Goal: Task Accomplishment & Management: Manage account settings

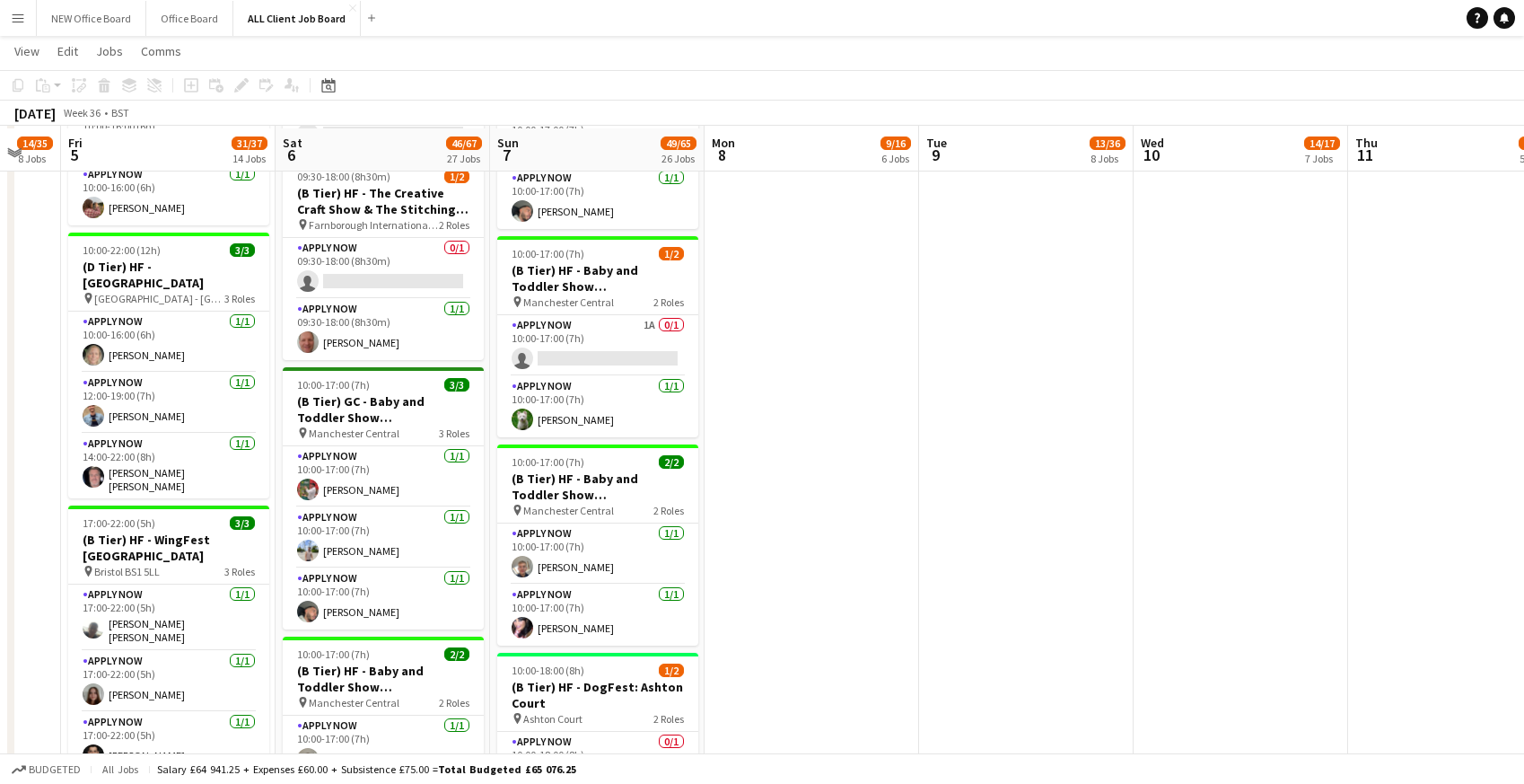
scroll to position [1904, 0]
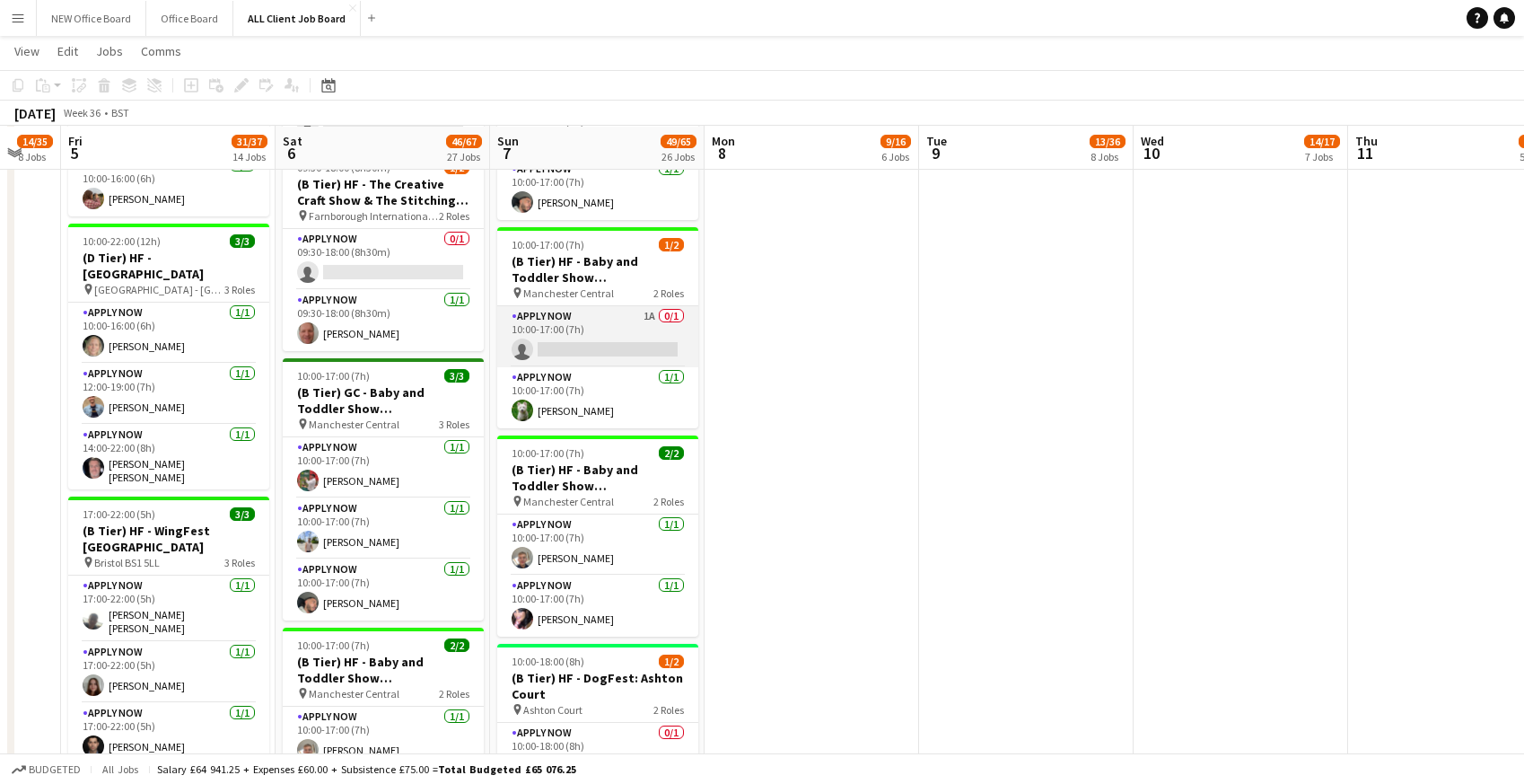
click at [568, 325] on app-card-role "APPLY NOW 1A 0/1 10:00-17:00 (7h) single-neutral-actions" at bounding box center [598, 337] width 201 height 61
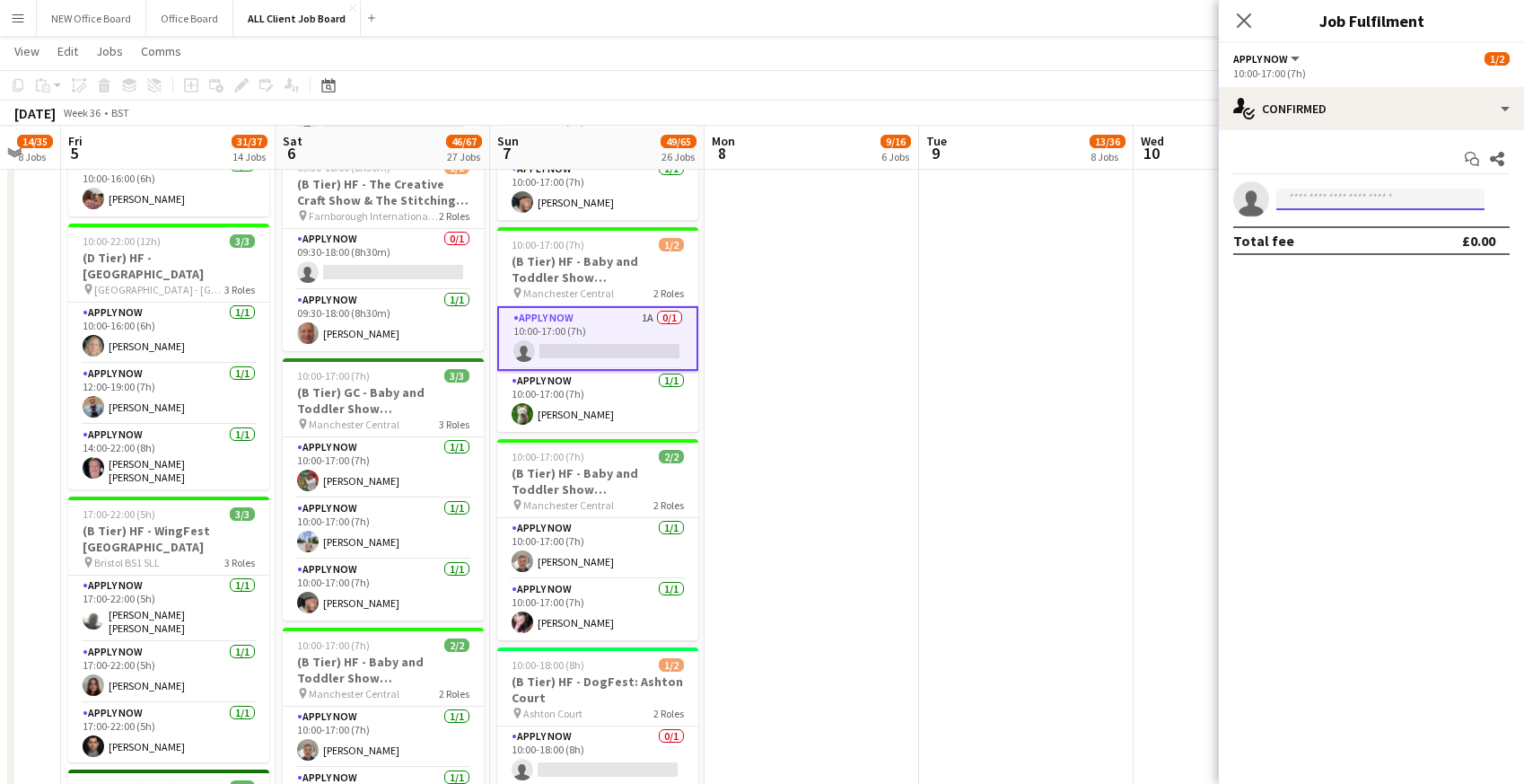
click at [1373, 202] on input at bounding box center [1380, 199] width 209 height 21
type input "*"
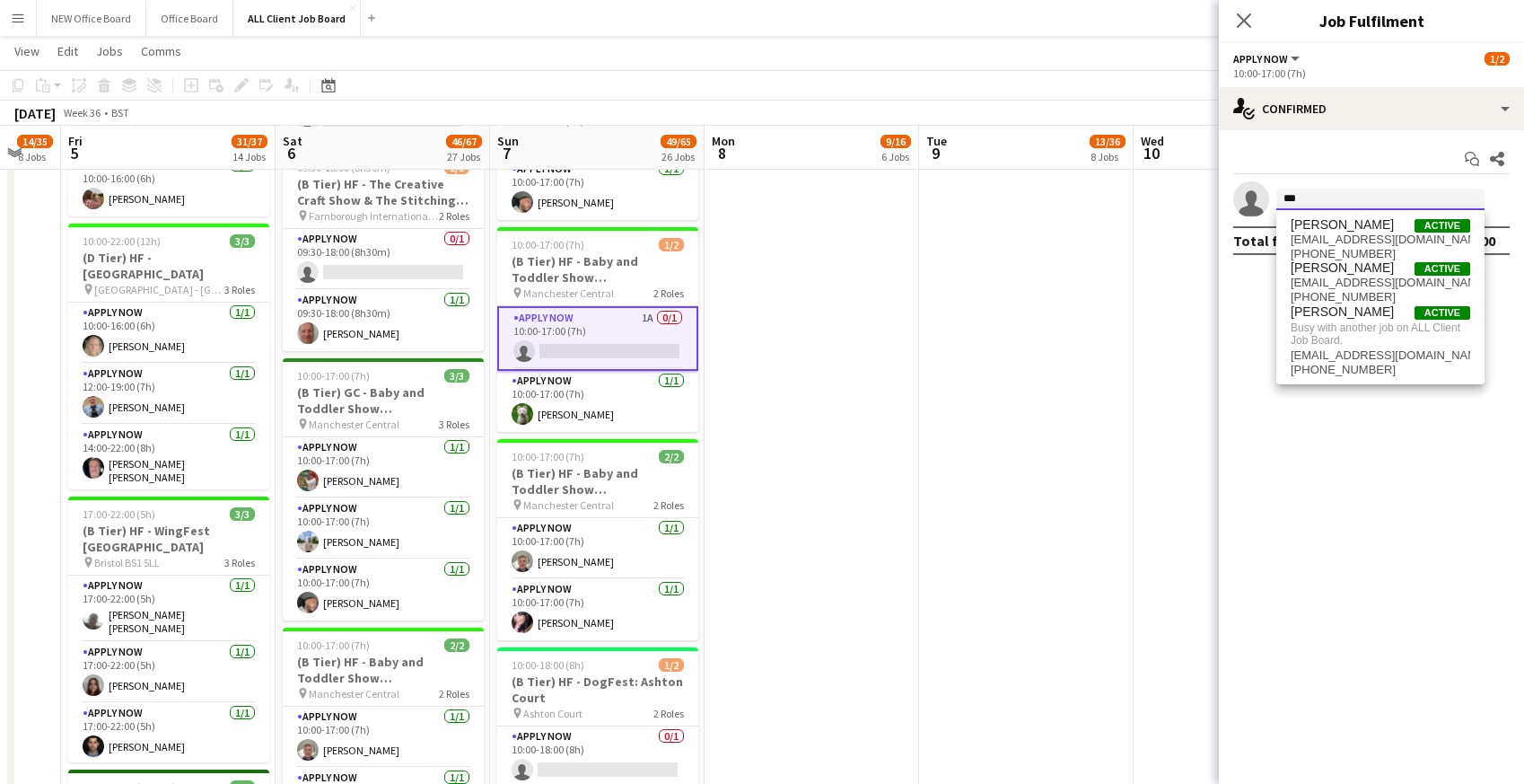
click at [1328, 198] on input "***" at bounding box center [1380, 199] width 209 height 21
type input "*"
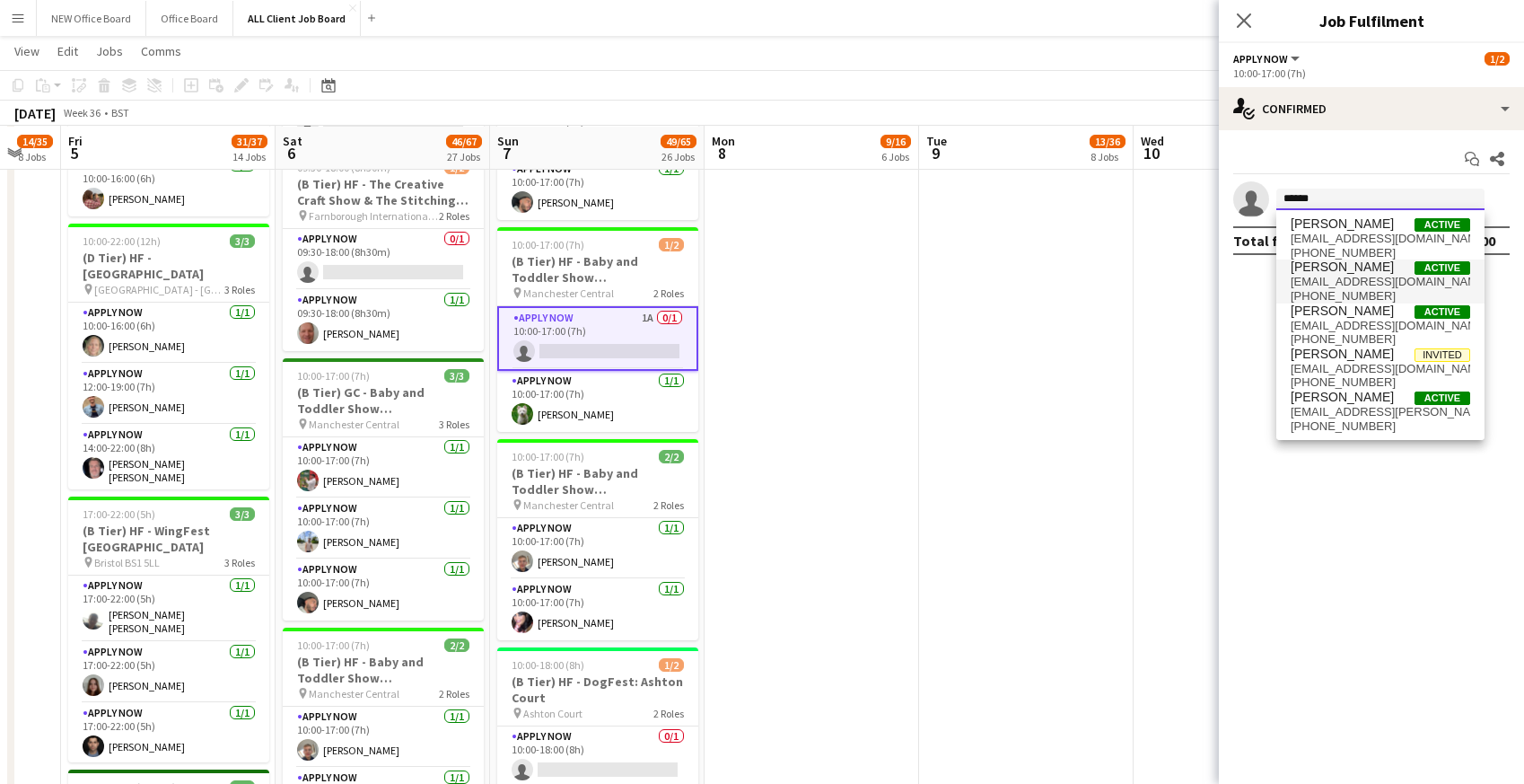
scroll to position [0, 0]
click at [1243, 329] on mat-expansion-panel "check Confirmed Start chat Share single-neutral-actions ****** Total fee £0.00" at bounding box center [1372, 456] width 306 height 653
click at [1332, 196] on input "******" at bounding box center [1380, 199] width 209 height 21
type input "***"
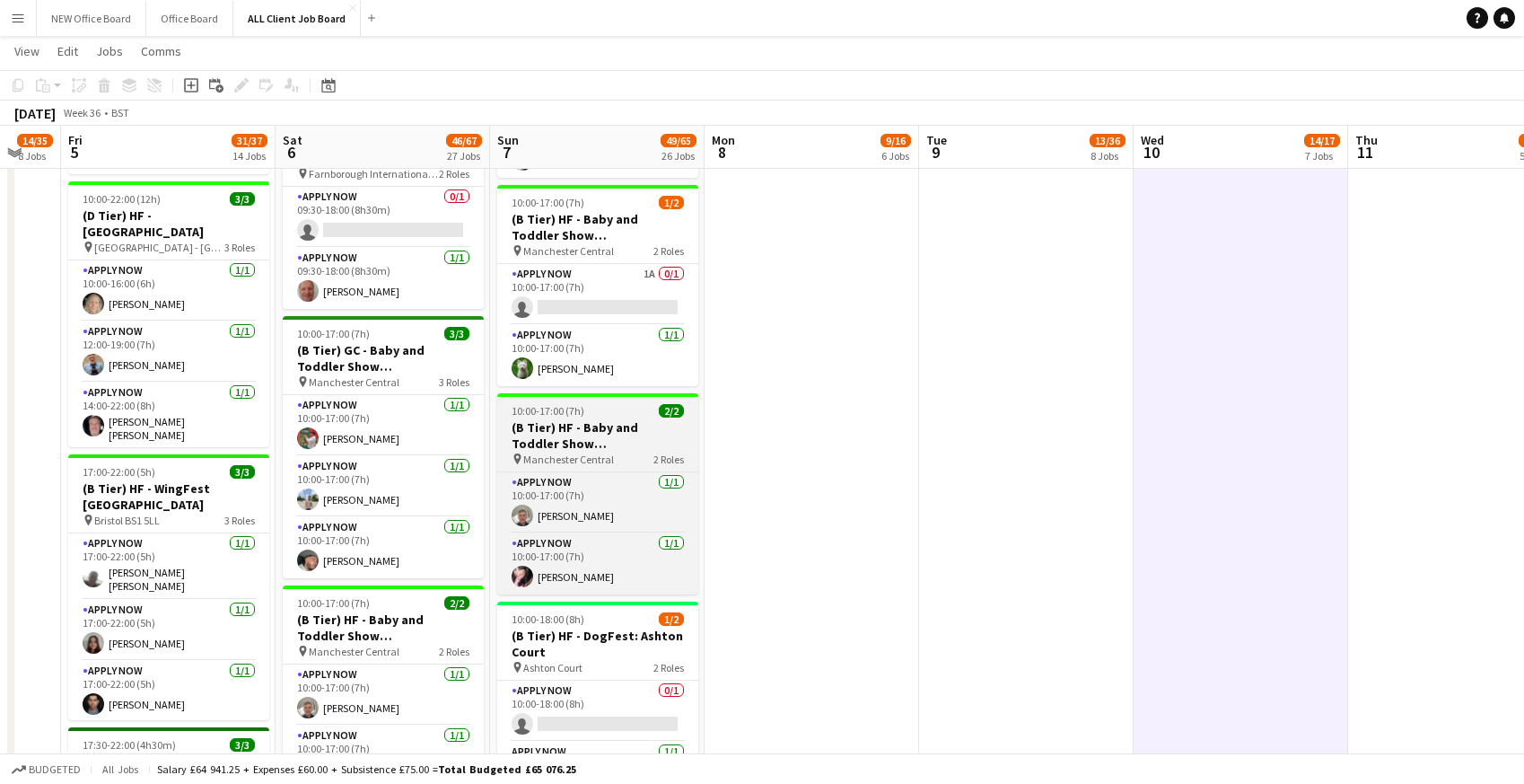
scroll to position [1946, 0]
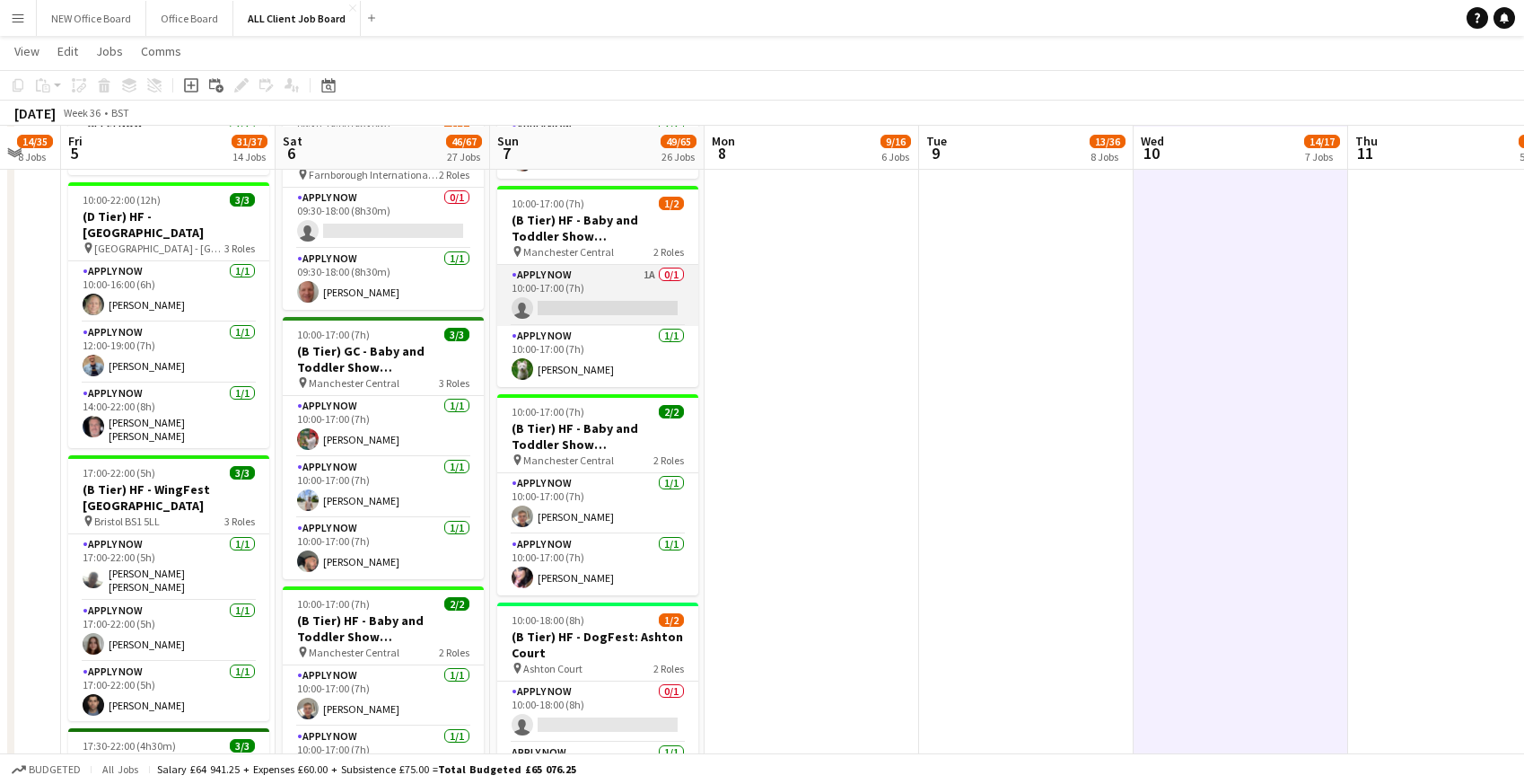
click at [568, 293] on app-card-role "APPLY NOW 1A 0/1 10:00-17:00 (7h) single-neutral-actions" at bounding box center [598, 296] width 201 height 61
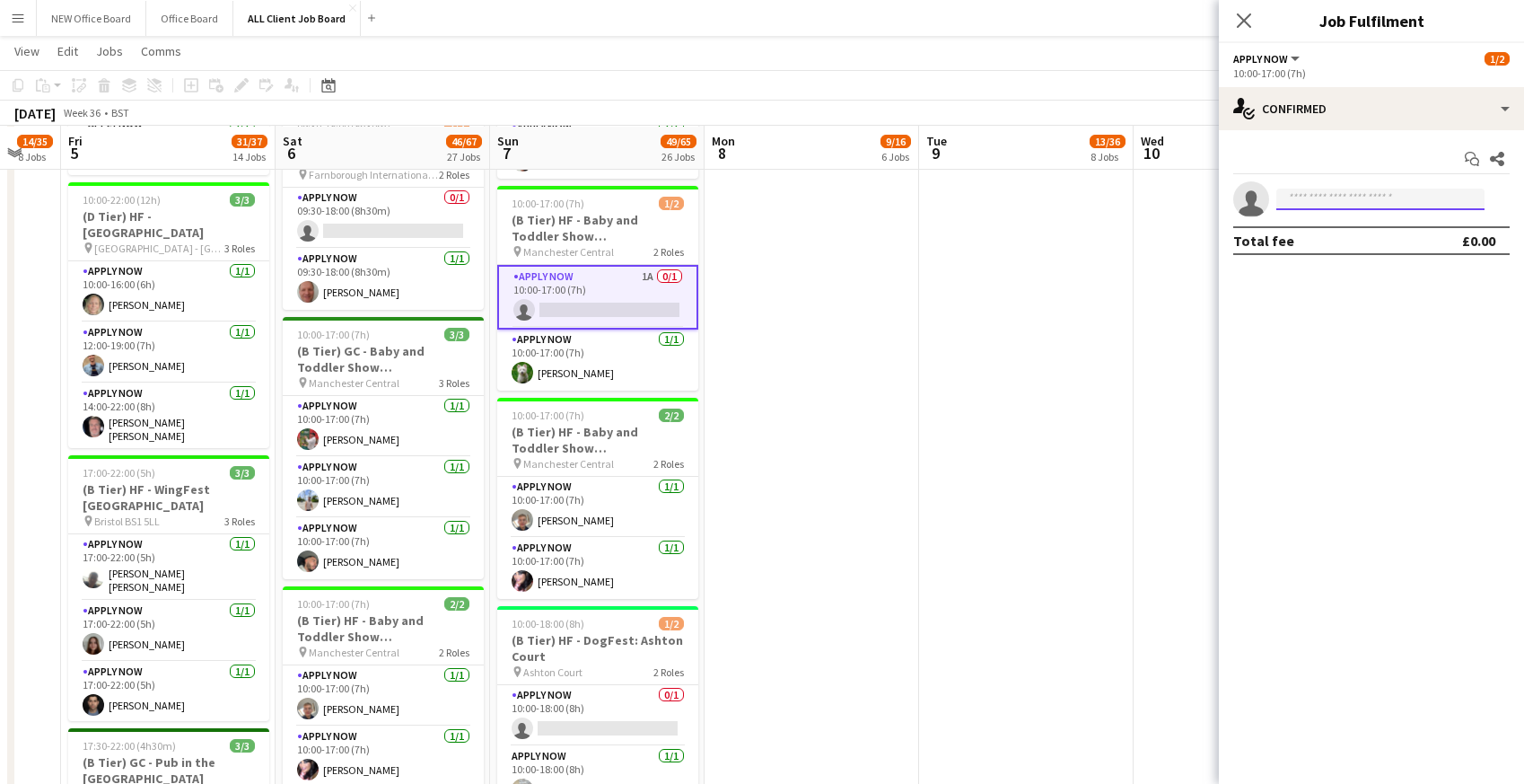
click at [1335, 205] on input at bounding box center [1380, 199] width 209 height 21
type input "*********"
click at [1315, 237] on span "[EMAIL_ADDRESS][DOMAIN_NAME]" at bounding box center [1380, 239] width 180 height 14
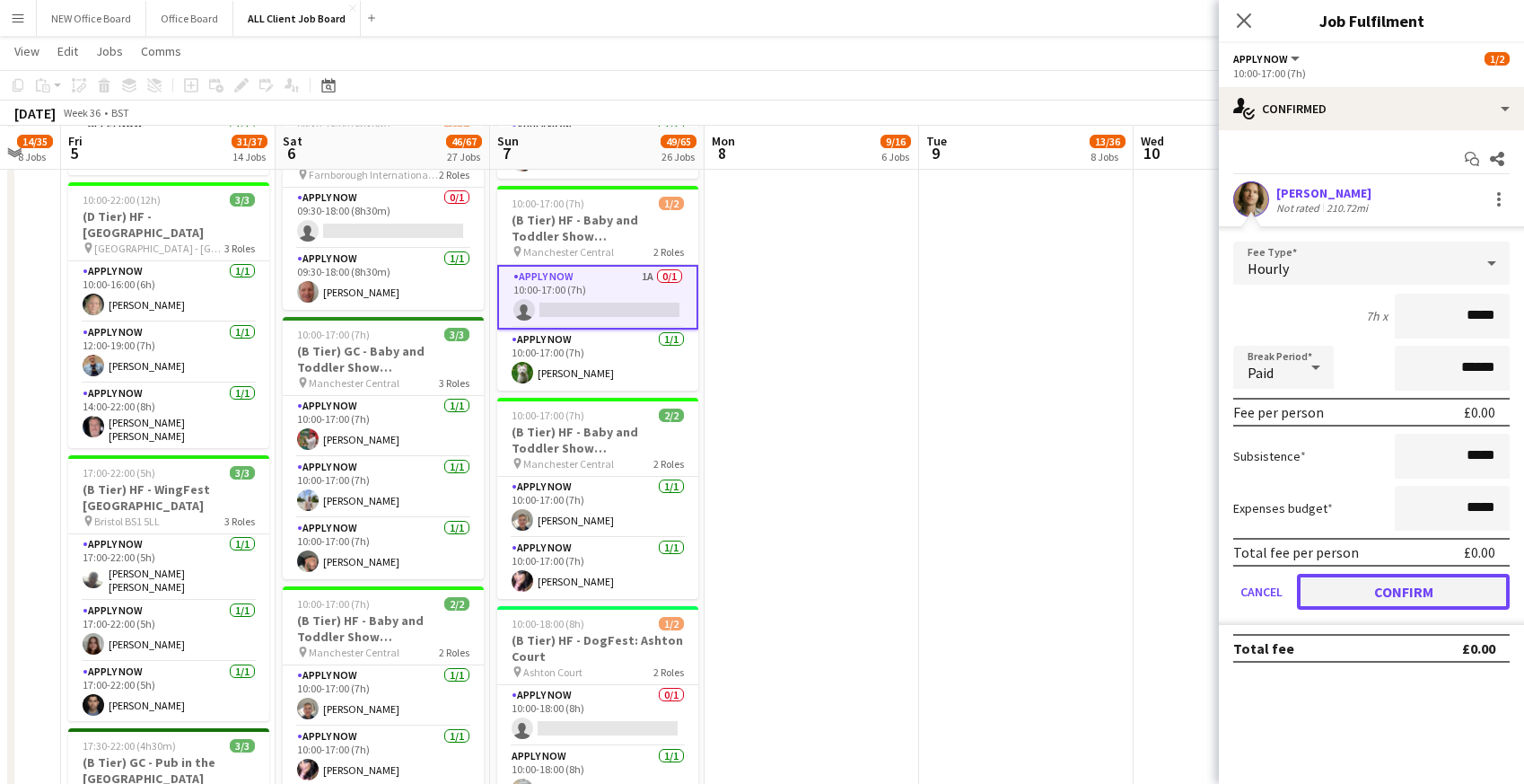
click at [1306, 592] on button "Confirm" at bounding box center [1403, 591] width 212 height 36
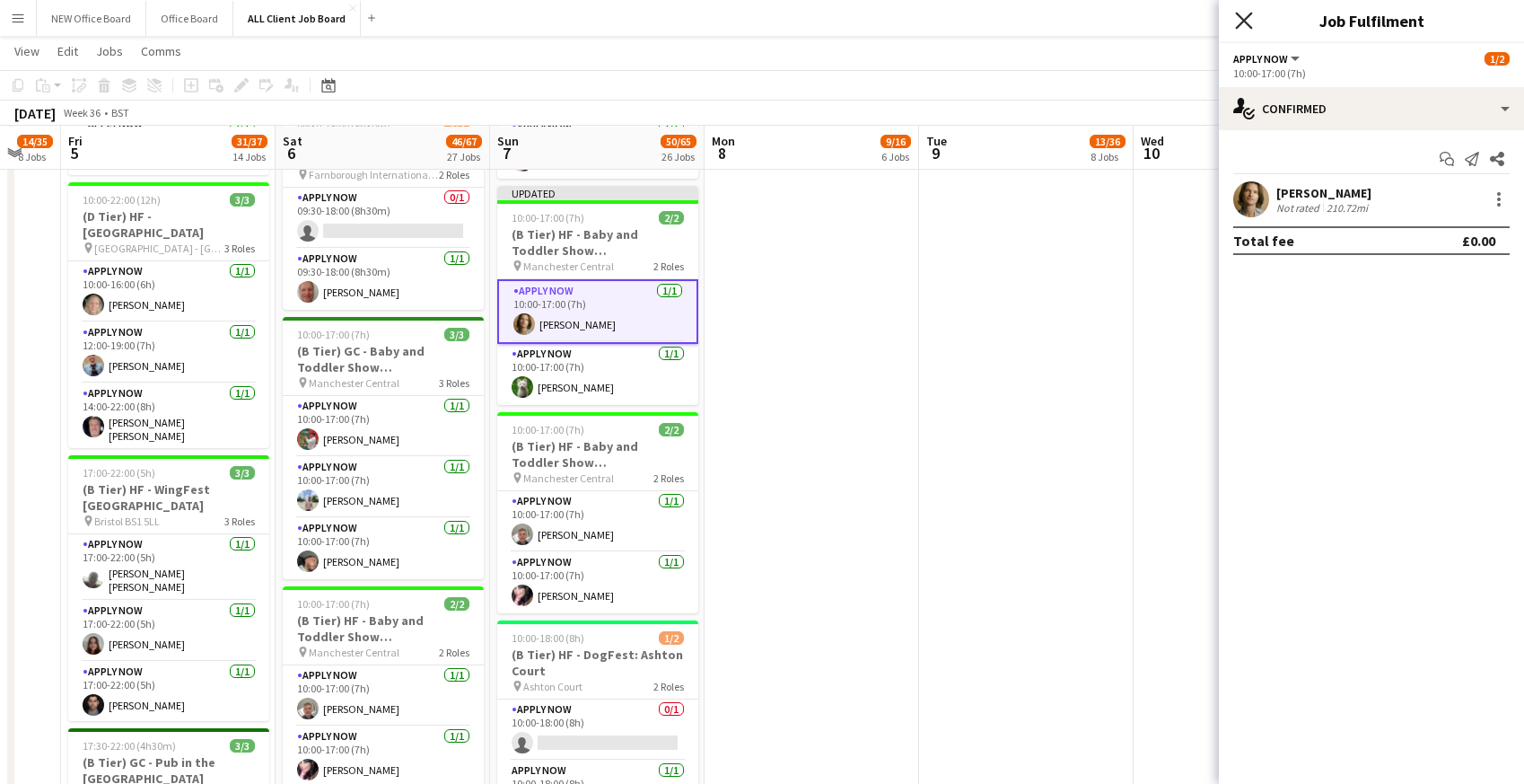
click at [1244, 22] on icon "Close pop-in" at bounding box center [1244, 20] width 17 height 17
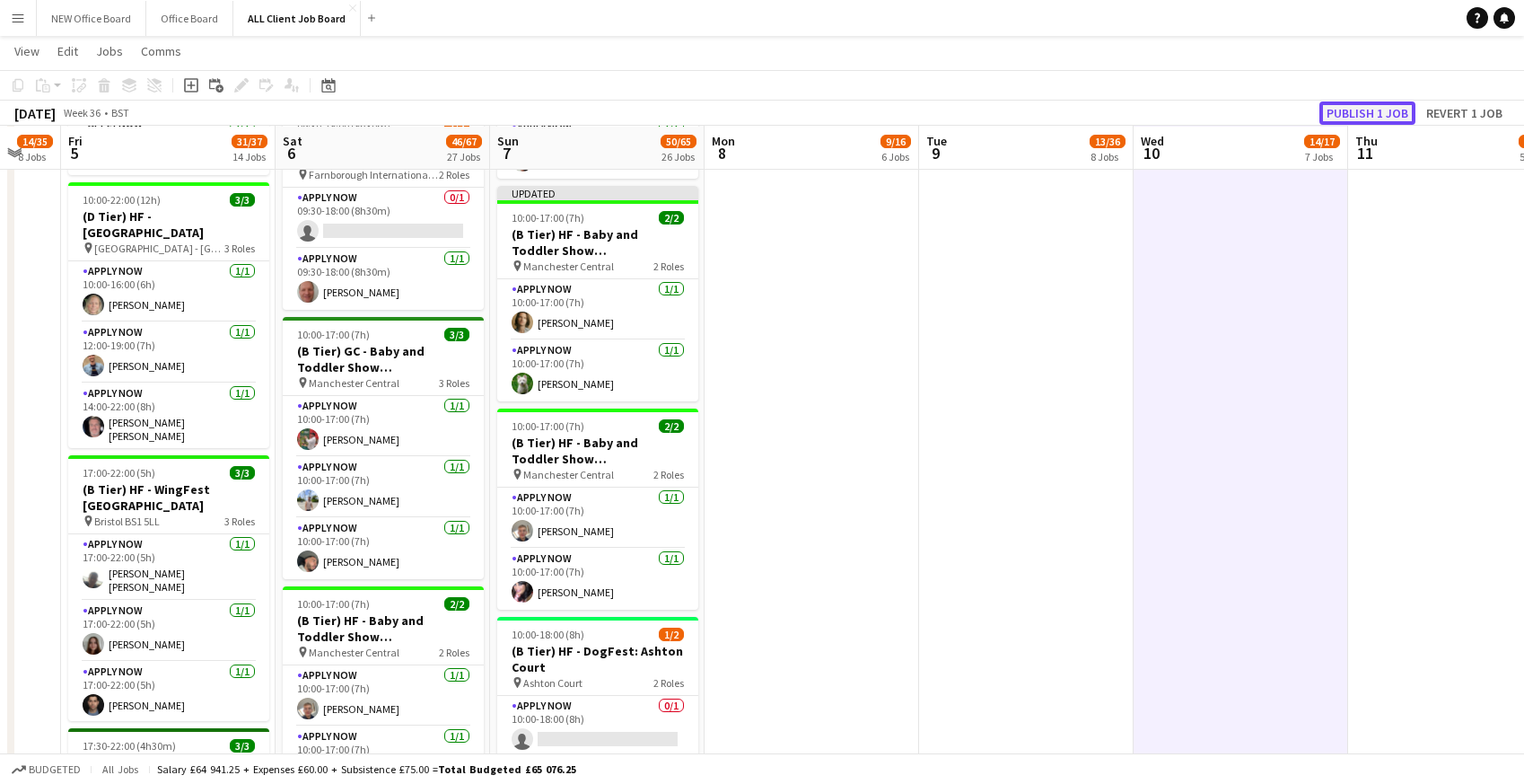
click at [1358, 112] on button "Publish 1 job" at bounding box center [1367, 113] width 96 height 23
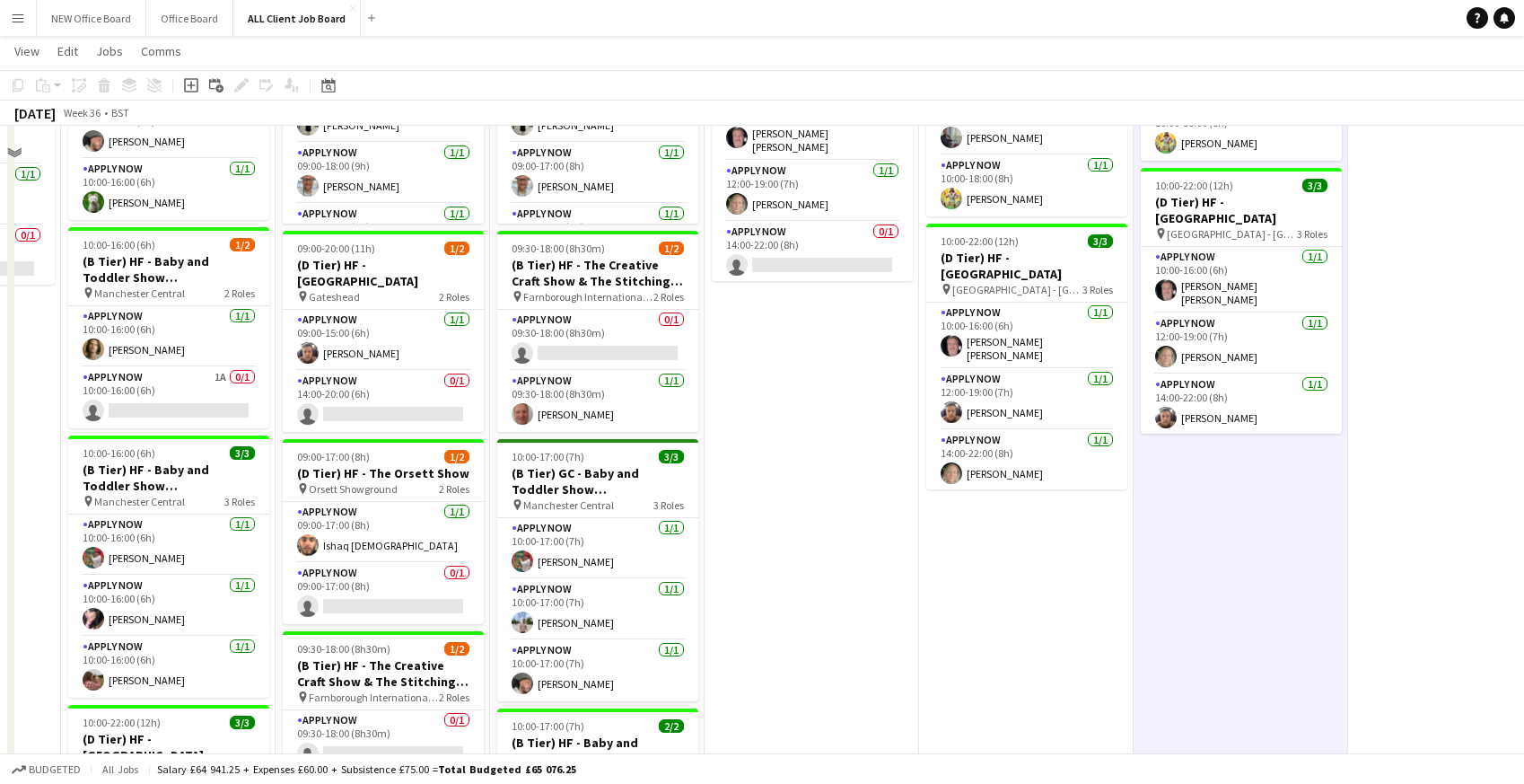
scroll to position [1340, 0]
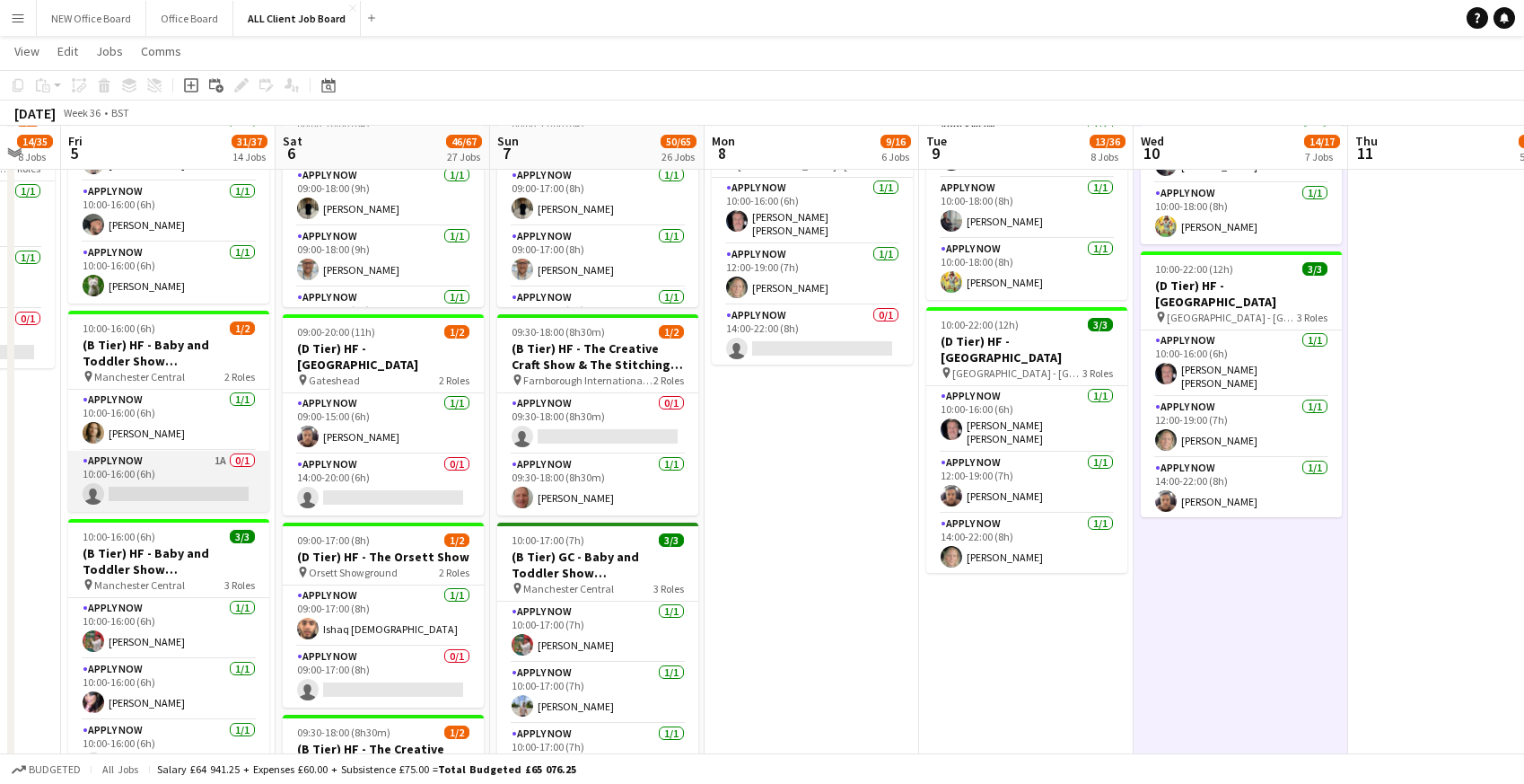
click at [127, 483] on app-card-role "APPLY NOW 1A 0/1 10:00-16:00 (6h) single-neutral-actions" at bounding box center [168, 481] width 201 height 61
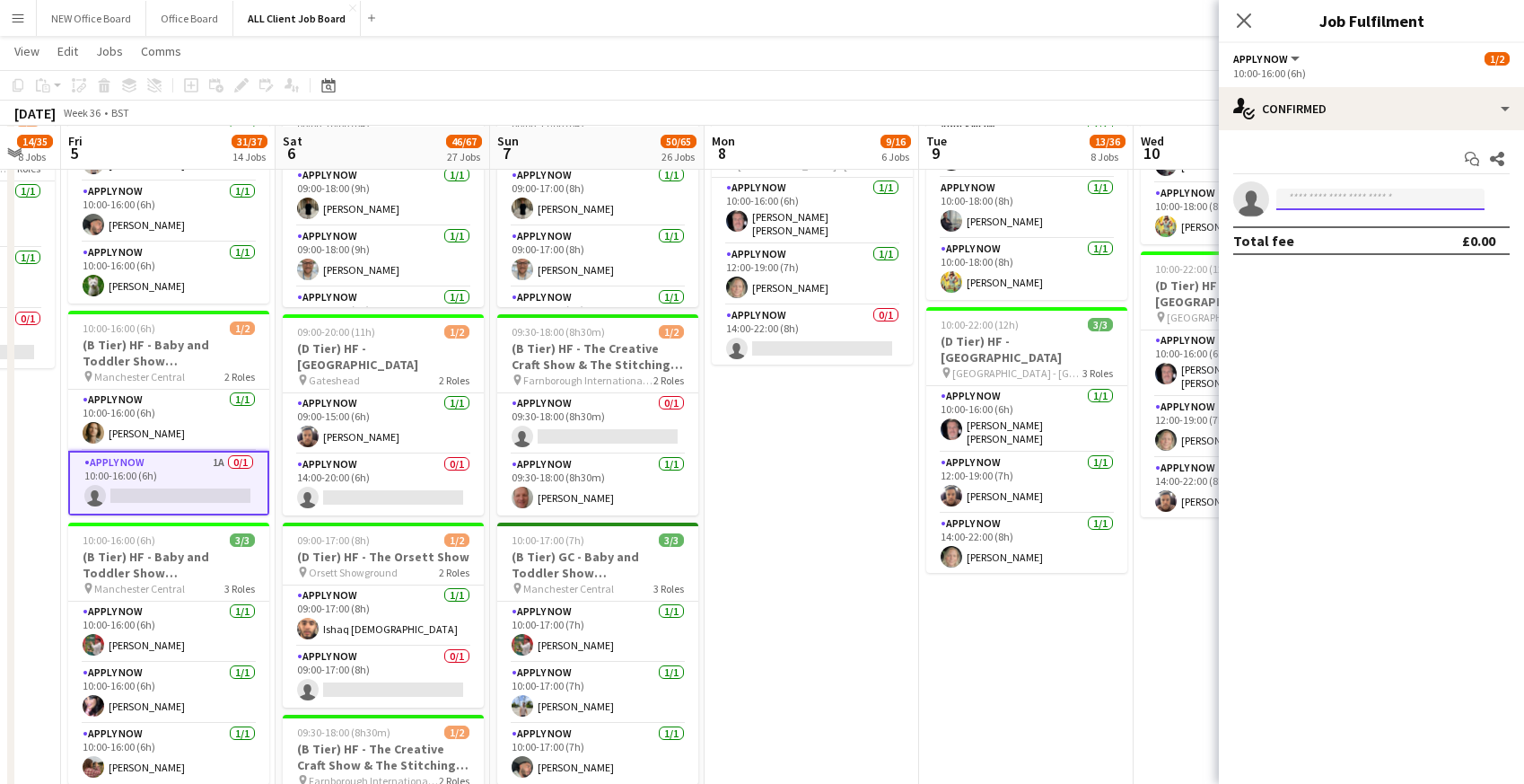
click at [1312, 203] on input at bounding box center [1380, 199] width 209 height 21
click at [1249, 21] on icon "Close pop-in" at bounding box center [1244, 20] width 17 height 17
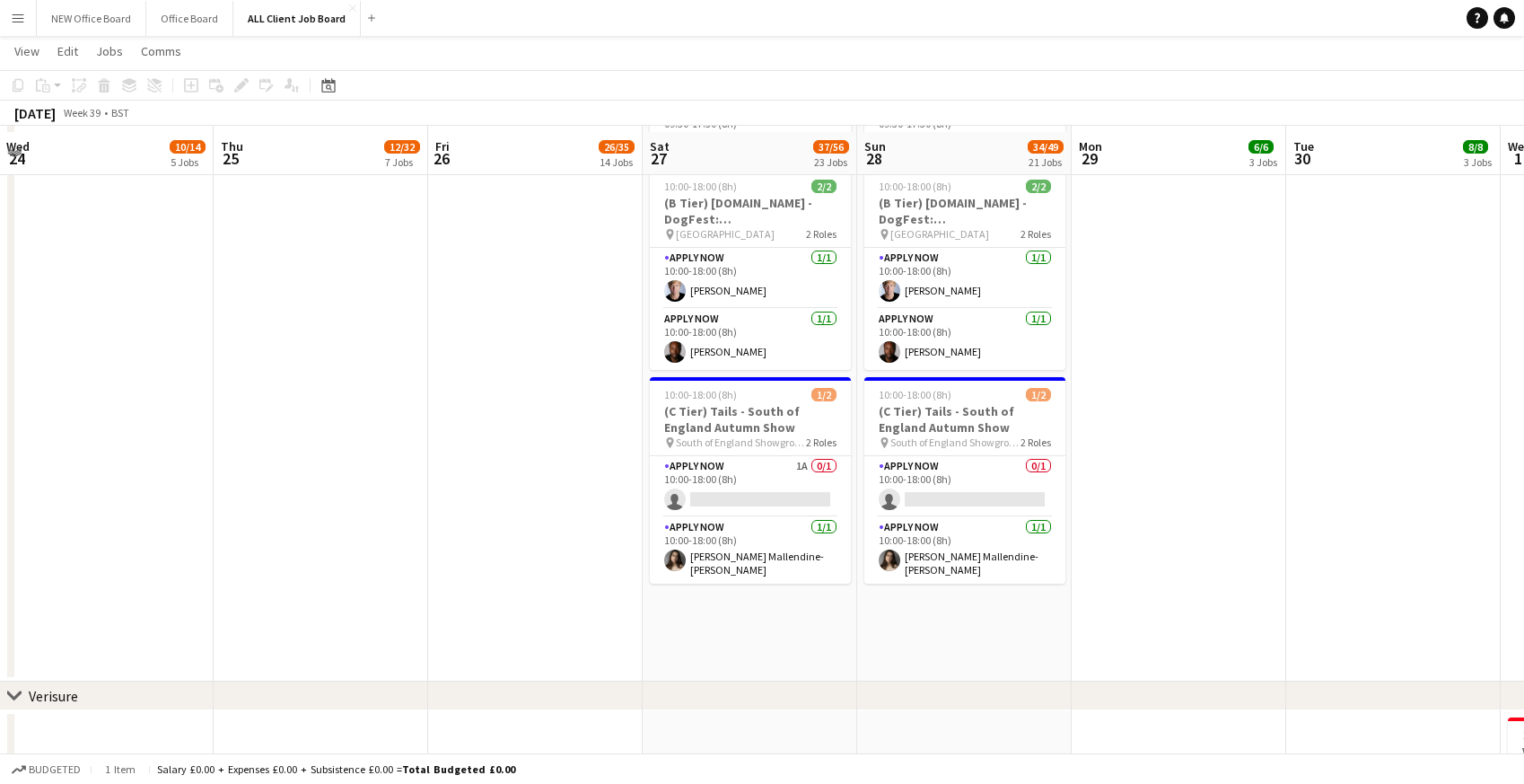
scroll to position [6823, 0]
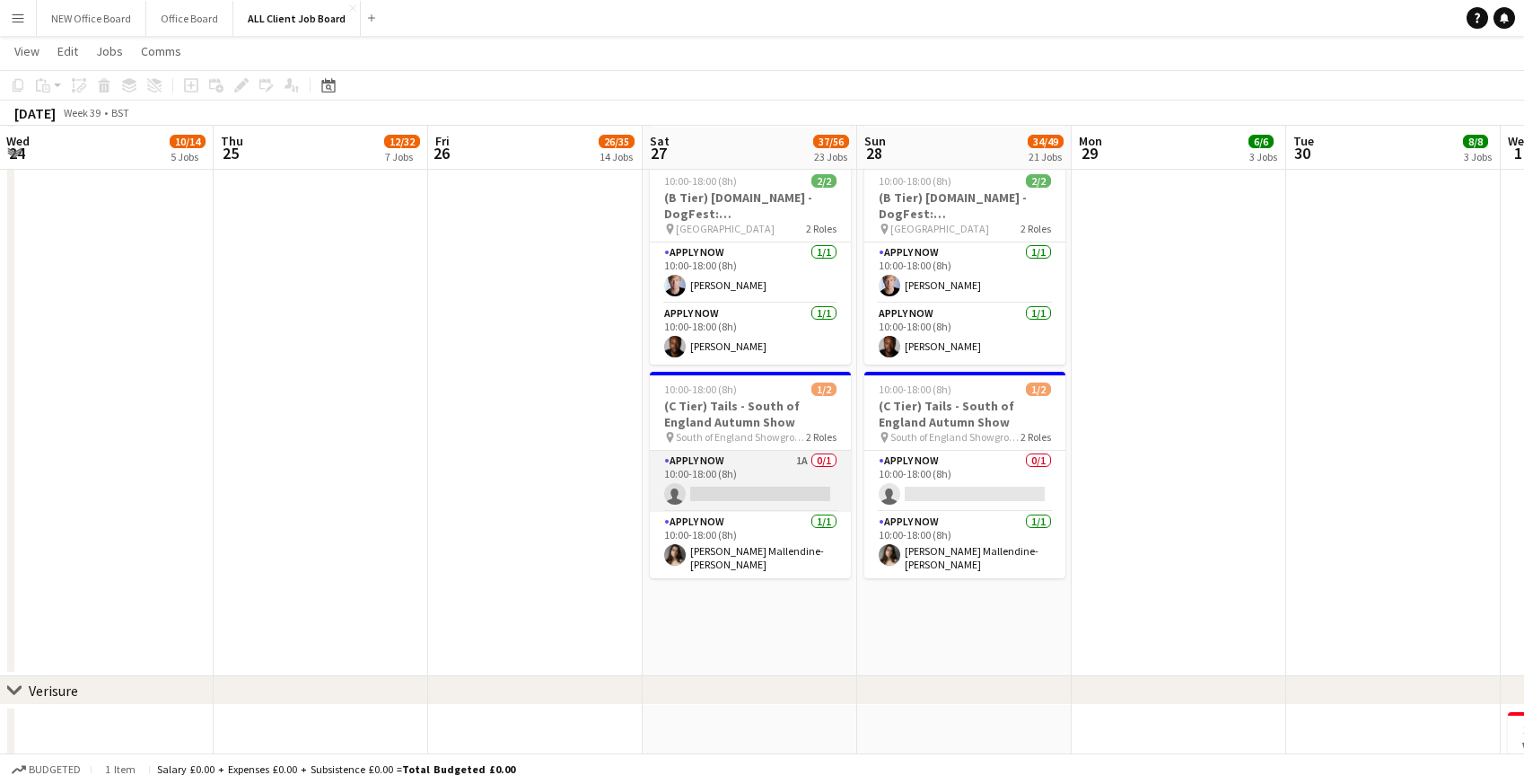
click at [717, 462] on app-card-role "APPLY NOW 1A 0/1 10:00-18:00 (8h) single-neutral-actions" at bounding box center [750, 481] width 201 height 61
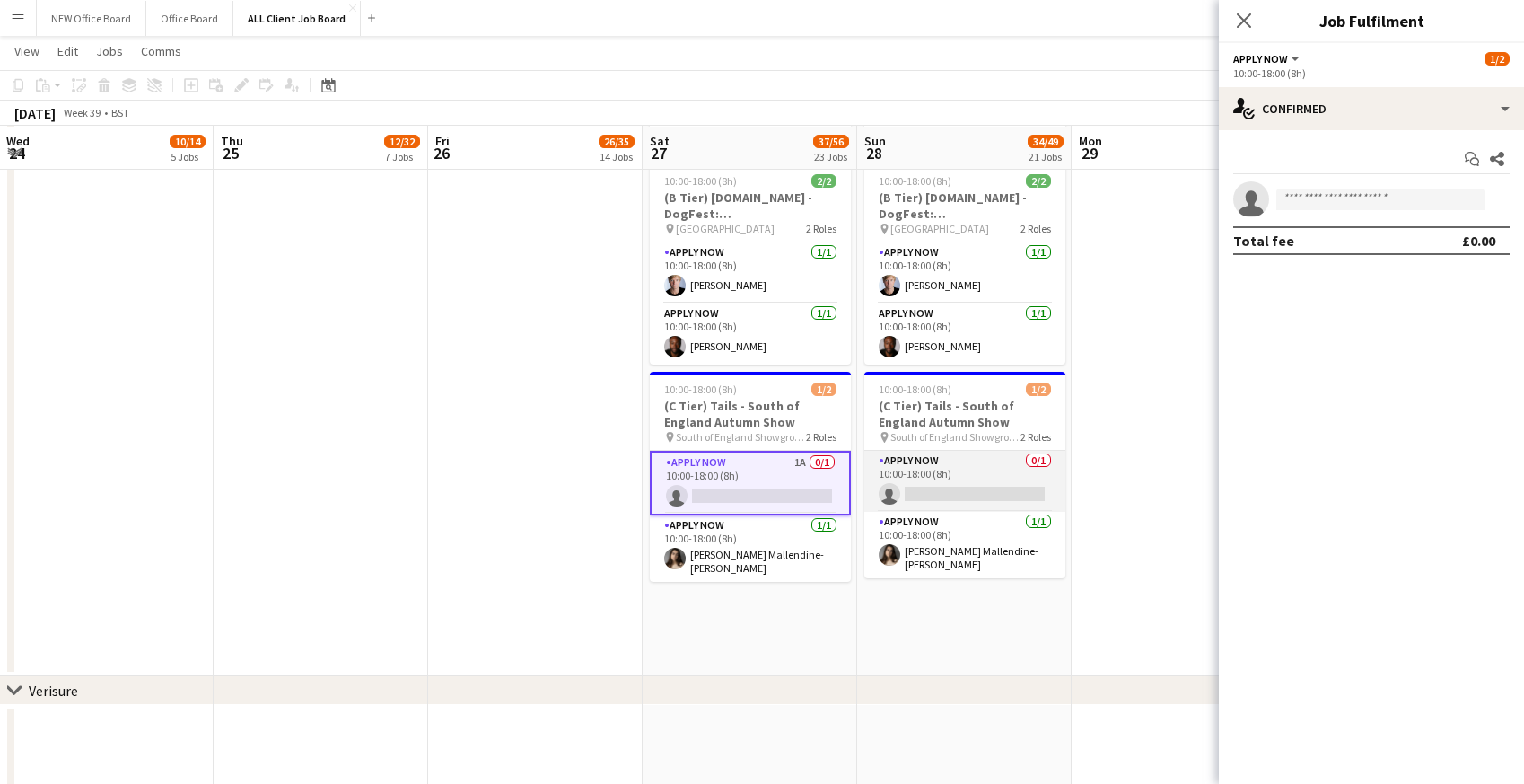
click at [921, 486] on app-card-role "APPLY NOW 0/1 10:00-18:00 (8h) single-neutral-actions" at bounding box center [965, 481] width 201 height 61
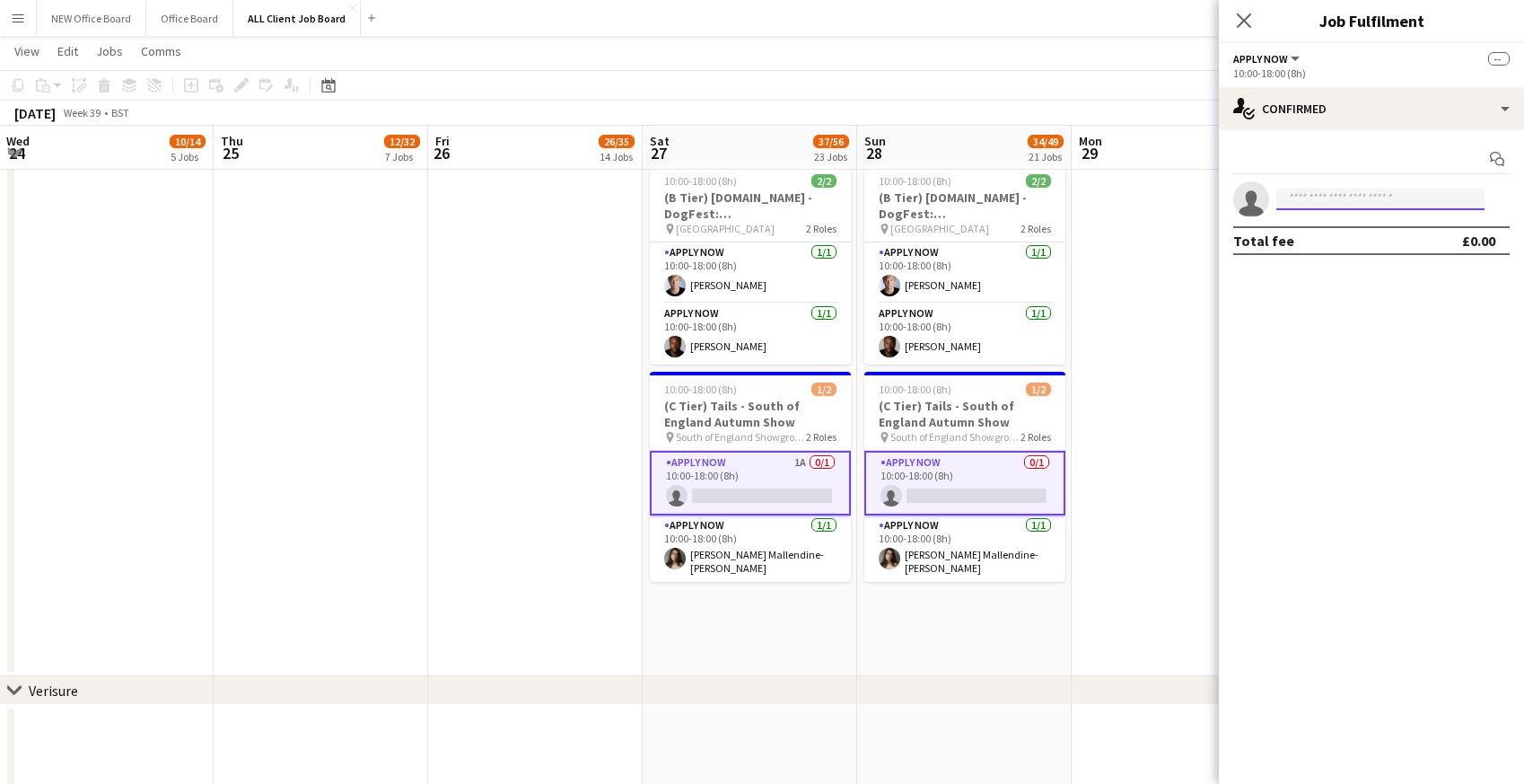
click at [1317, 203] on input at bounding box center [1380, 199] width 209 height 21
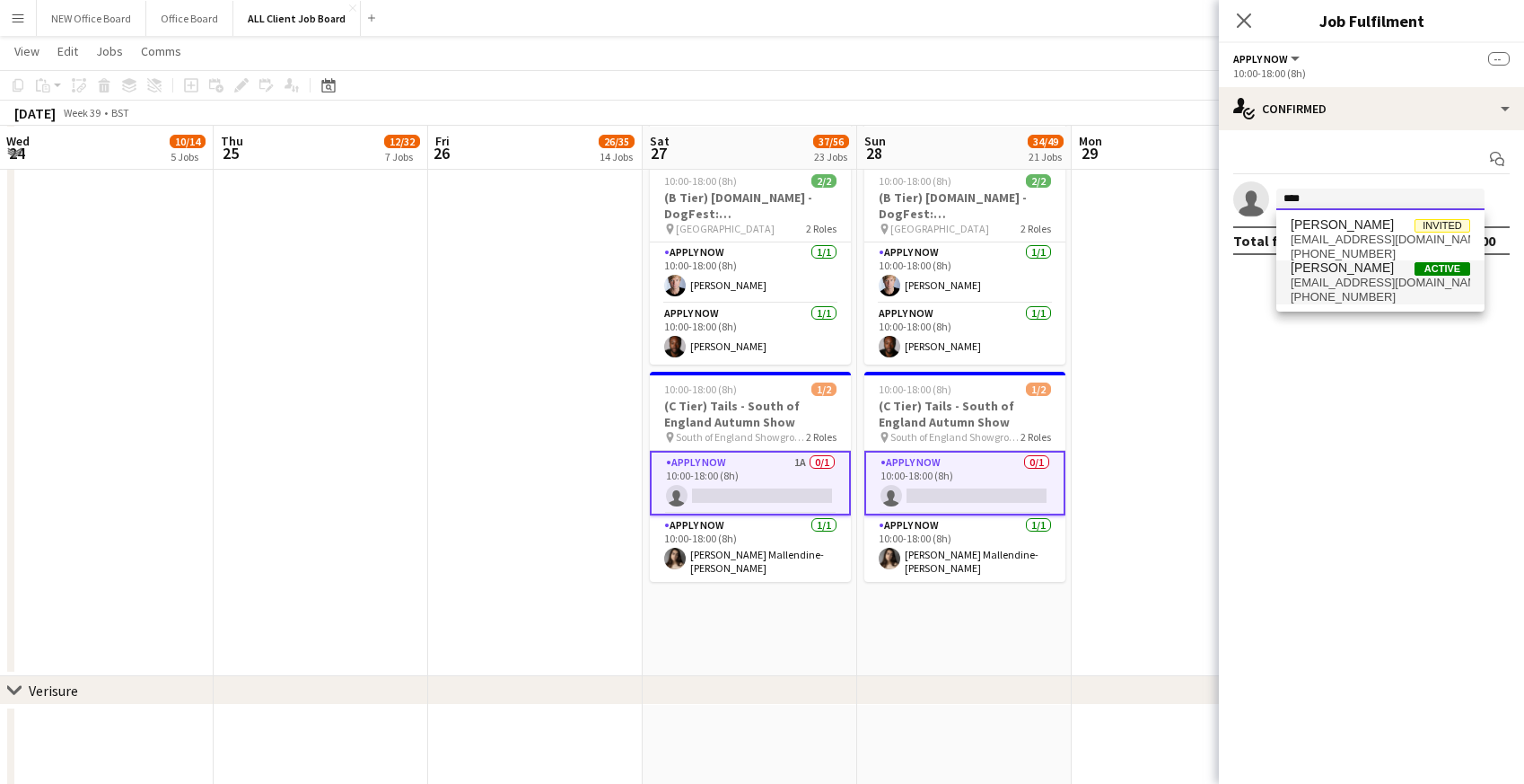
type input "****"
click at [1300, 280] on span "[EMAIL_ADDRESS][DOMAIN_NAME]" at bounding box center [1380, 282] width 180 height 14
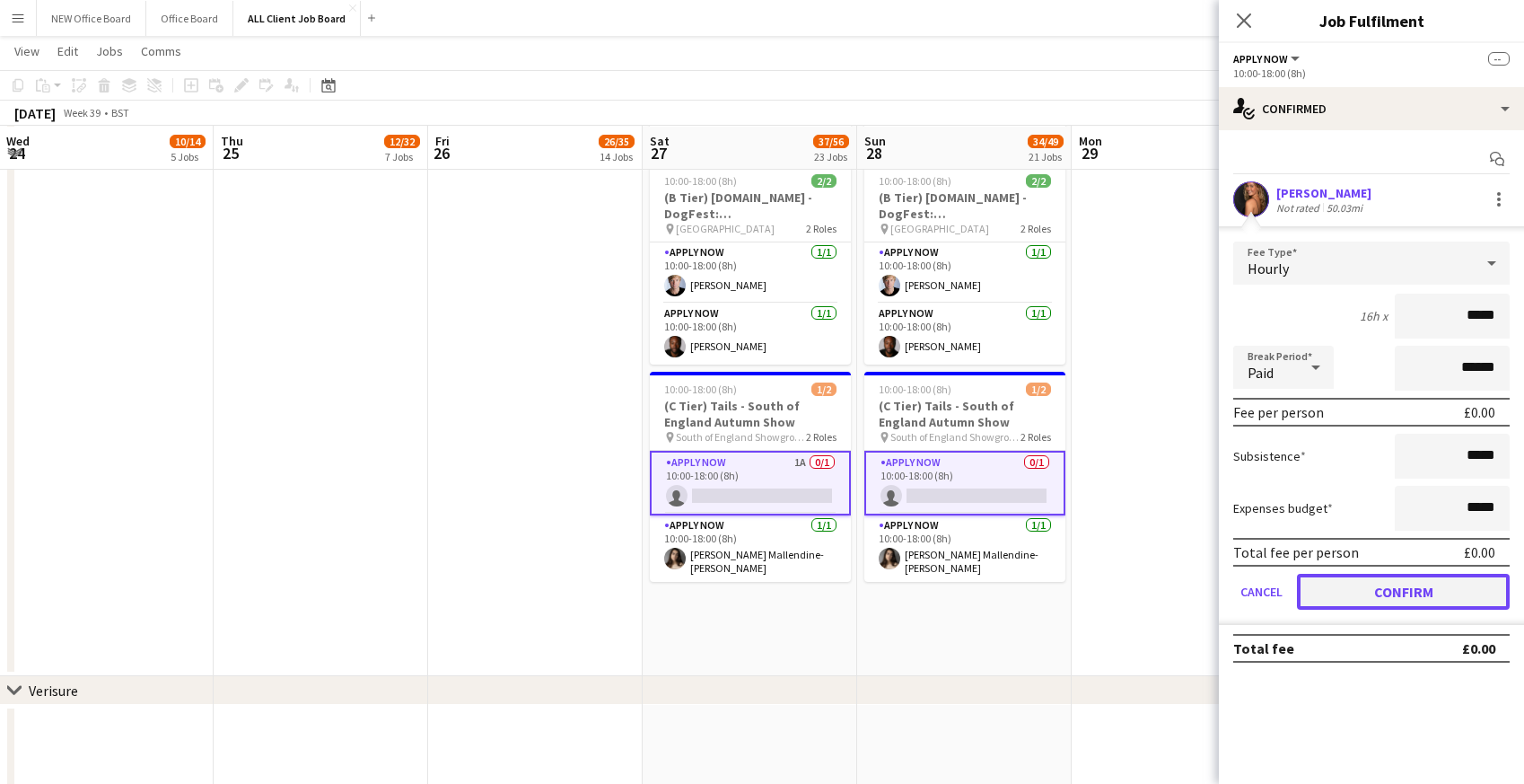
click at [1323, 596] on button "Confirm" at bounding box center [1403, 591] width 212 height 36
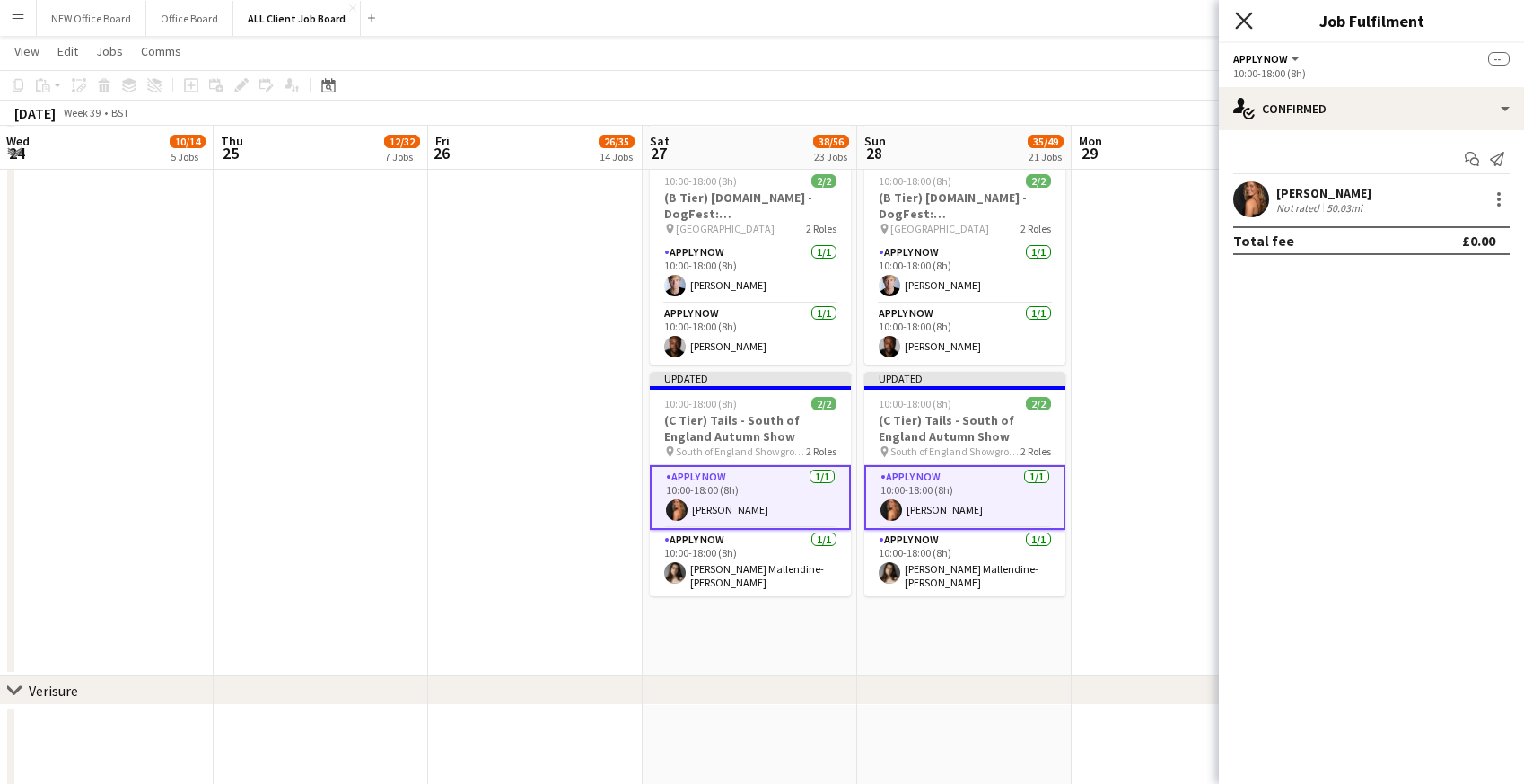
click at [1244, 20] on icon at bounding box center [1244, 20] width 17 height 17
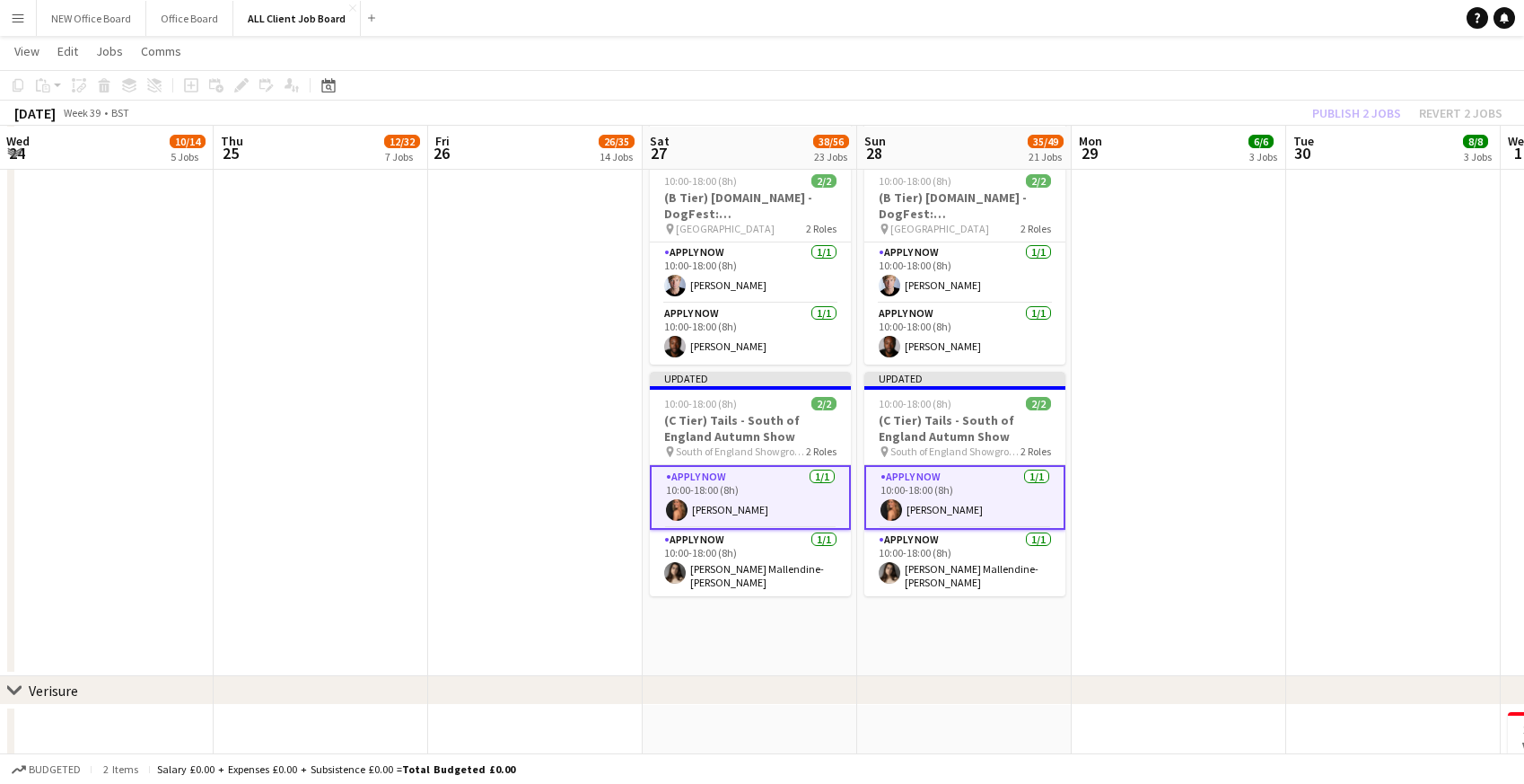
click at [1186, 20] on app-navbar "Menu Boards Boards Boards All jobs Status Workforce Workforce My Workforce Recr…" at bounding box center [762, 17] width 1524 height 36
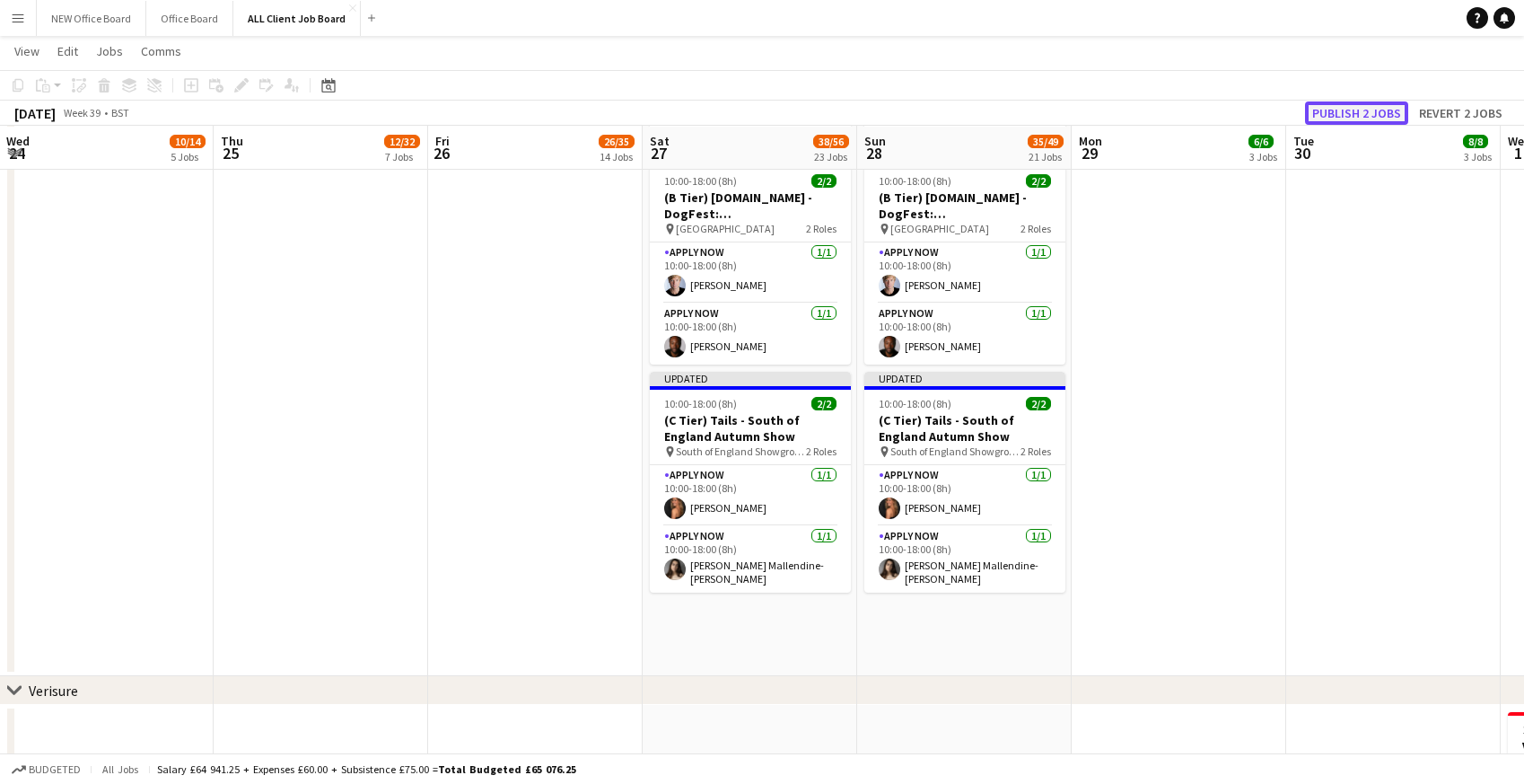
click at [1345, 116] on button "Publish 2 jobs" at bounding box center [1356, 113] width 103 height 23
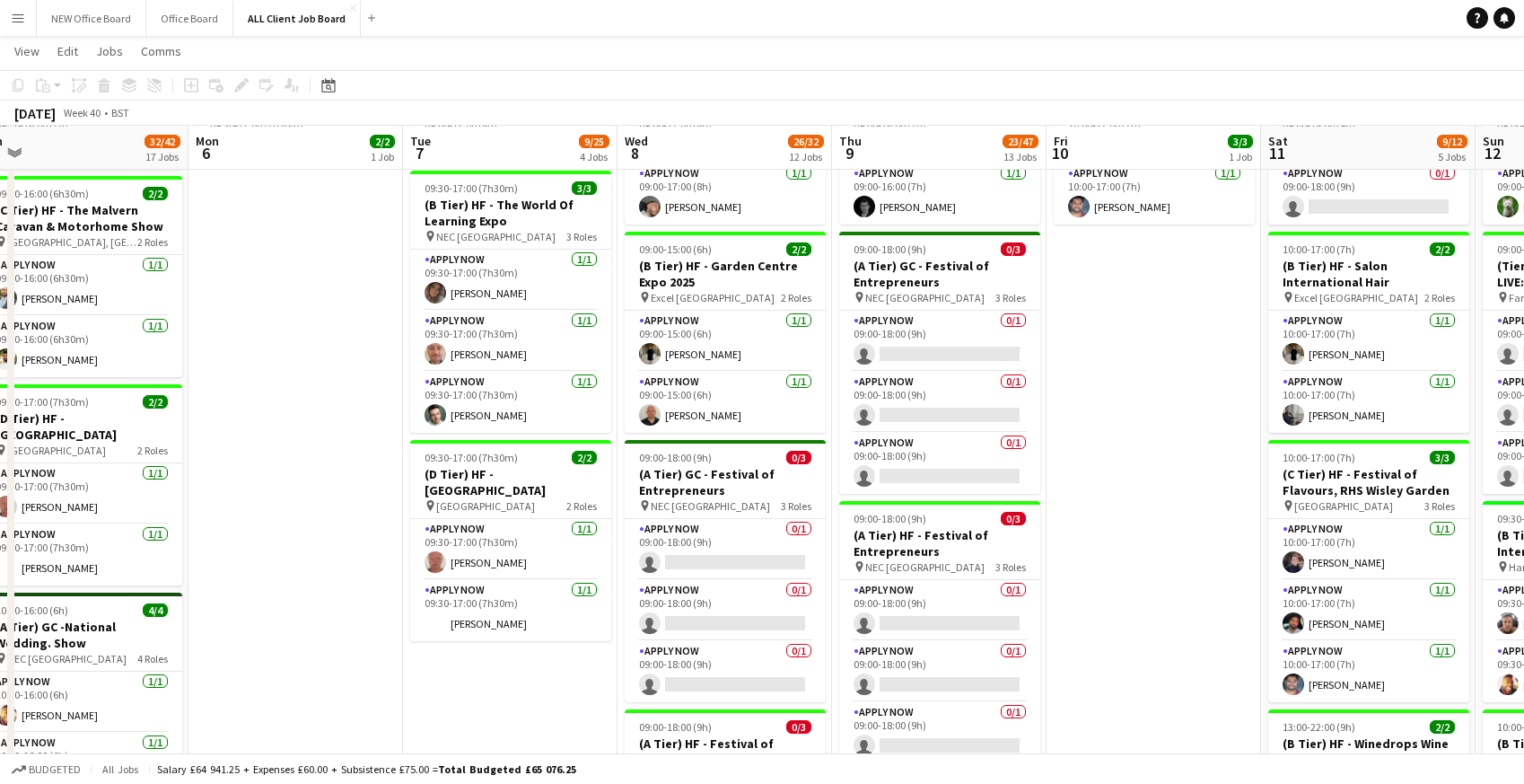
scroll to position [0, 671]
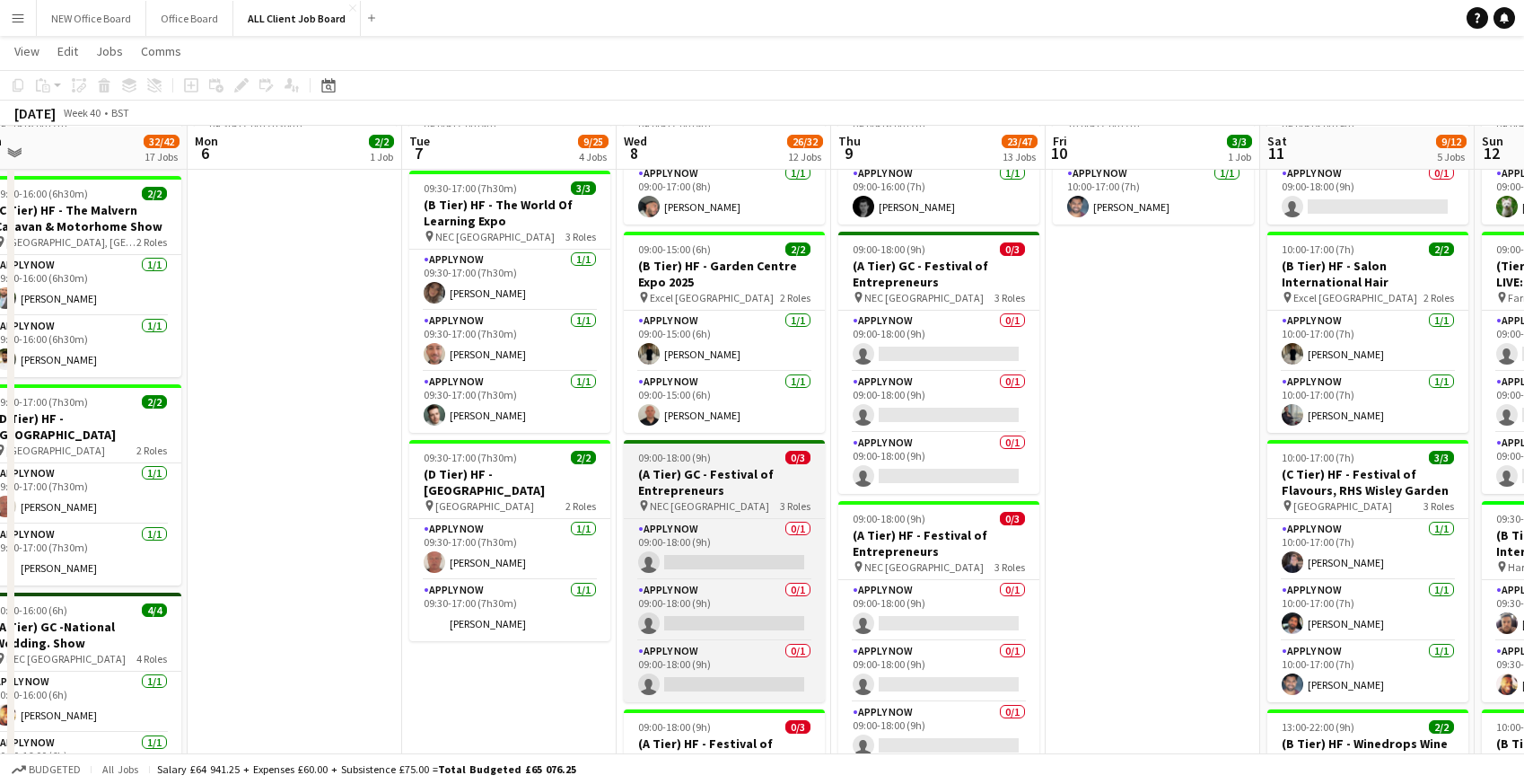
click at [674, 480] on h3 "(A Tier) GC - Festival of Entrepreneurs" at bounding box center [724, 482] width 201 height 33
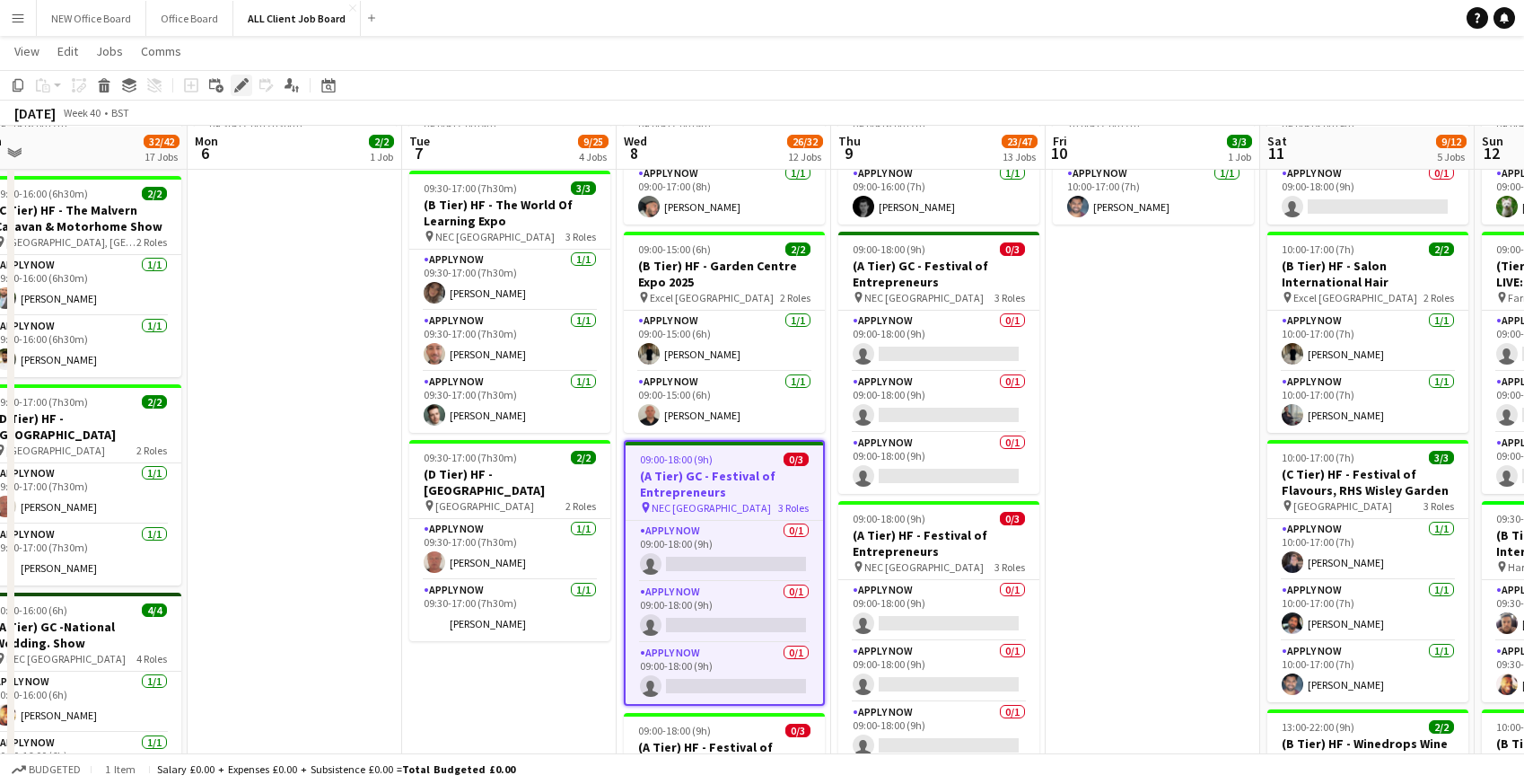
click at [239, 78] on icon "Edit" at bounding box center [241, 85] width 14 height 14
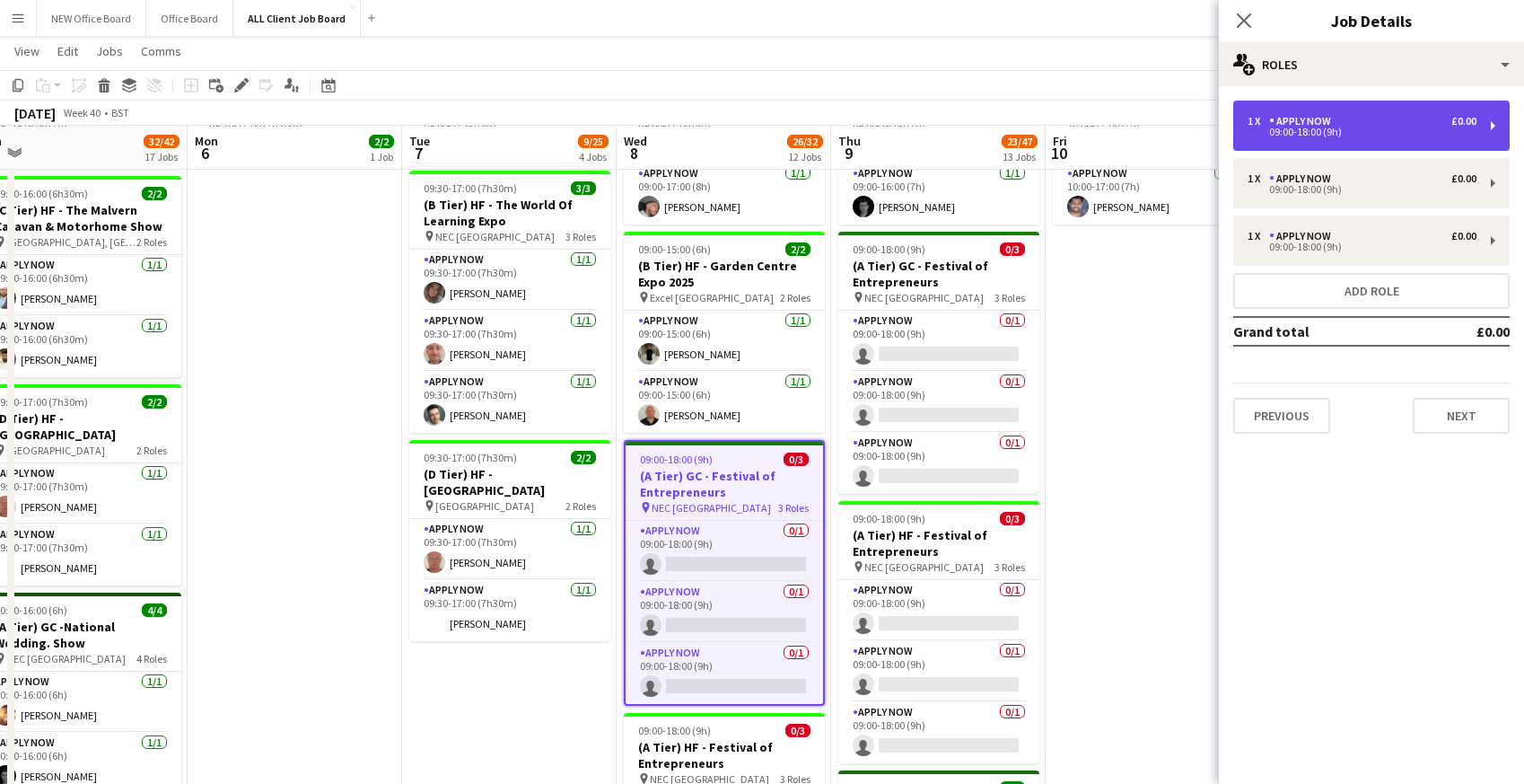
click at [1306, 114] on div "1 x APPLY NOW £0.00 09:00-18:00 (9h)" at bounding box center [1372, 126] width 277 height 50
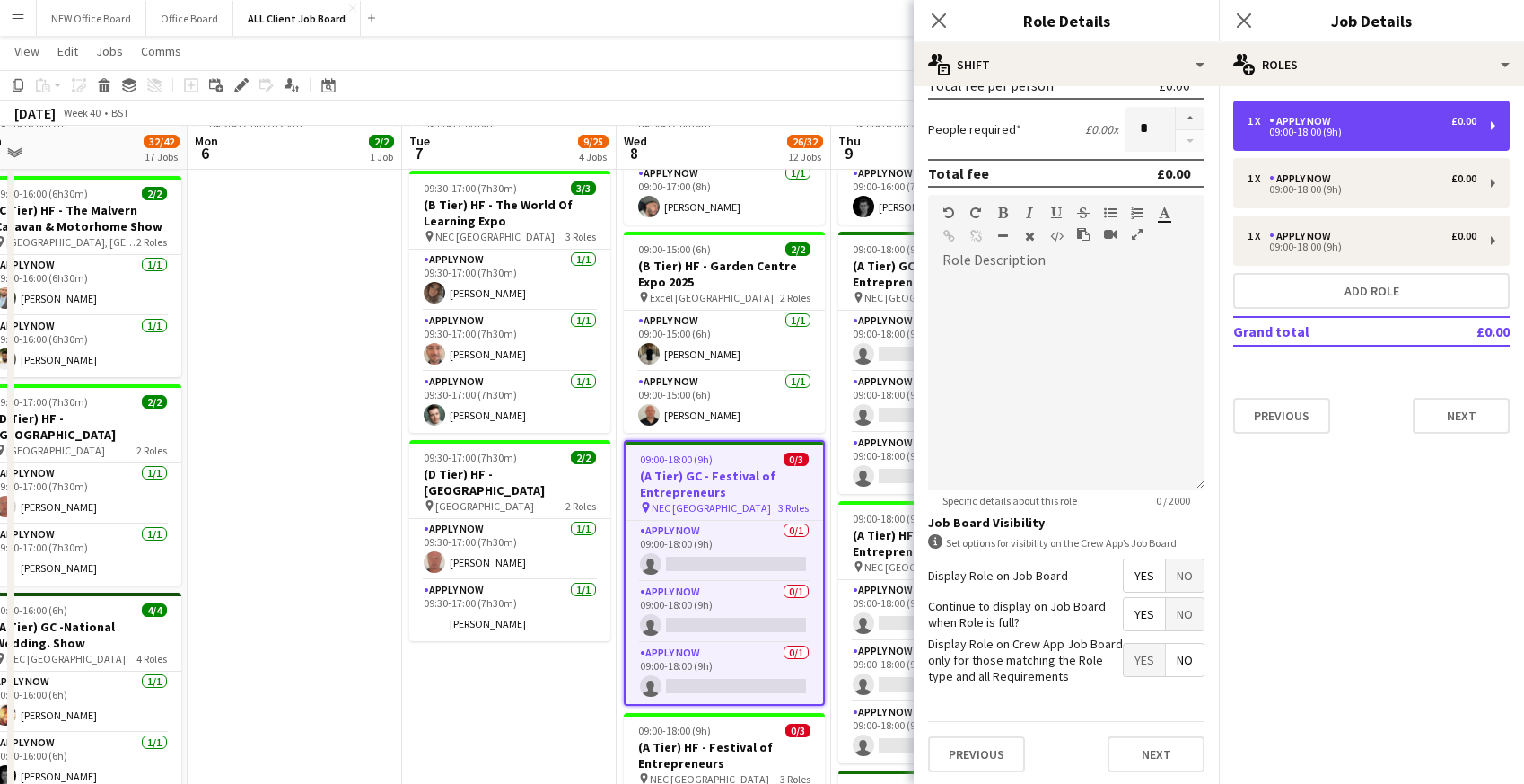
scroll to position [431, 0]
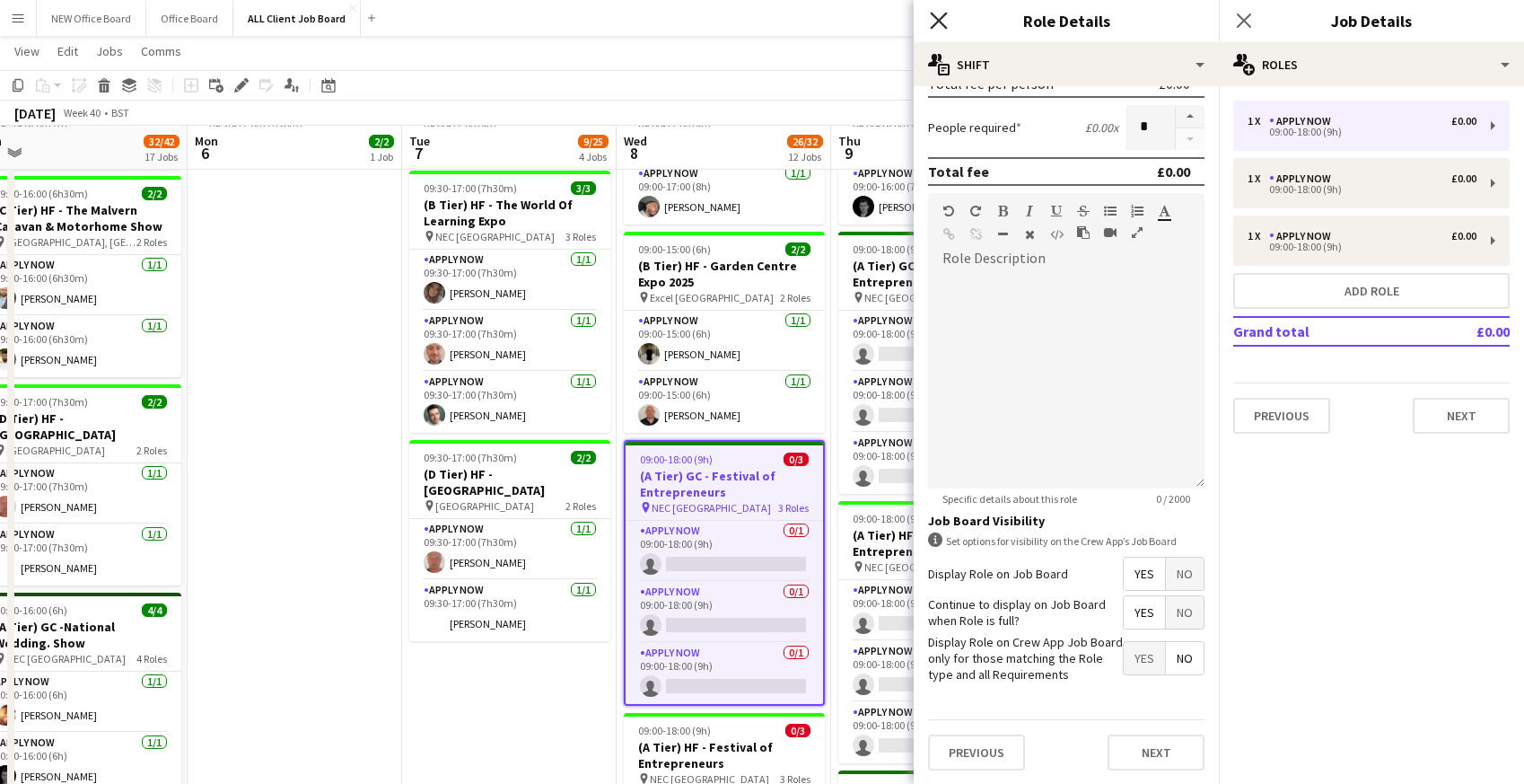
click at [942, 15] on icon "Close pop-in" at bounding box center [939, 20] width 17 height 17
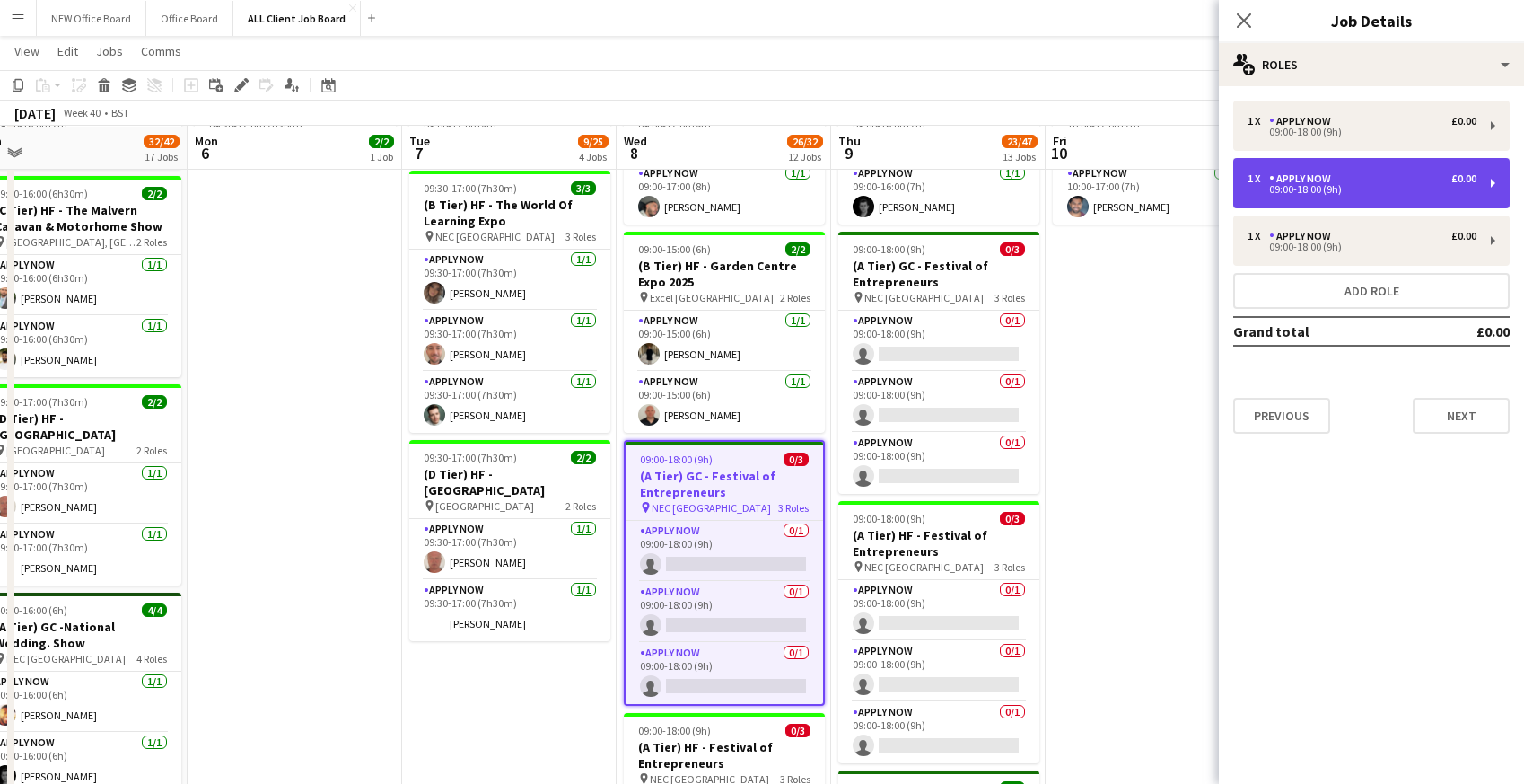
click at [1320, 200] on div "1 x APPLY NOW £0.00 09:00-18:00 (9h)" at bounding box center [1372, 183] width 277 height 50
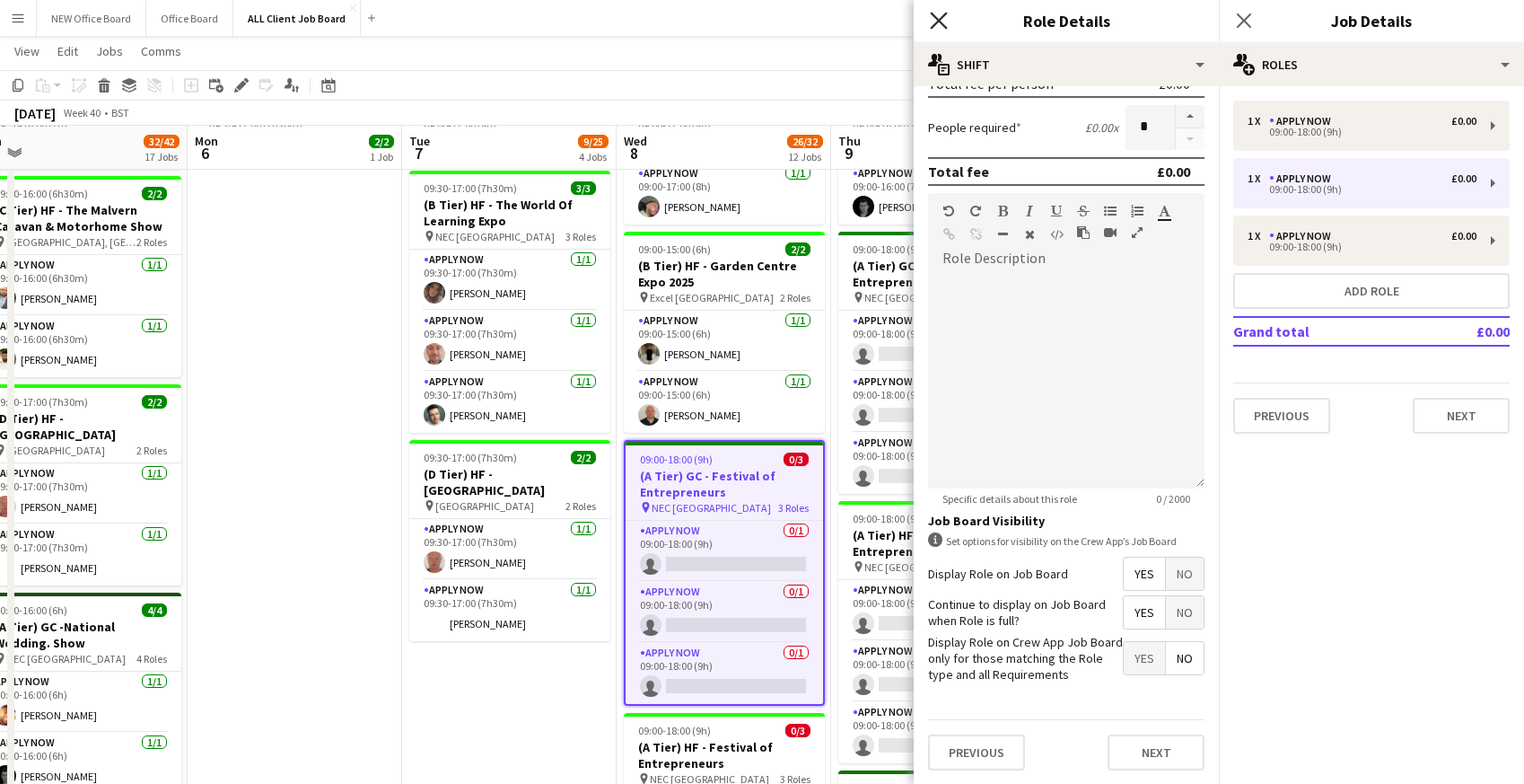
click at [944, 18] on icon "Close pop-in" at bounding box center [939, 20] width 17 height 17
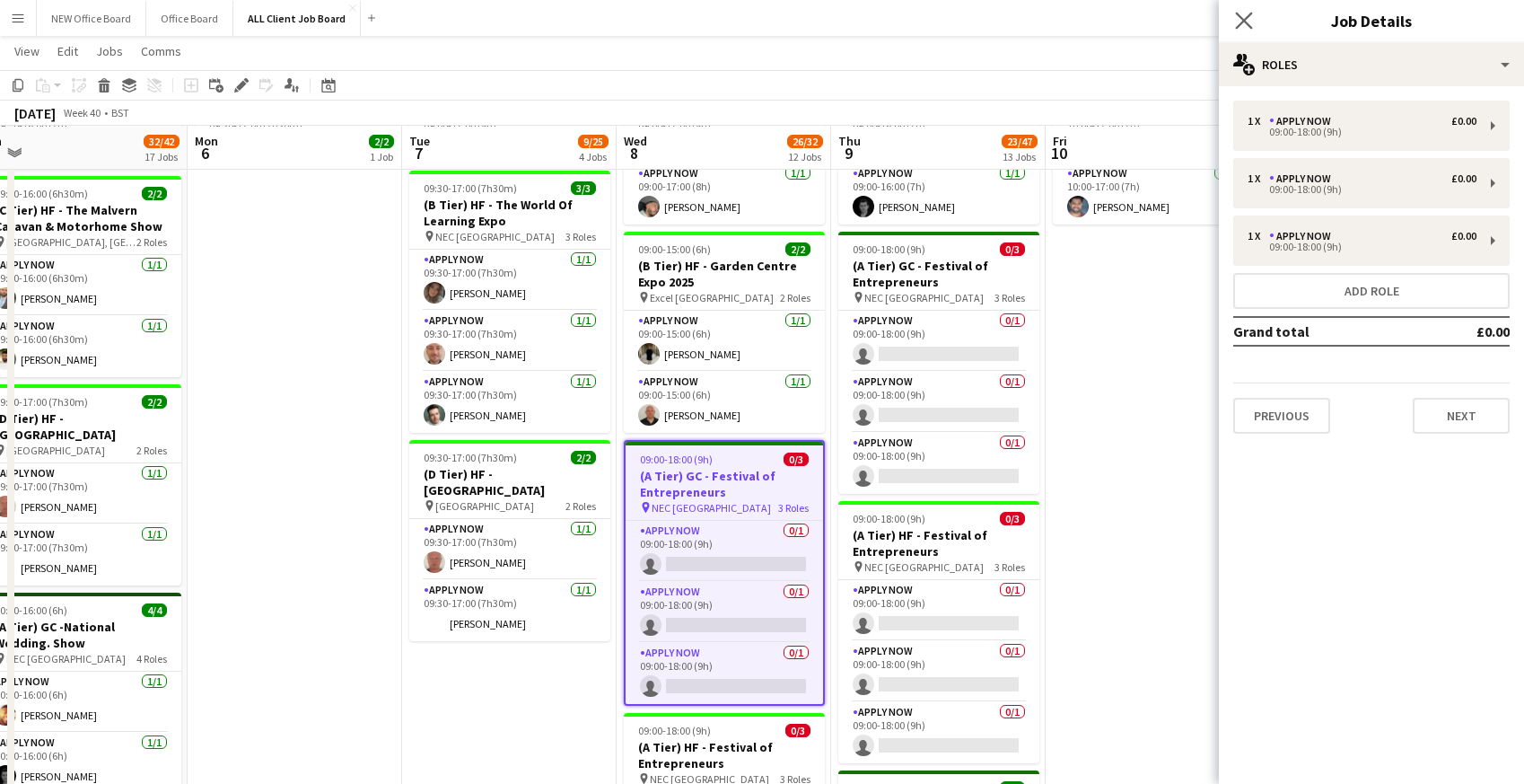
click at [1244, 9] on app-icon "Close pop-in" at bounding box center [1244, 20] width 26 height 26
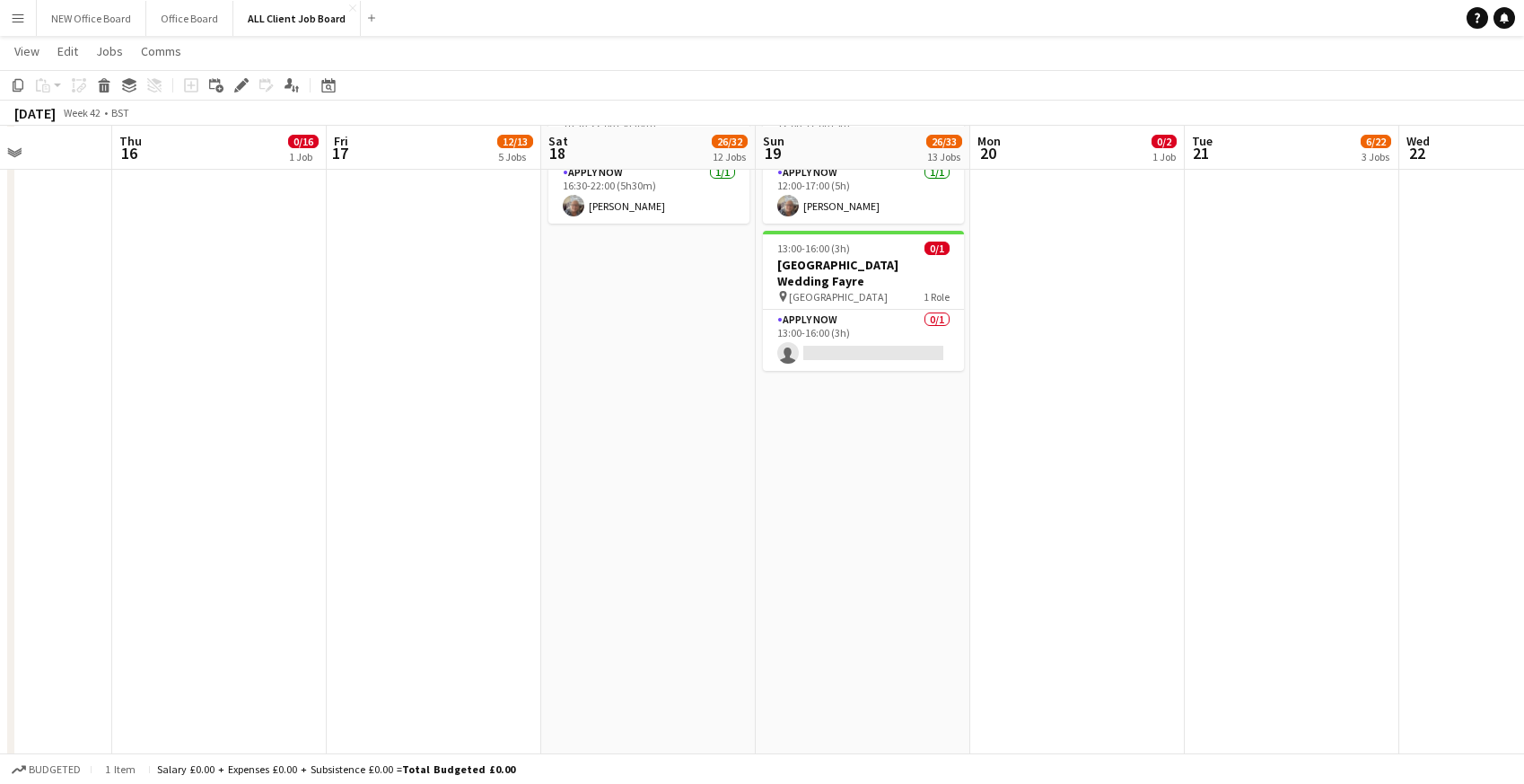
scroll to position [1850, 0]
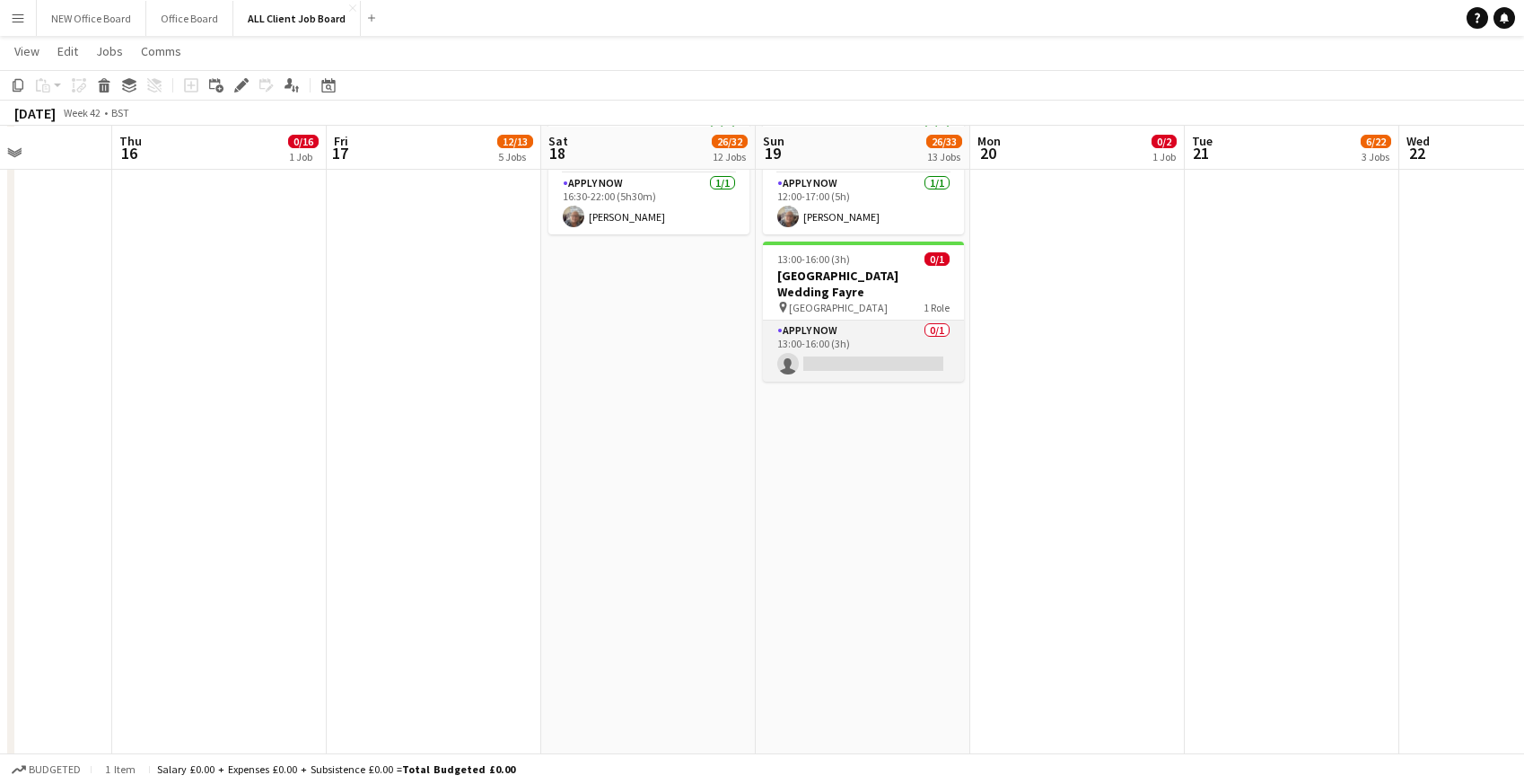
click at [868, 346] on app-card-role "APPLY NOW 0/1 13:00-16:00 (3h) single-neutral-actions" at bounding box center [863, 352] width 201 height 61
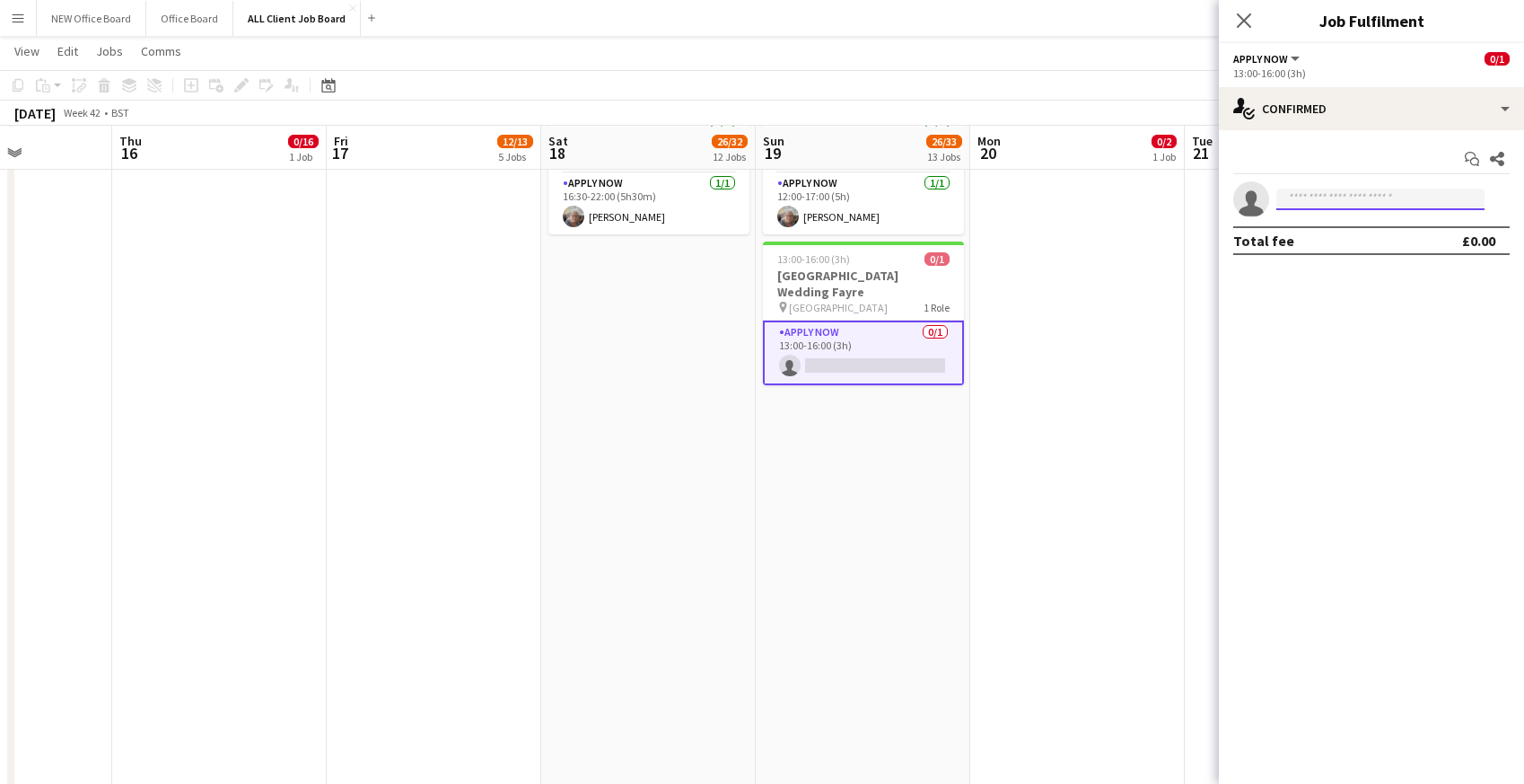
click at [1311, 201] on input at bounding box center [1380, 199] width 209 height 21
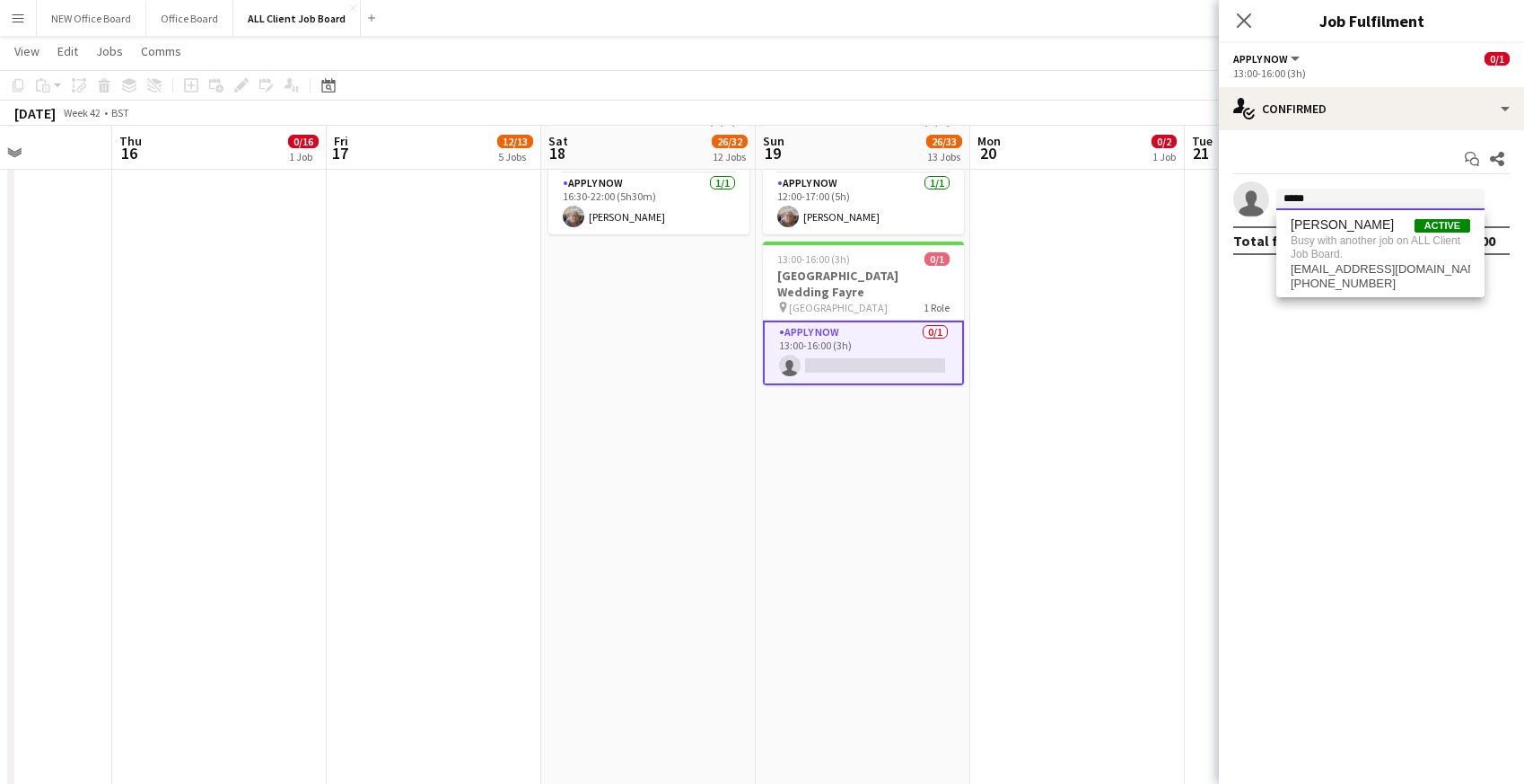
type input "*****"
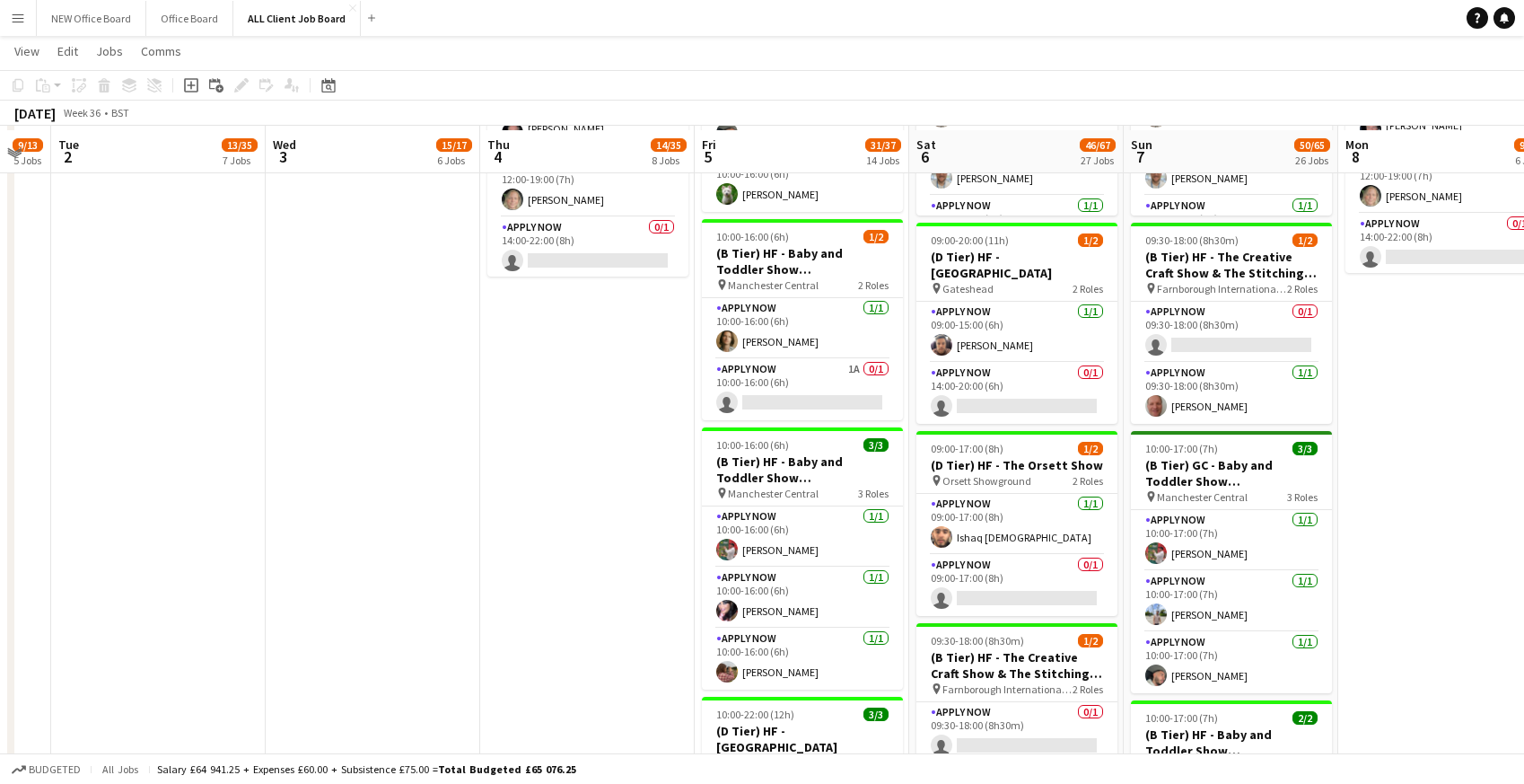
scroll to position [1435, 0]
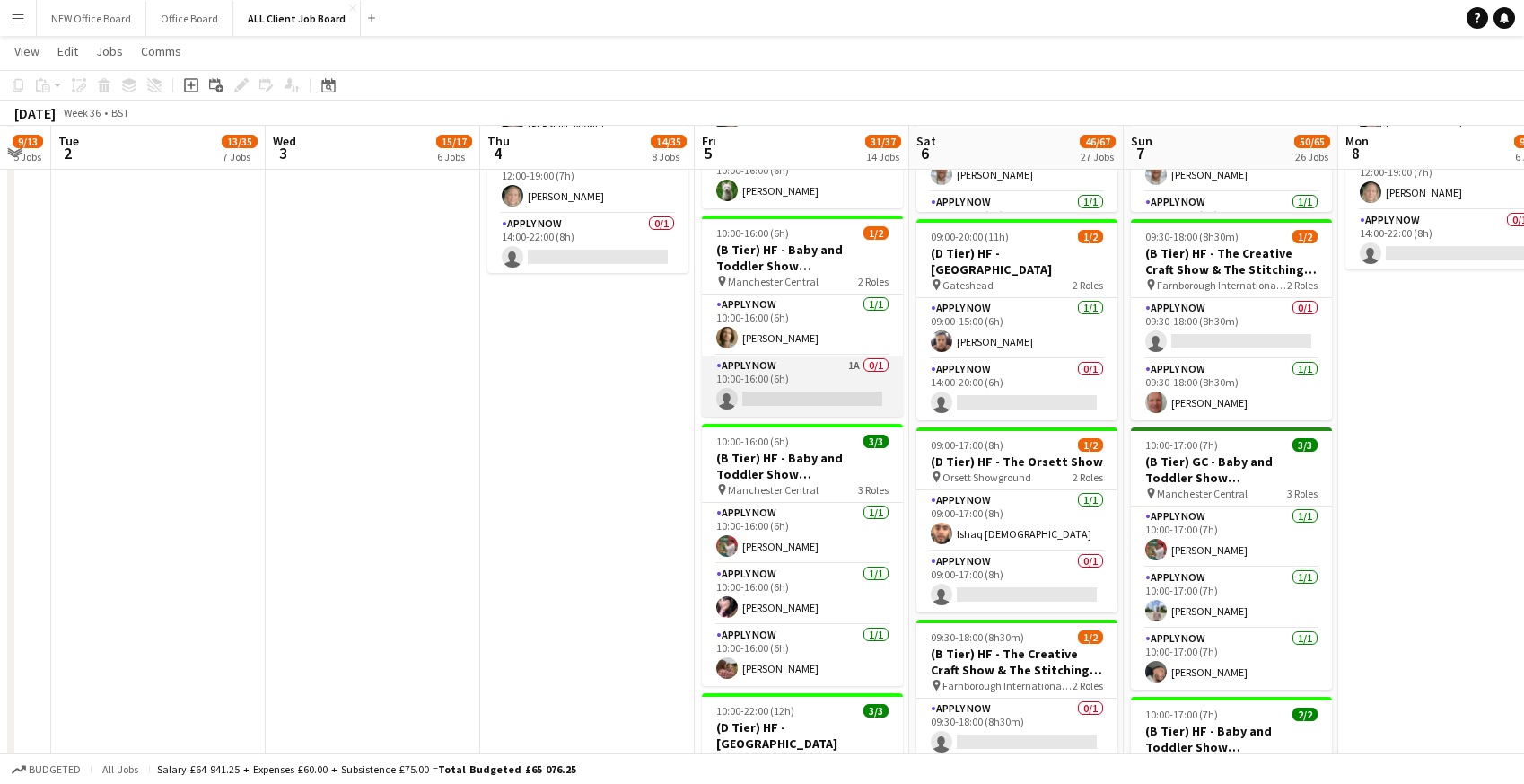
click at [746, 383] on app-card-role "APPLY NOW 1A 0/1 10:00-16:00 (6h) single-neutral-actions" at bounding box center [802, 386] width 201 height 61
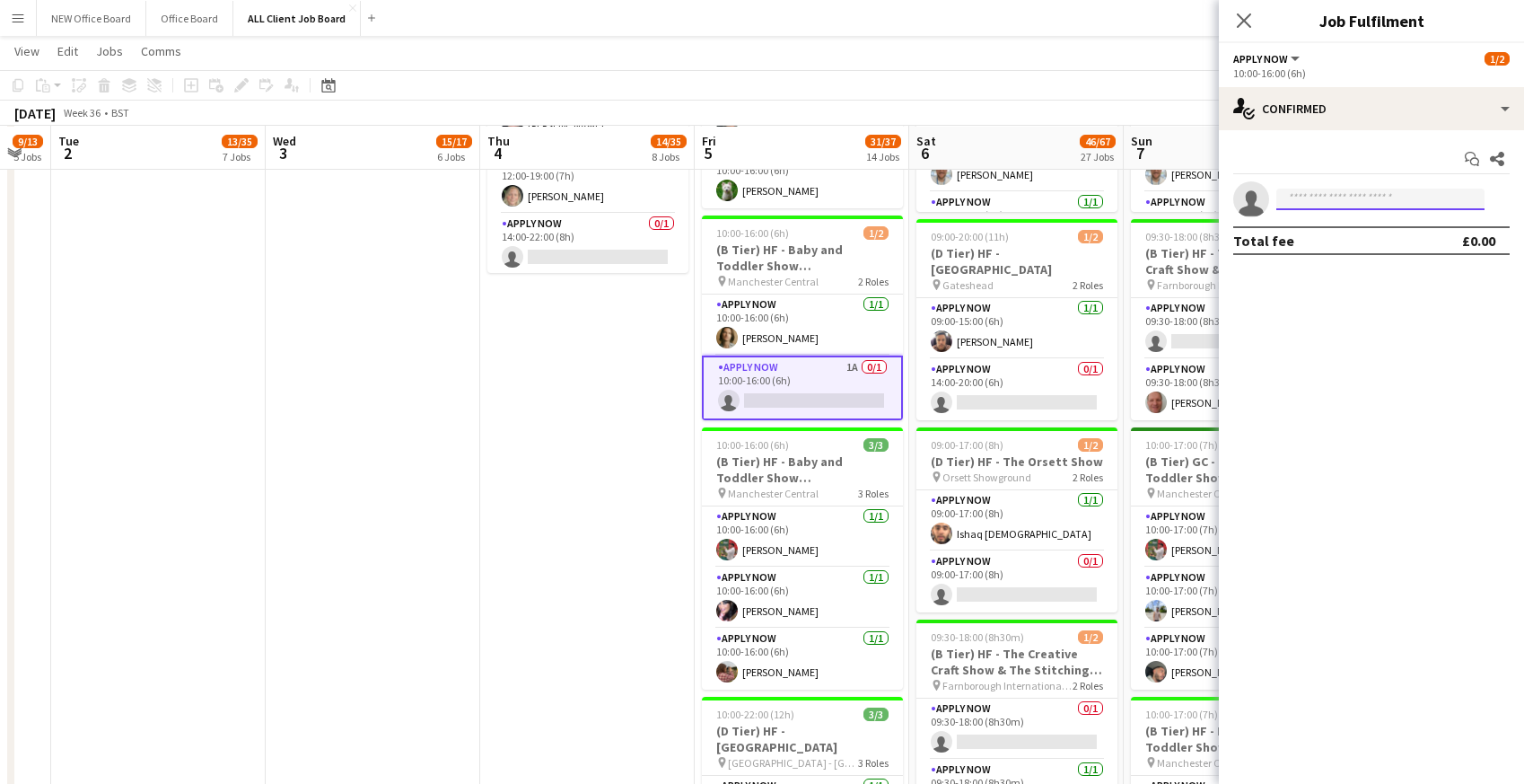
click at [1308, 205] on input at bounding box center [1380, 199] width 209 height 21
type input "*****"
click at [1298, 239] on span "[EMAIL_ADDRESS][DOMAIN_NAME]" at bounding box center [1380, 239] width 180 height 14
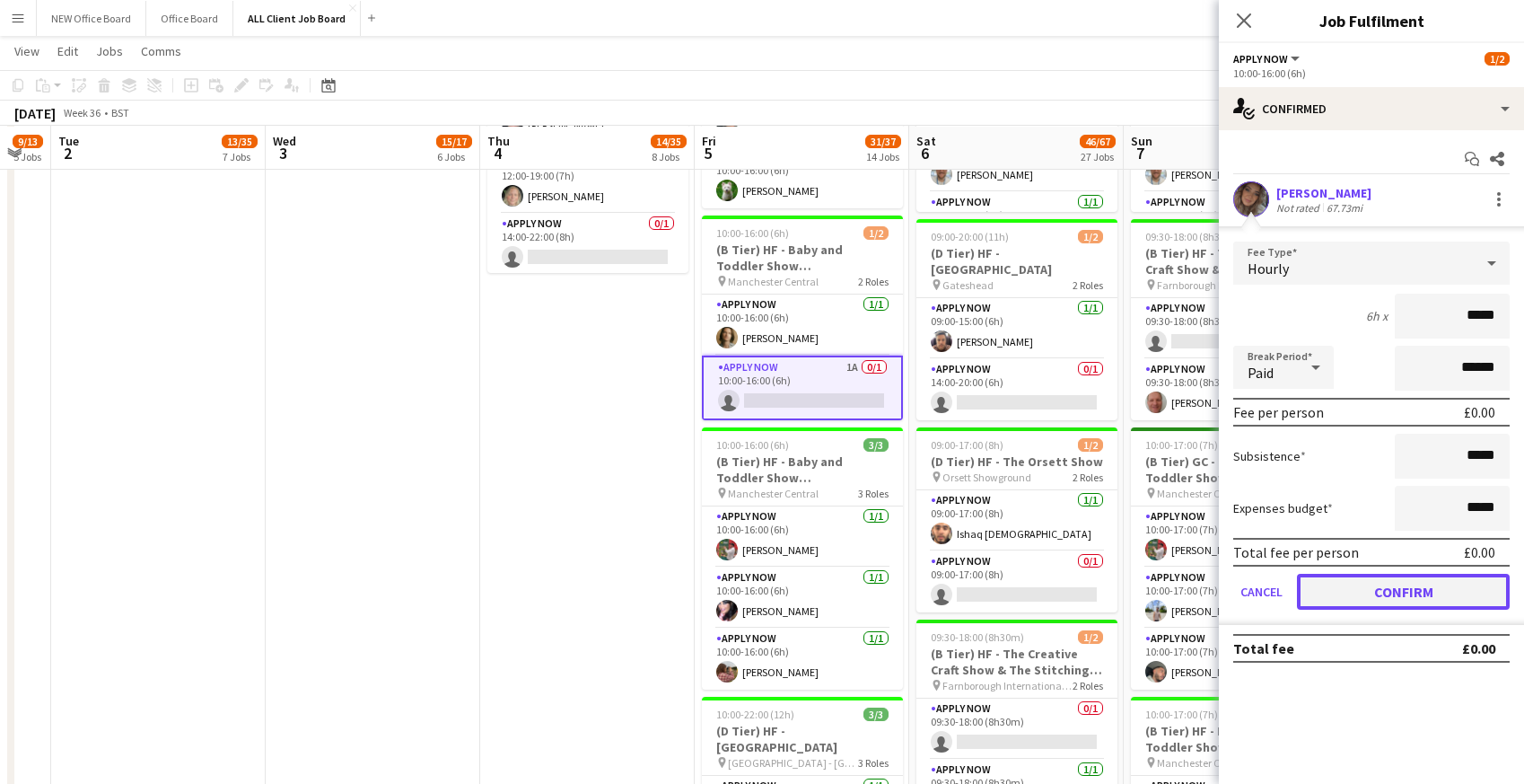
click at [1325, 603] on button "Confirm" at bounding box center [1403, 591] width 212 height 36
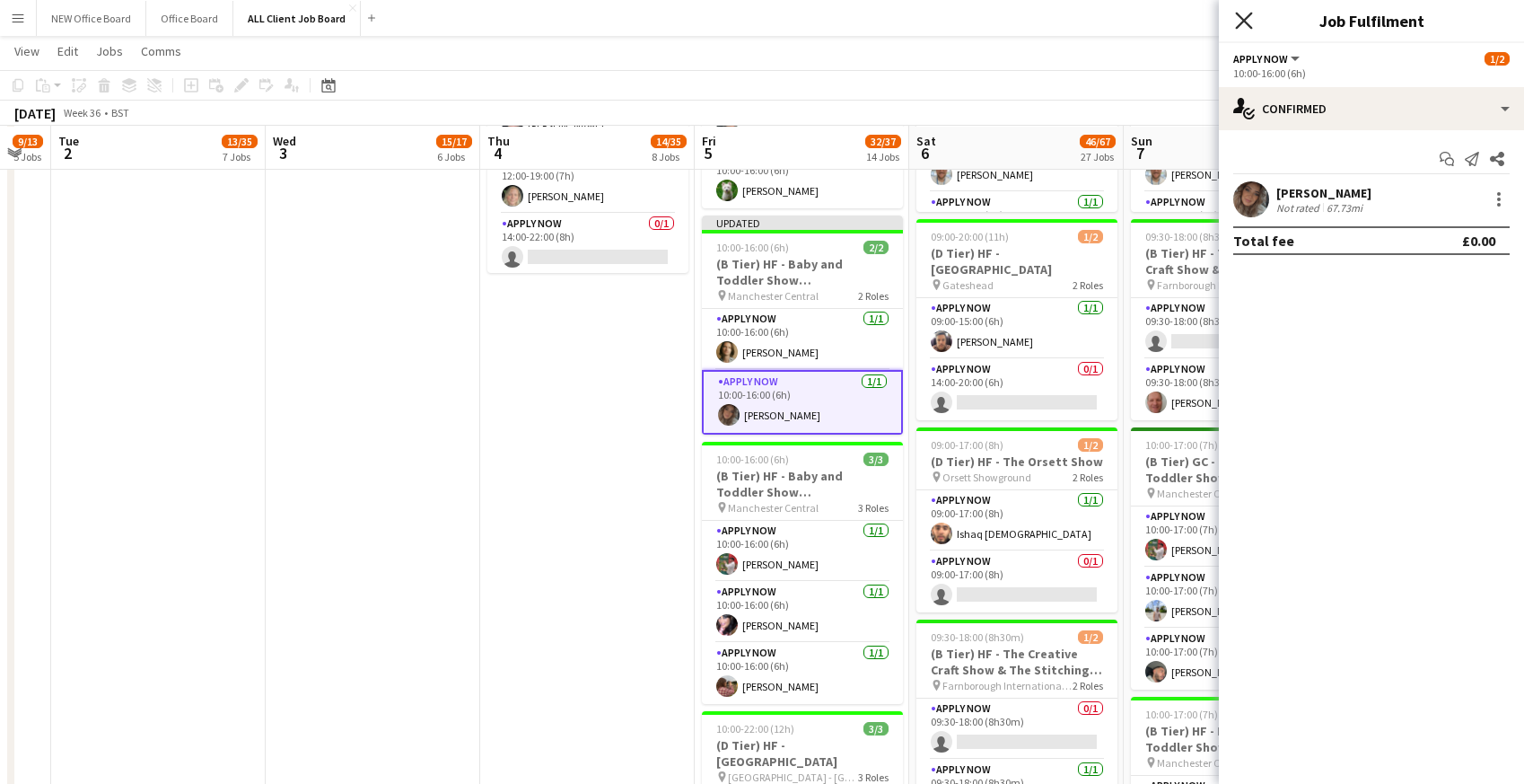
click at [1240, 27] on icon "Close pop-in" at bounding box center [1244, 20] width 17 height 17
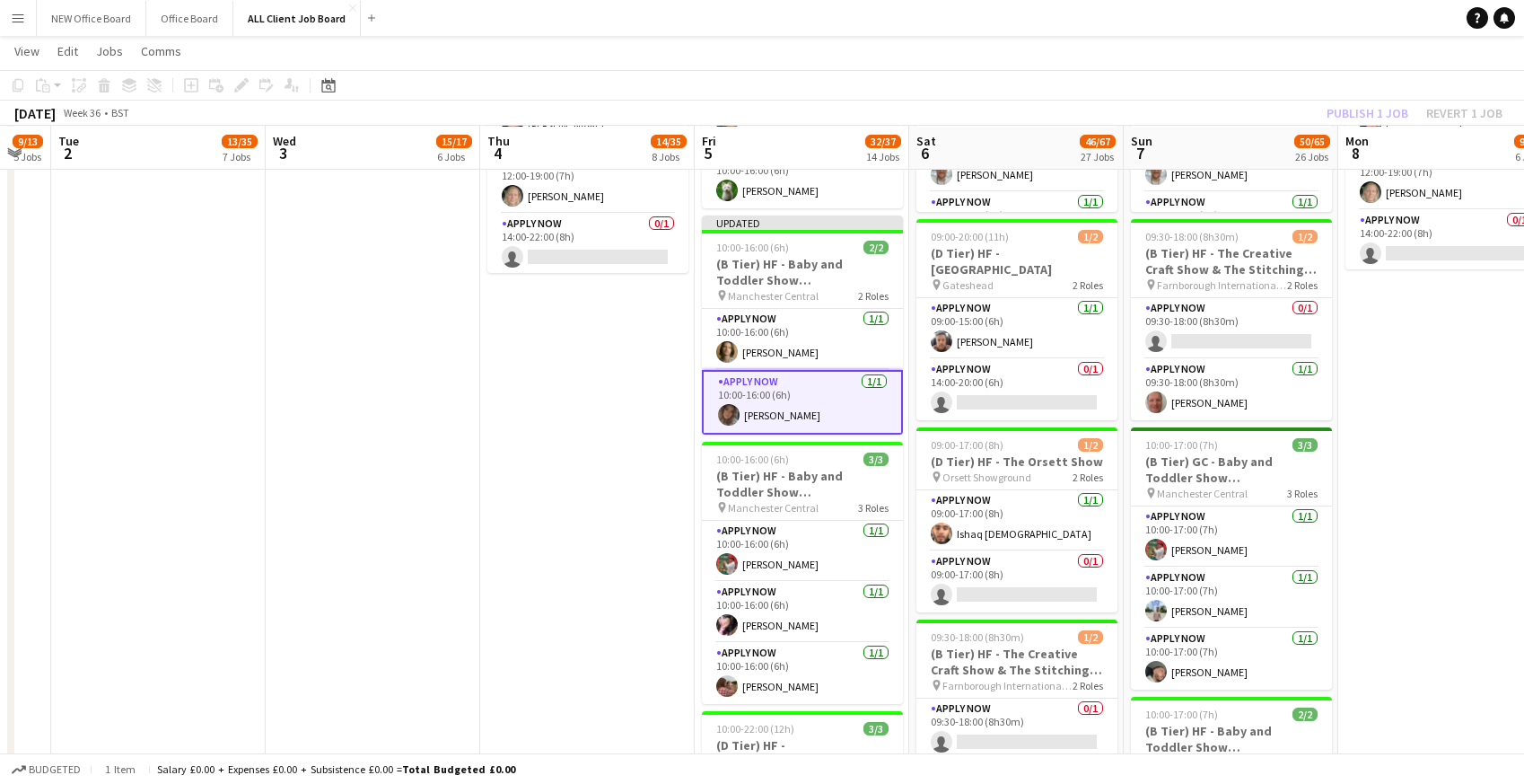
click at [1188, 16] on app-navbar "Menu Boards Boards Boards All jobs Status Workforce Workforce My Workforce Recr…" at bounding box center [762, 17] width 1524 height 36
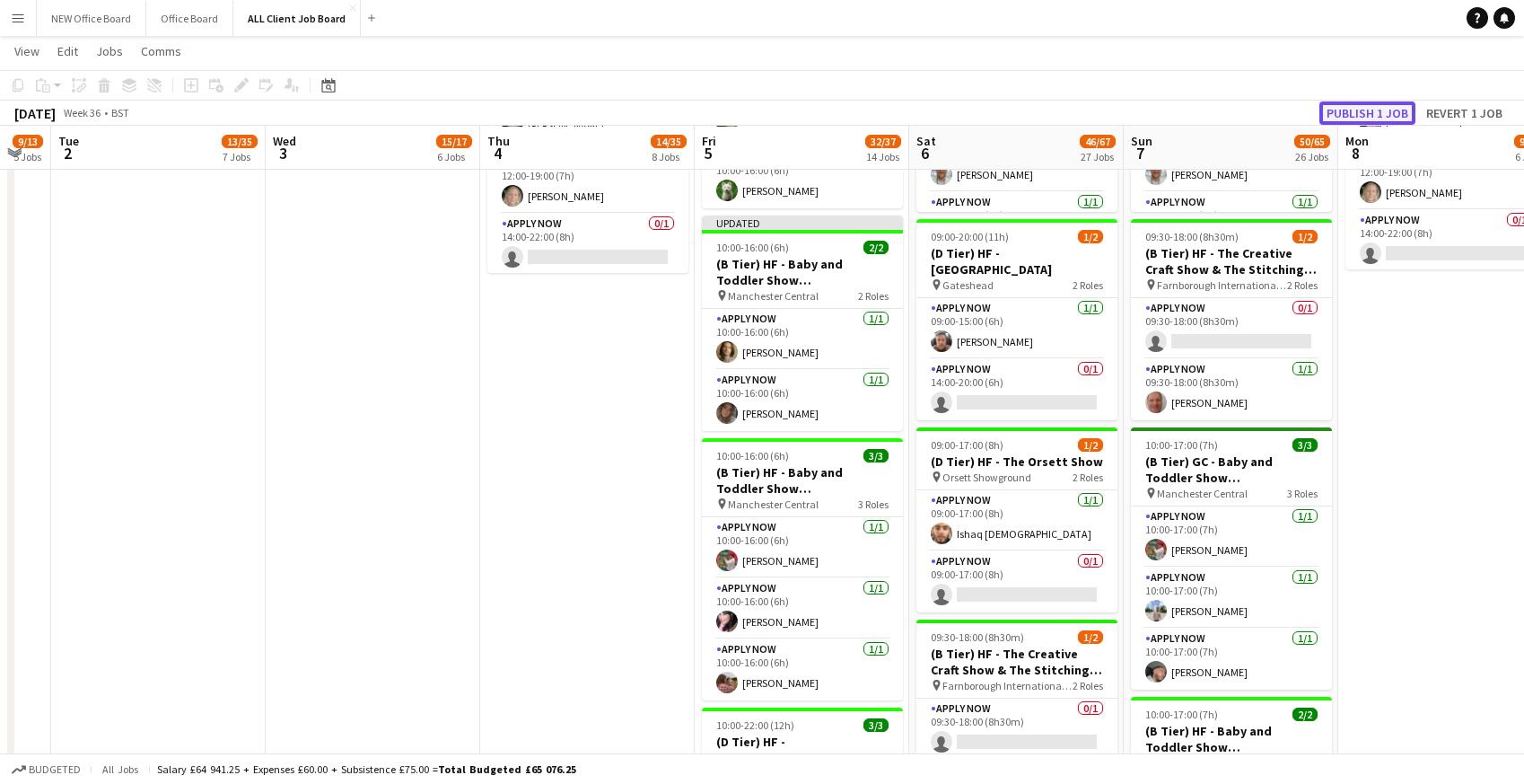
click at [1338, 116] on button "Publish 1 job" at bounding box center [1367, 113] width 96 height 23
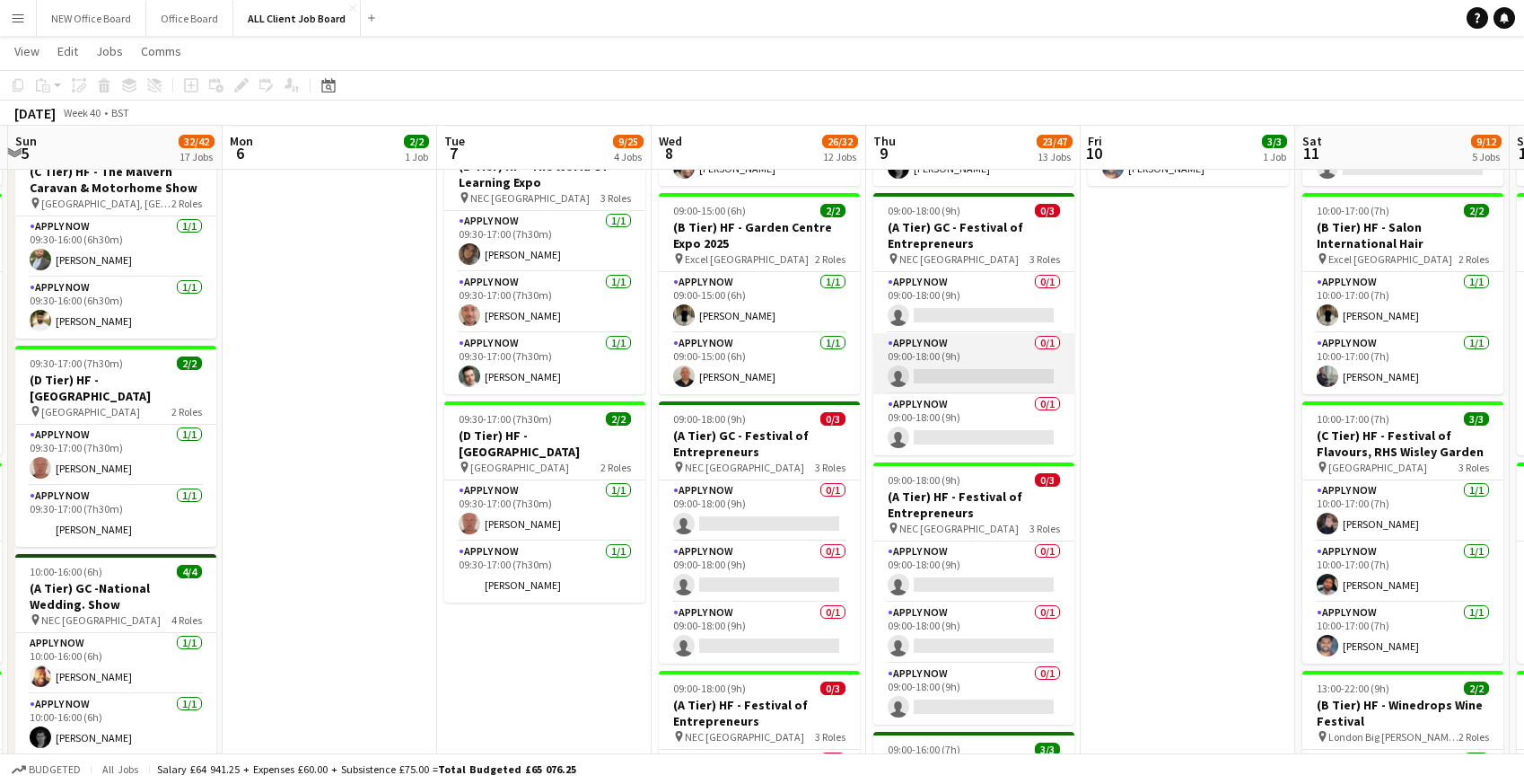
scroll to position [767, 0]
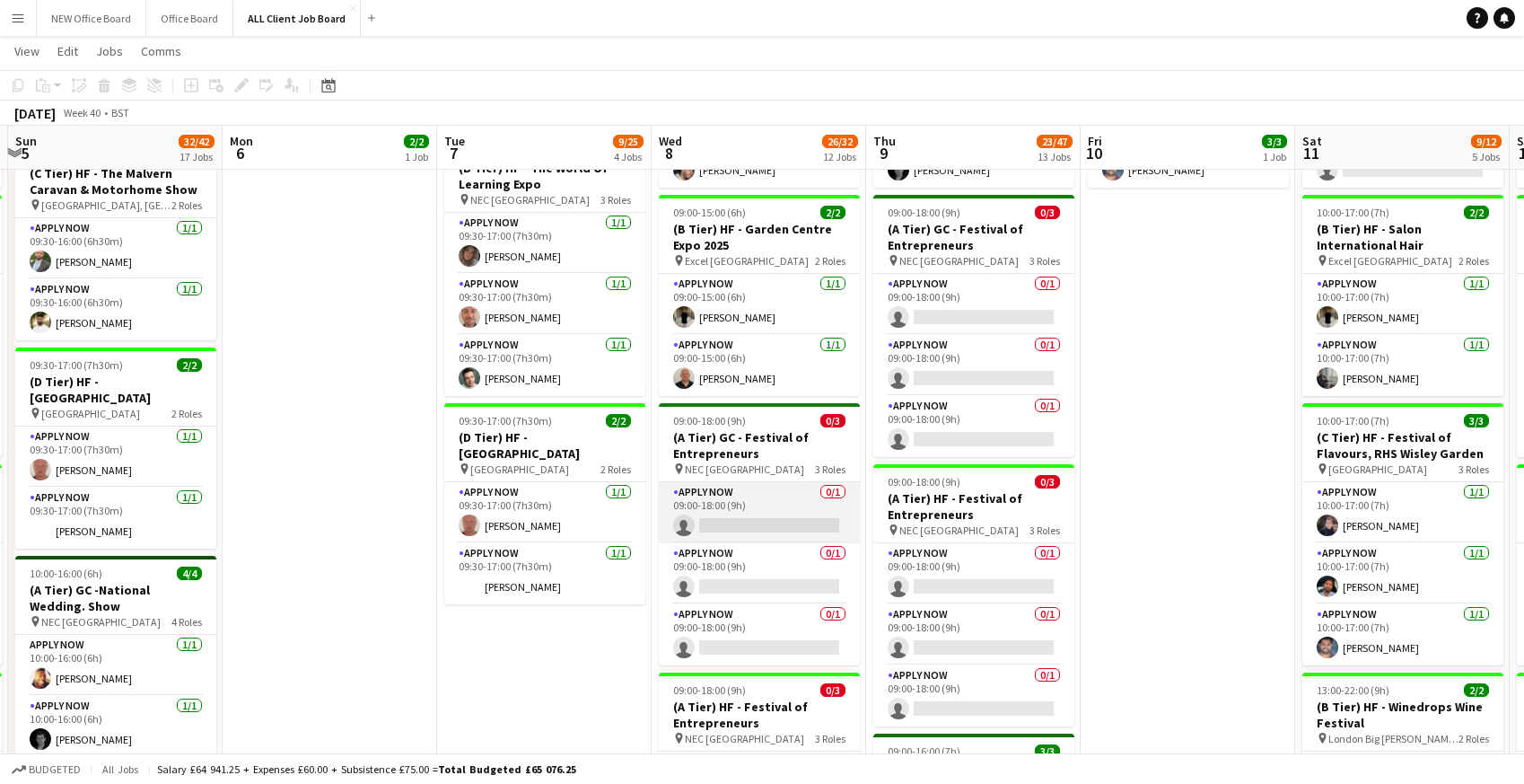
click at [734, 519] on app-card-role "APPLY NOW 0/1 09:00-18:00 (9h) single-neutral-actions" at bounding box center [759, 513] width 201 height 61
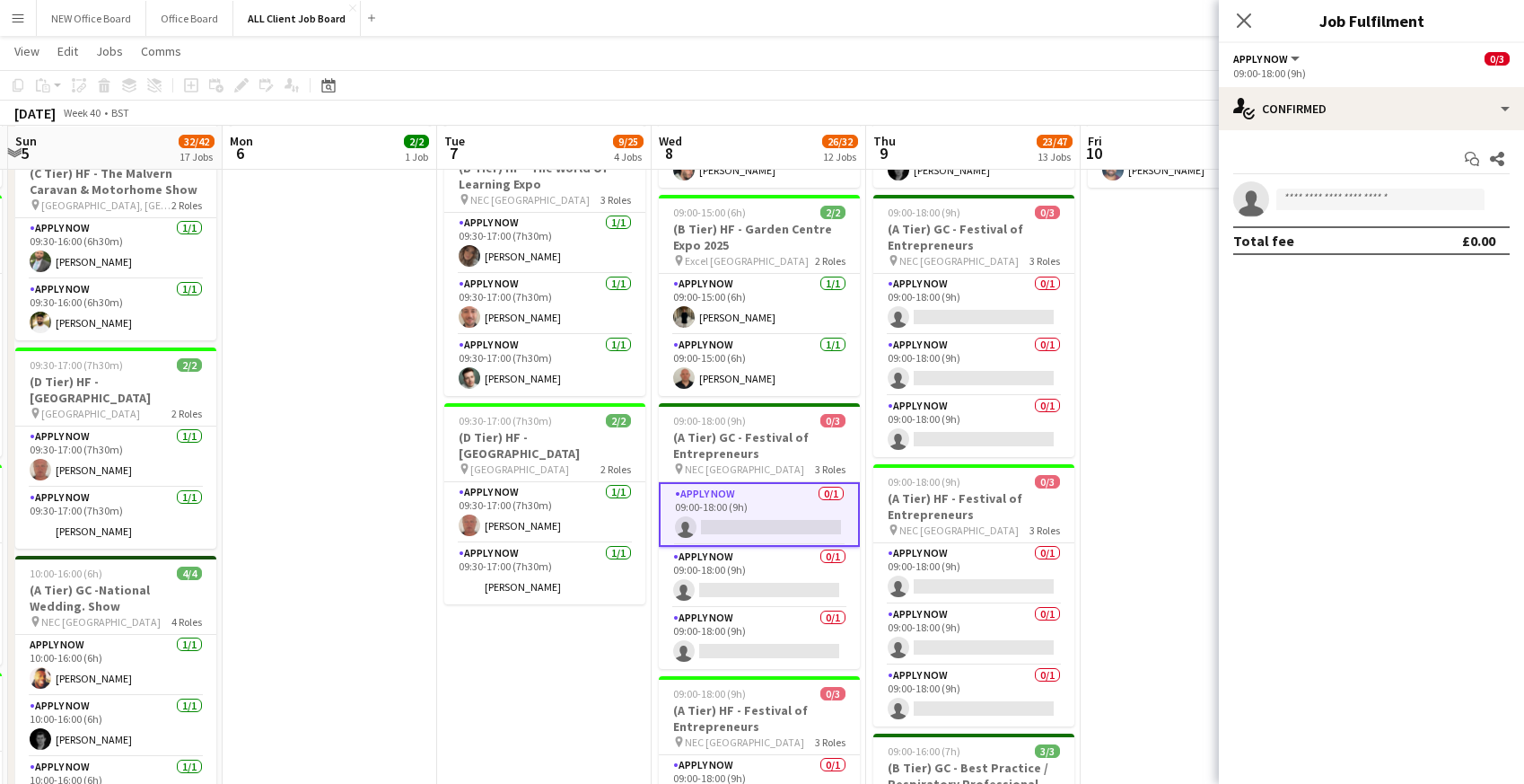
click at [1308, 210] on app-invite-slot "single-neutral-actions" at bounding box center [1372, 199] width 306 height 36
click at [1304, 200] on input at bounding box center [1380, 199] width 209 height 21
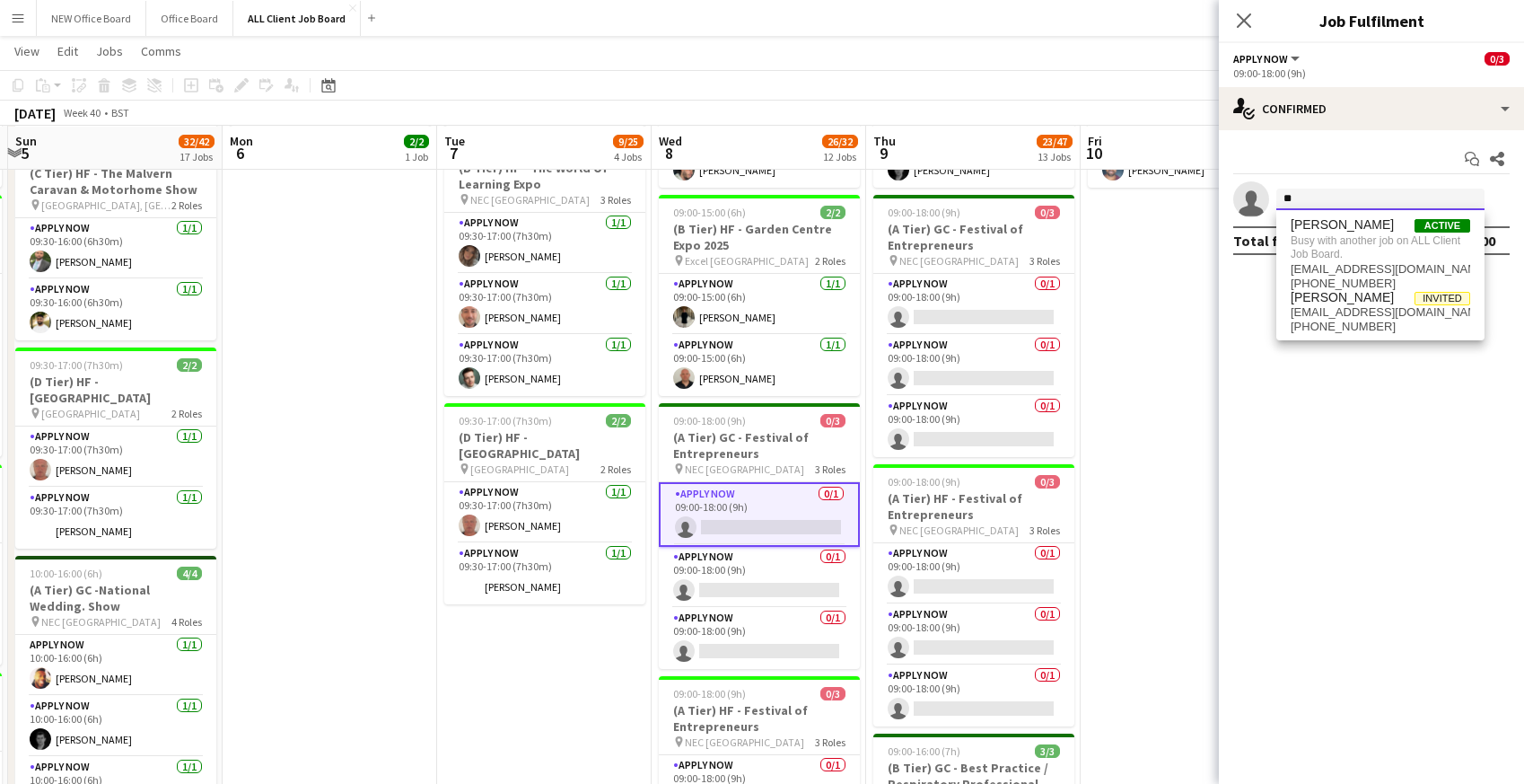
type input "*"
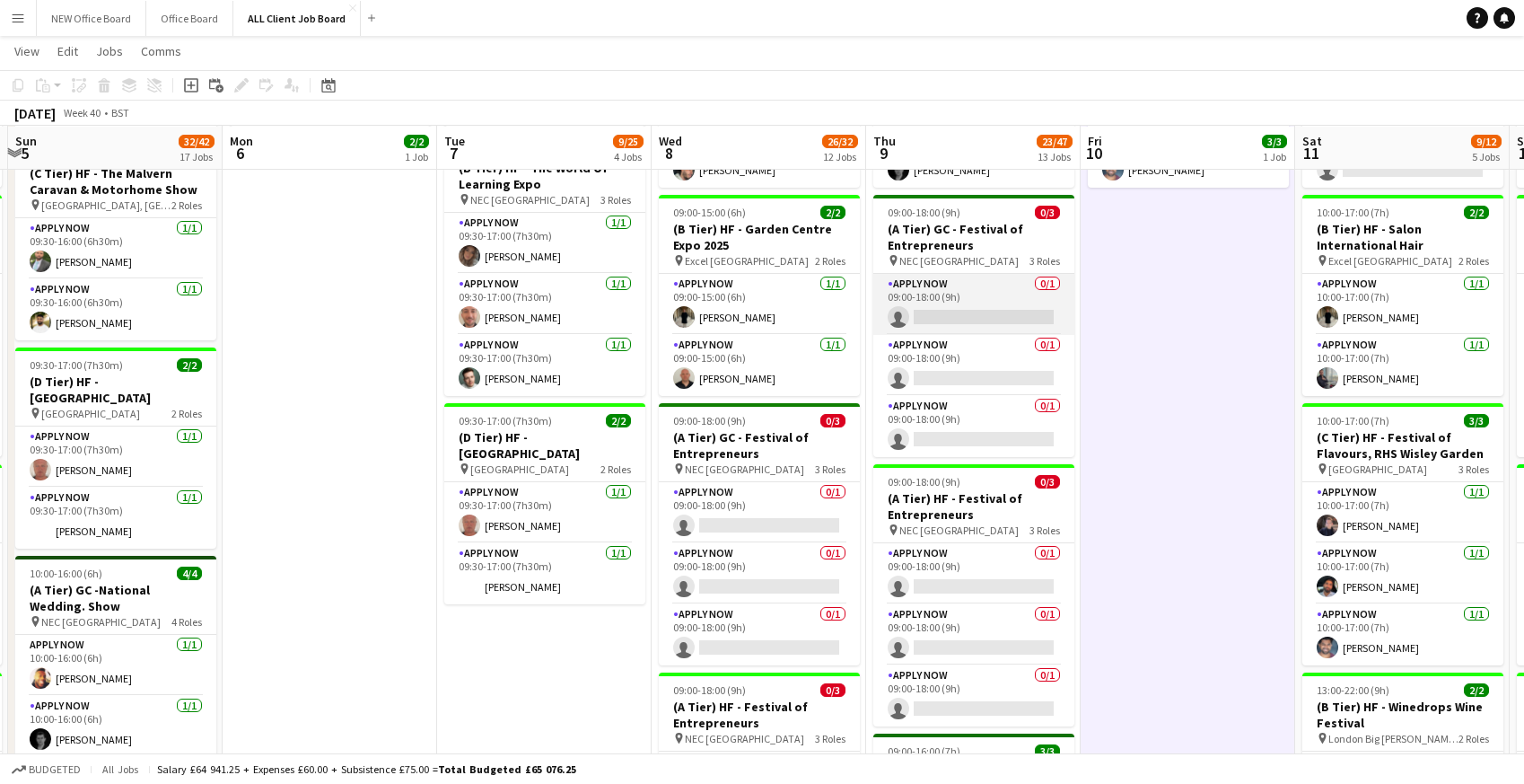
click at [922, 304] on app-card-role "APPLY NOW 0/1 09:00-18:00 (9h) single-neutral-actions" at bounding box center [973, 305] width 201 height 61
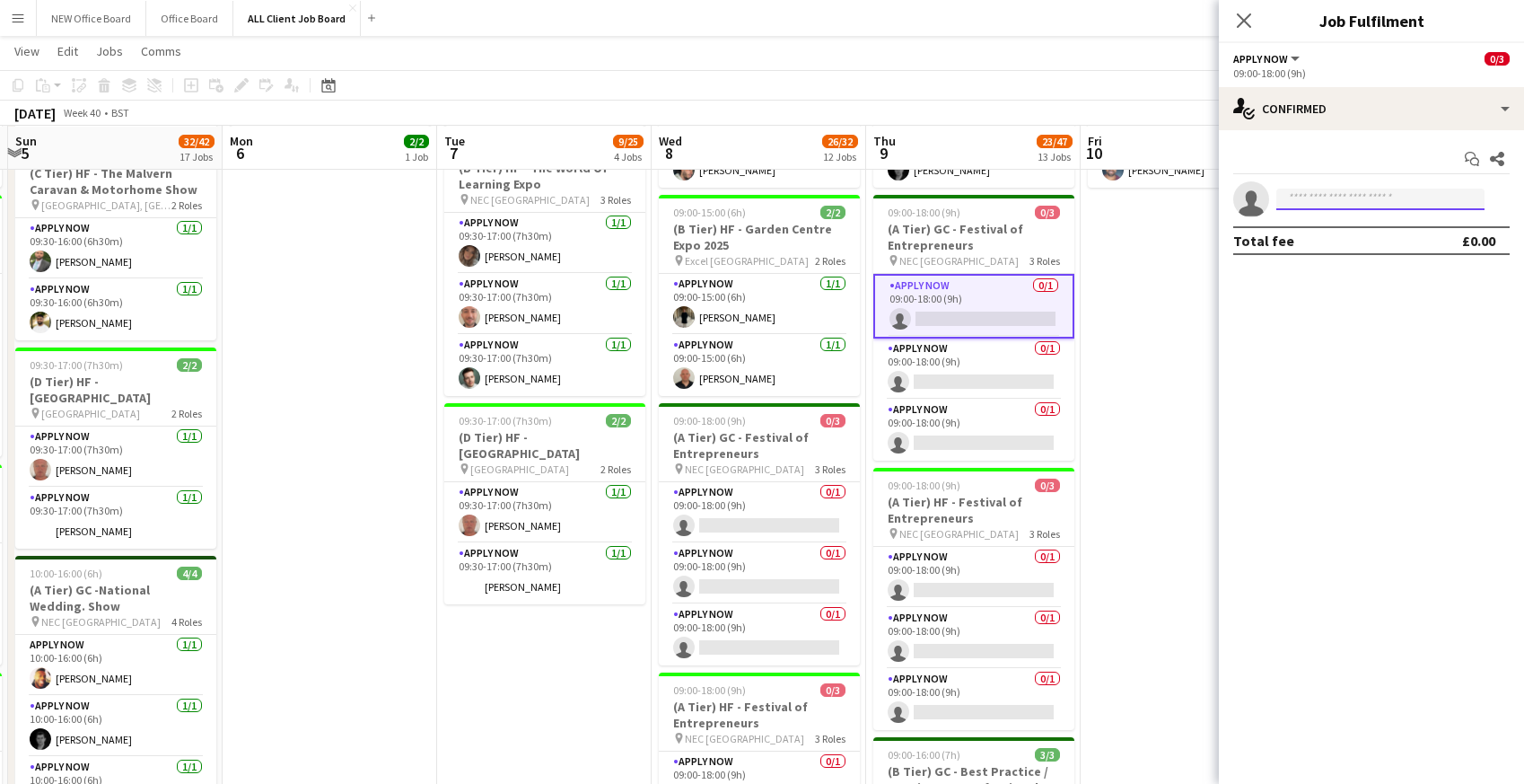
click at [1313, 206] on input at bounding box center [1380, 199] width 209 height 21
type input "*****"
click at [1304, 236] on span "[EMAIL_ADDRESS][DOMAIN_NAME]" at bounding box center [1380, 239] width 180 height 14
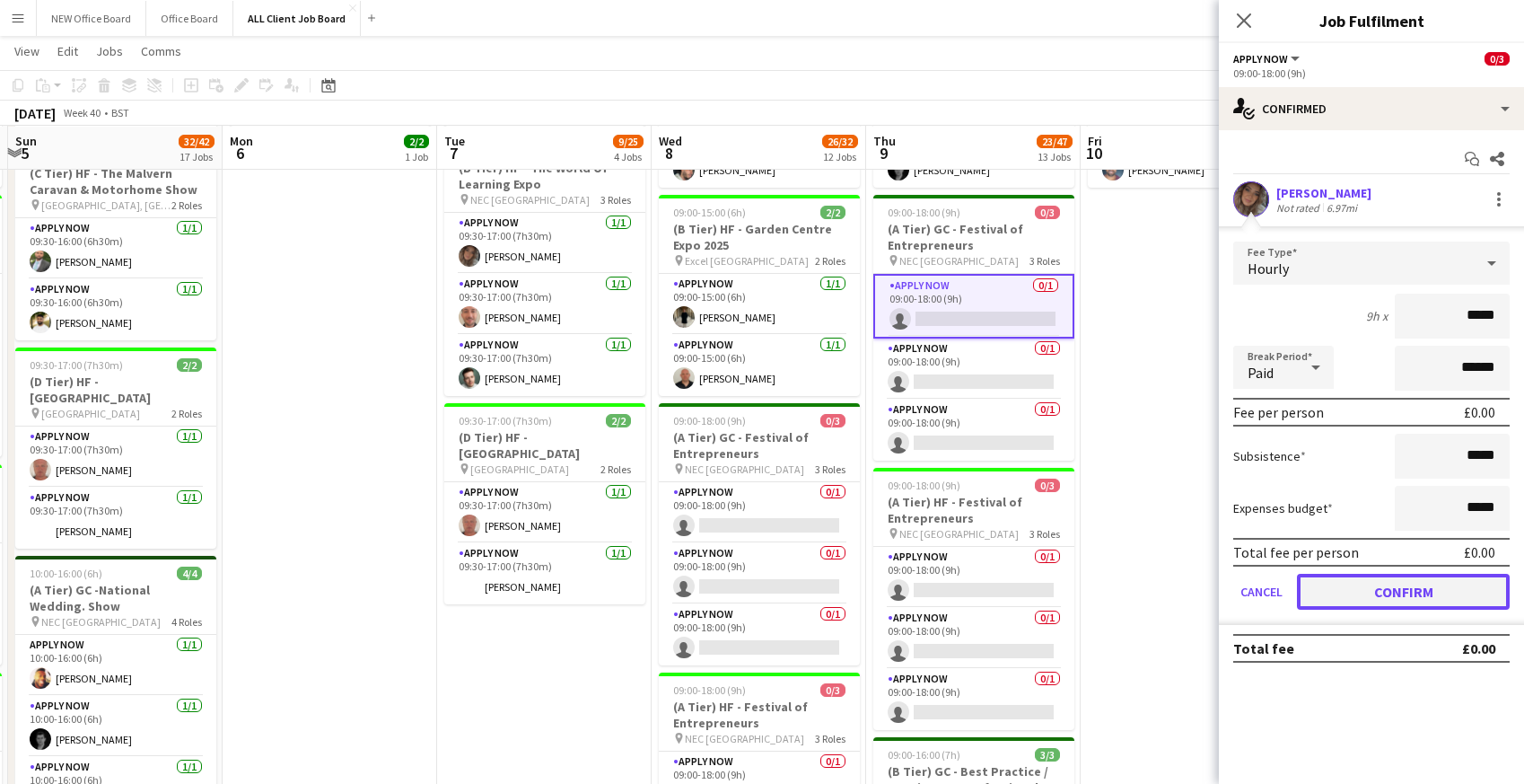
click at [1325, 589] on button "Confirm" at bounding box center [1403, 591] width 212 height 36
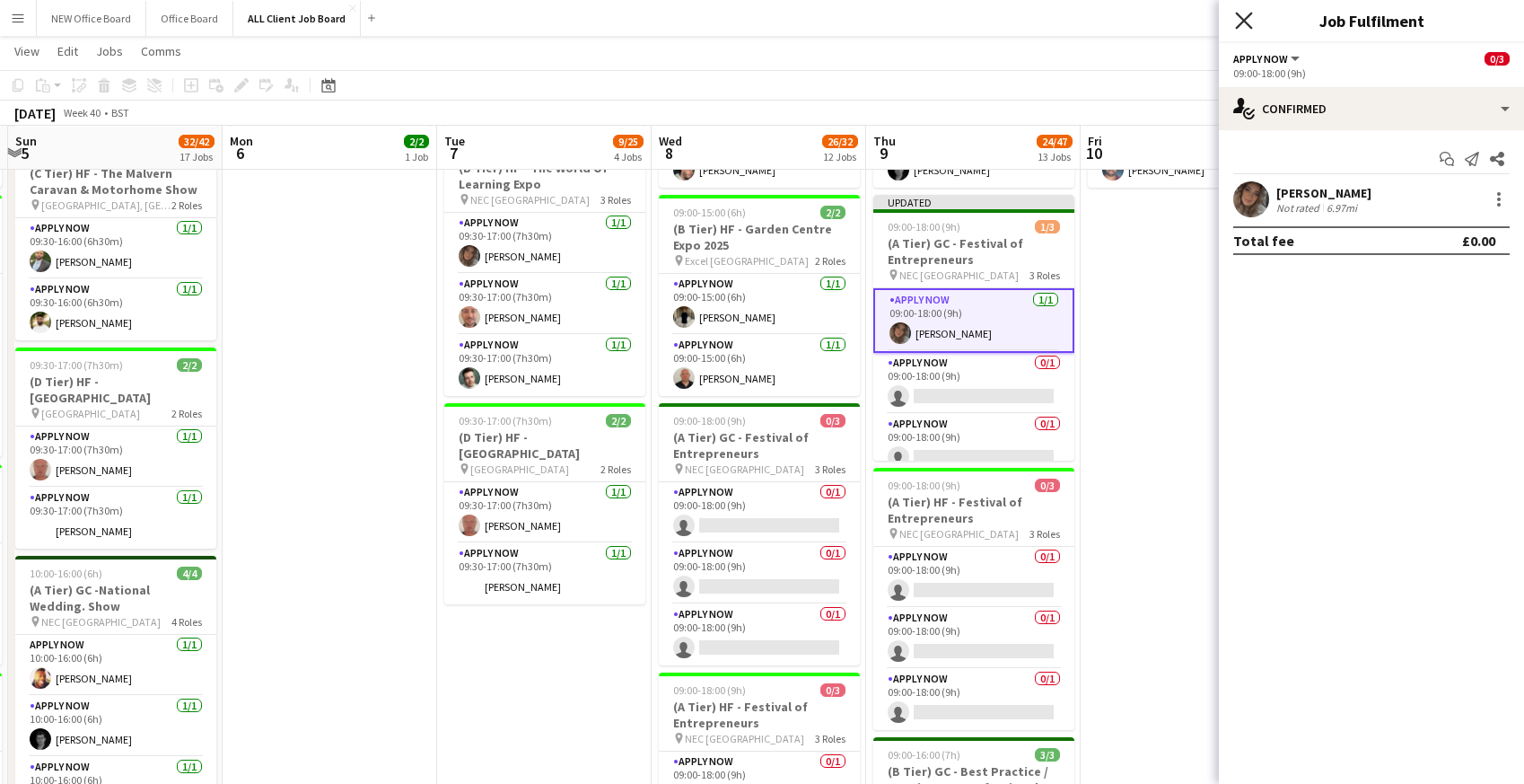
click at [1248, 17] on icon at bounding box center [1244, 20] width 17 height 17
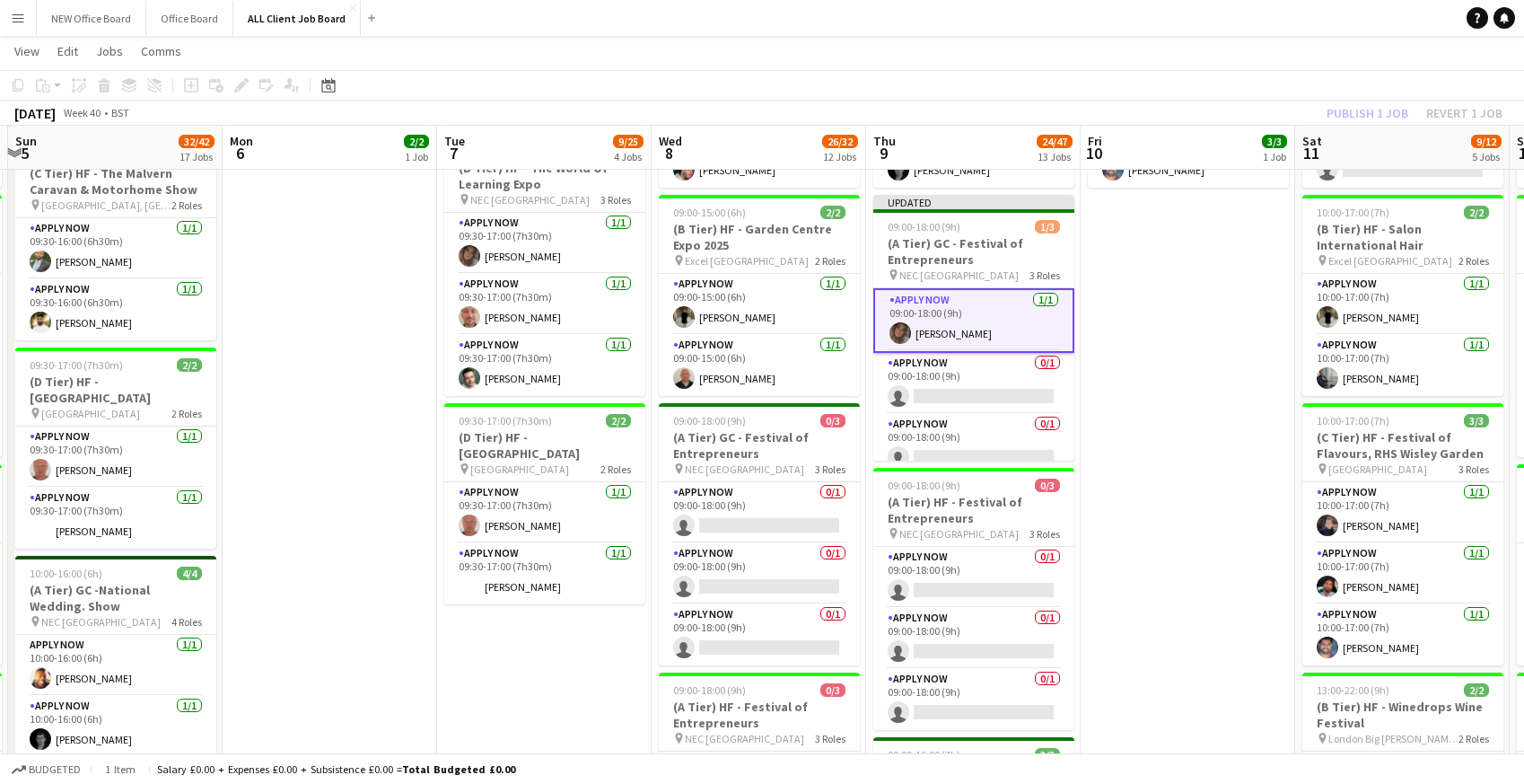
click at [1208, 22] on app-navbar "Menu Boards Boards Boards All jobs Status Workforce Workforce My Workforce Recr…" at bounding box center [762, 17] width 1524 height 36
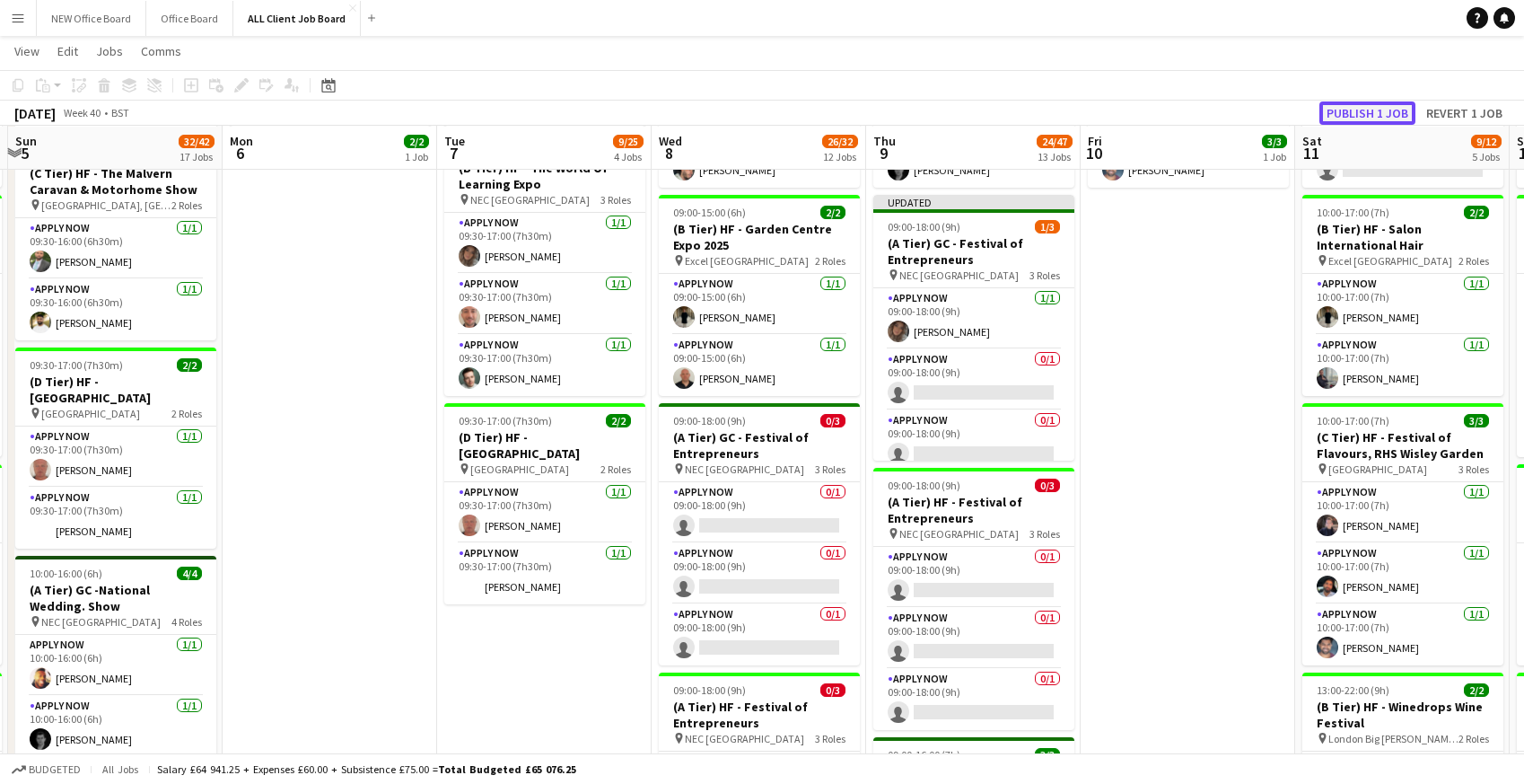
click at [1391, 108] on button "Publish 1 job" at bounding box center [1367, 113] width 96 height 23
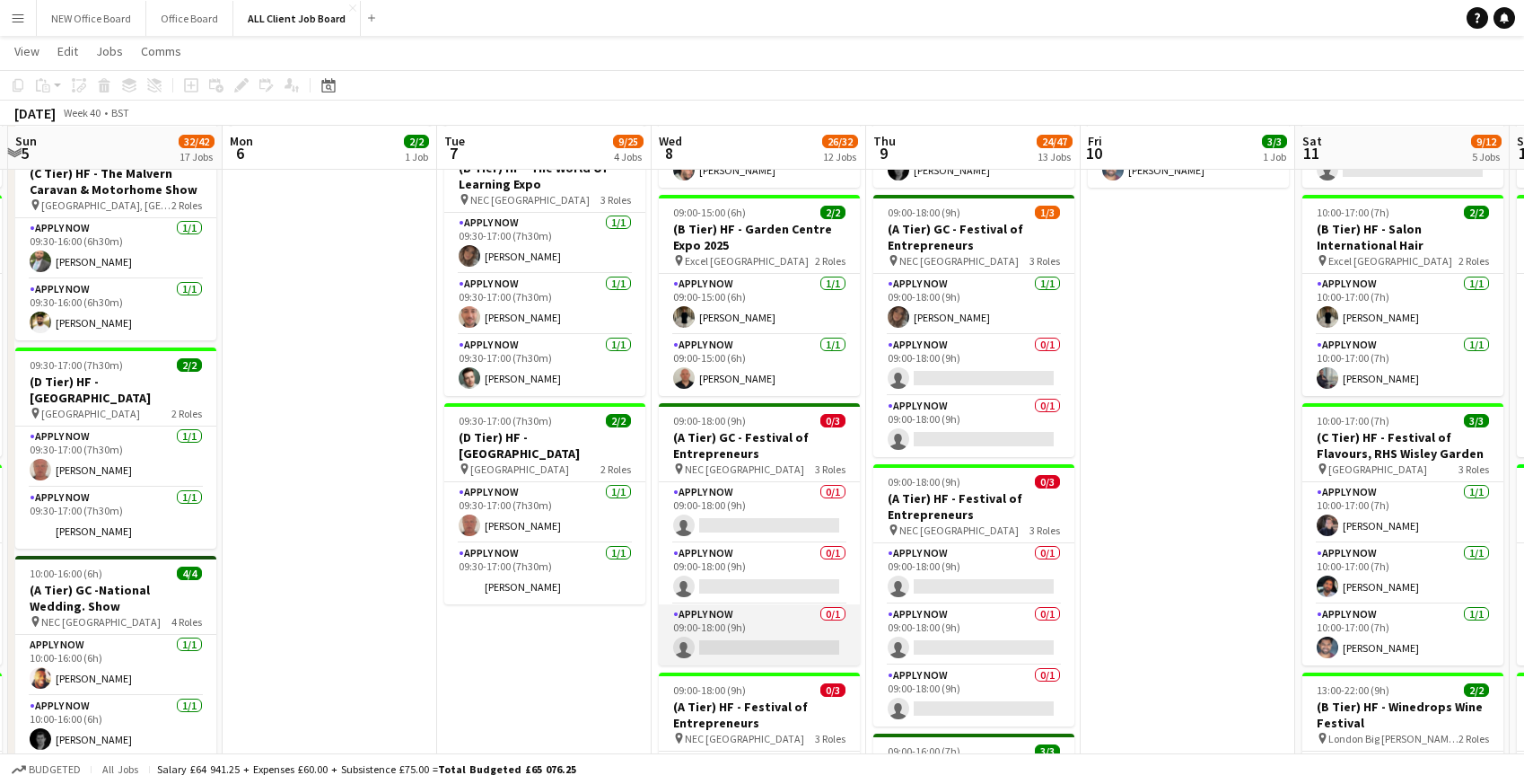
click at [705, 624] on app-card-role "APPLY NOW 0/1 09:00-18:00 (9h) single-neutral-actions" at bounding box center [759, 635] width 201 height 61
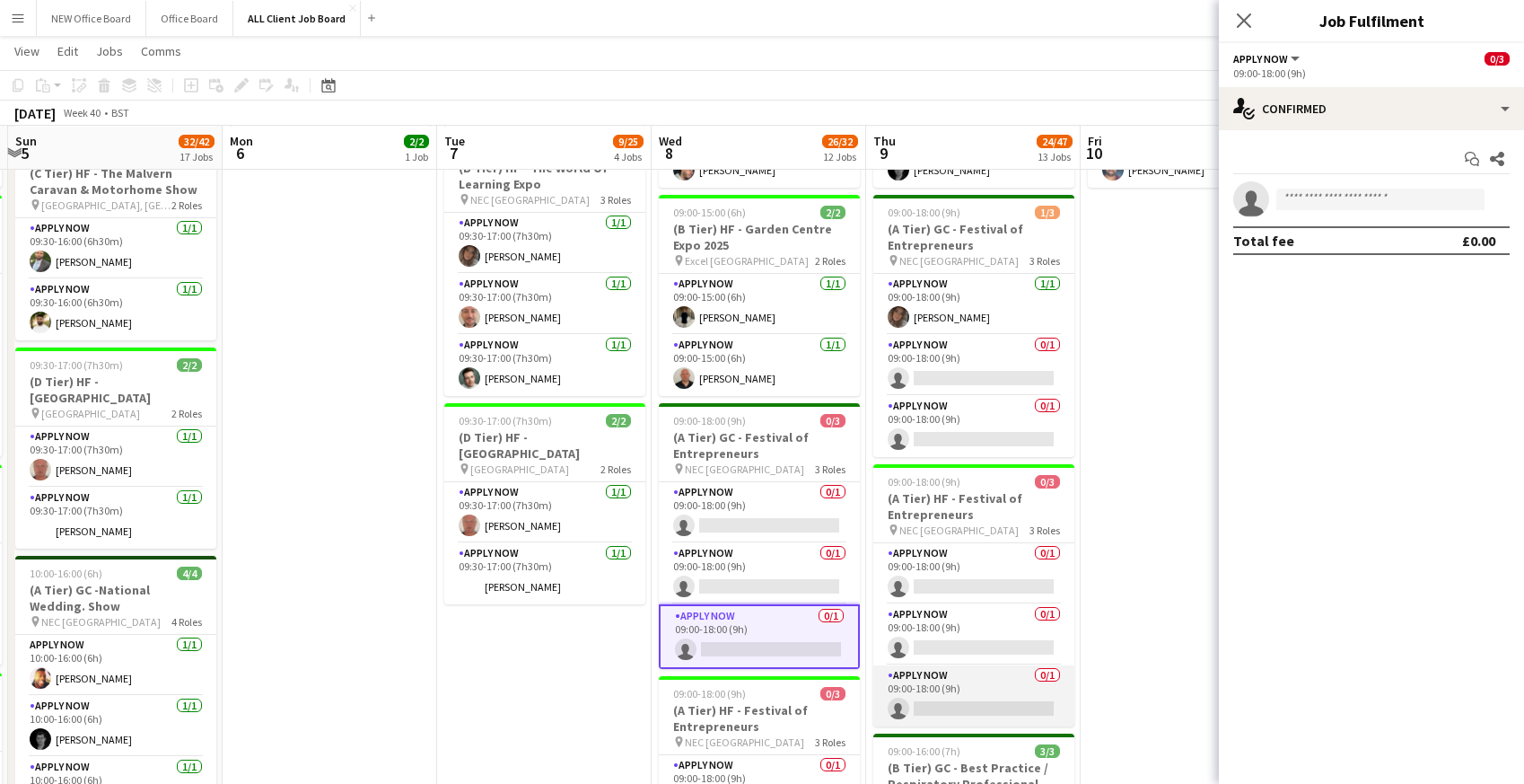
click at [932, 680] on app-card-role "APPLY NOW 0/1 09:00-18:00 (9h) single-neutral-actions" at bounding box center [973, 696] width 201 height 61
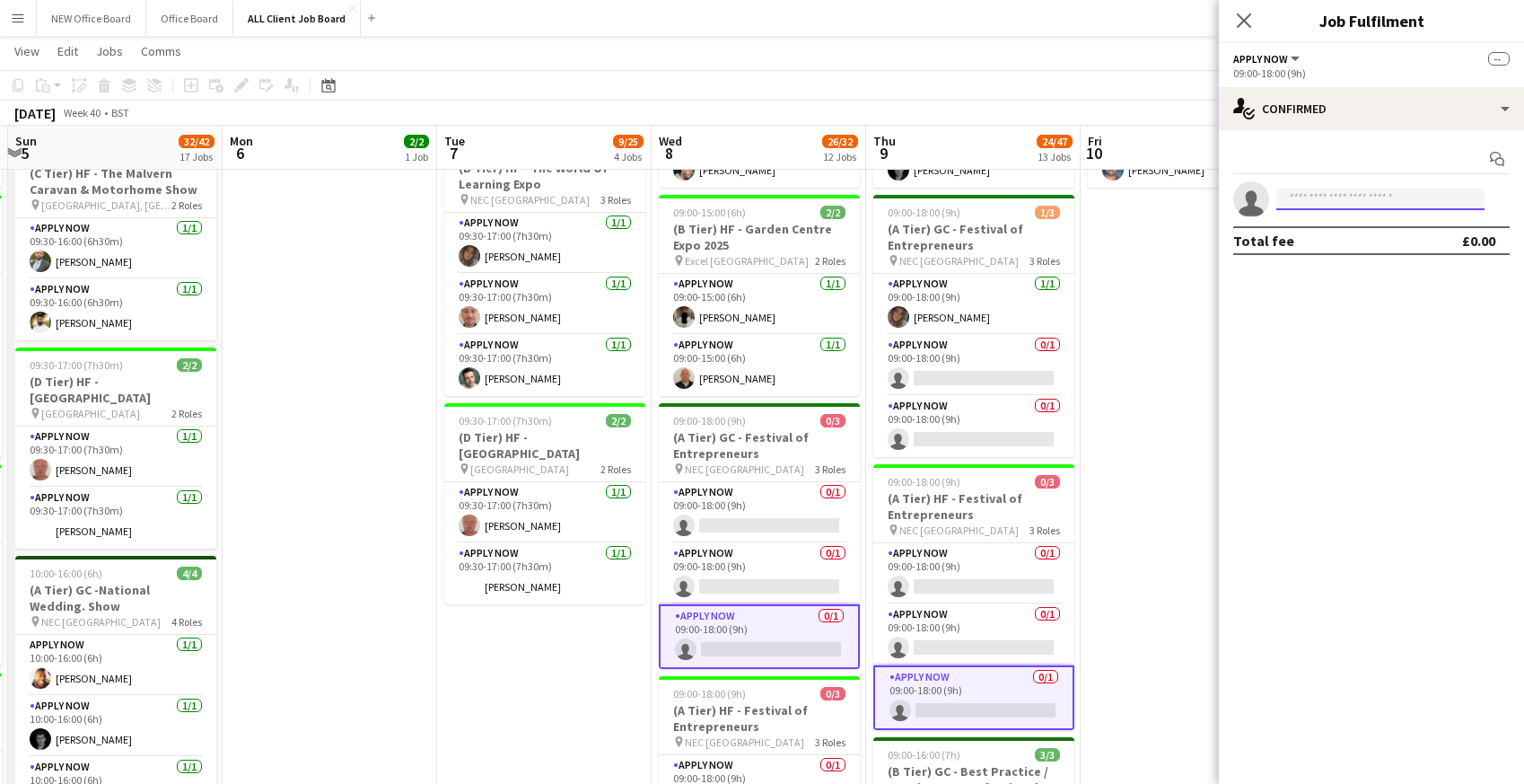
click at [1331, 198] on input at bounding box center [1380, 199] width 209 height 21
type input "*****"
click at [1337, 248] on span "[PHONE_NUMBER]" at bounding box center [1380, 254] width 180 height 14
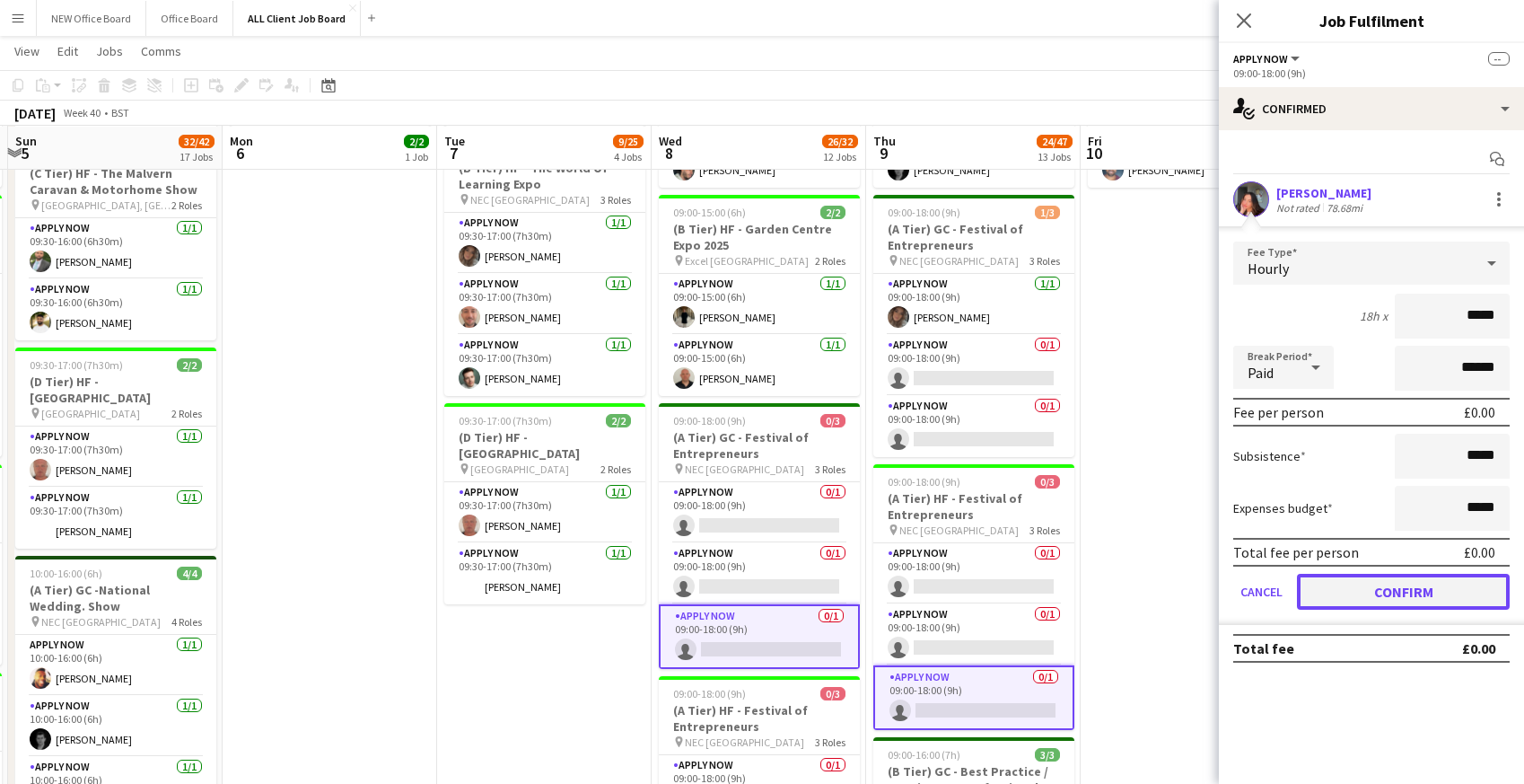
click at [1341, 583] on button "Confirm" at bounding box center [1403, 591] width 212 height 36
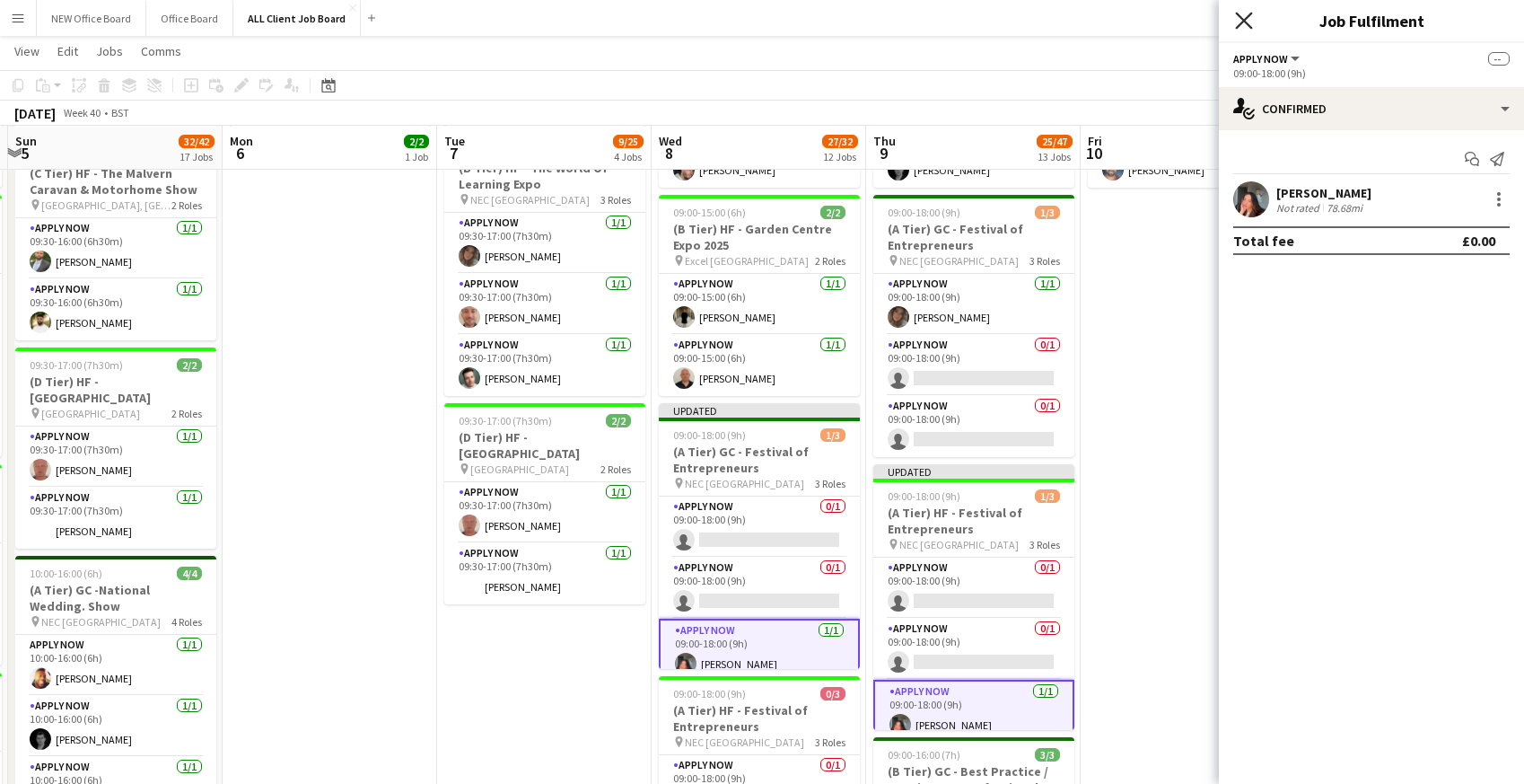
click at [1247, 18] on icon at bounding box center [1244, 20] width 17 height 17
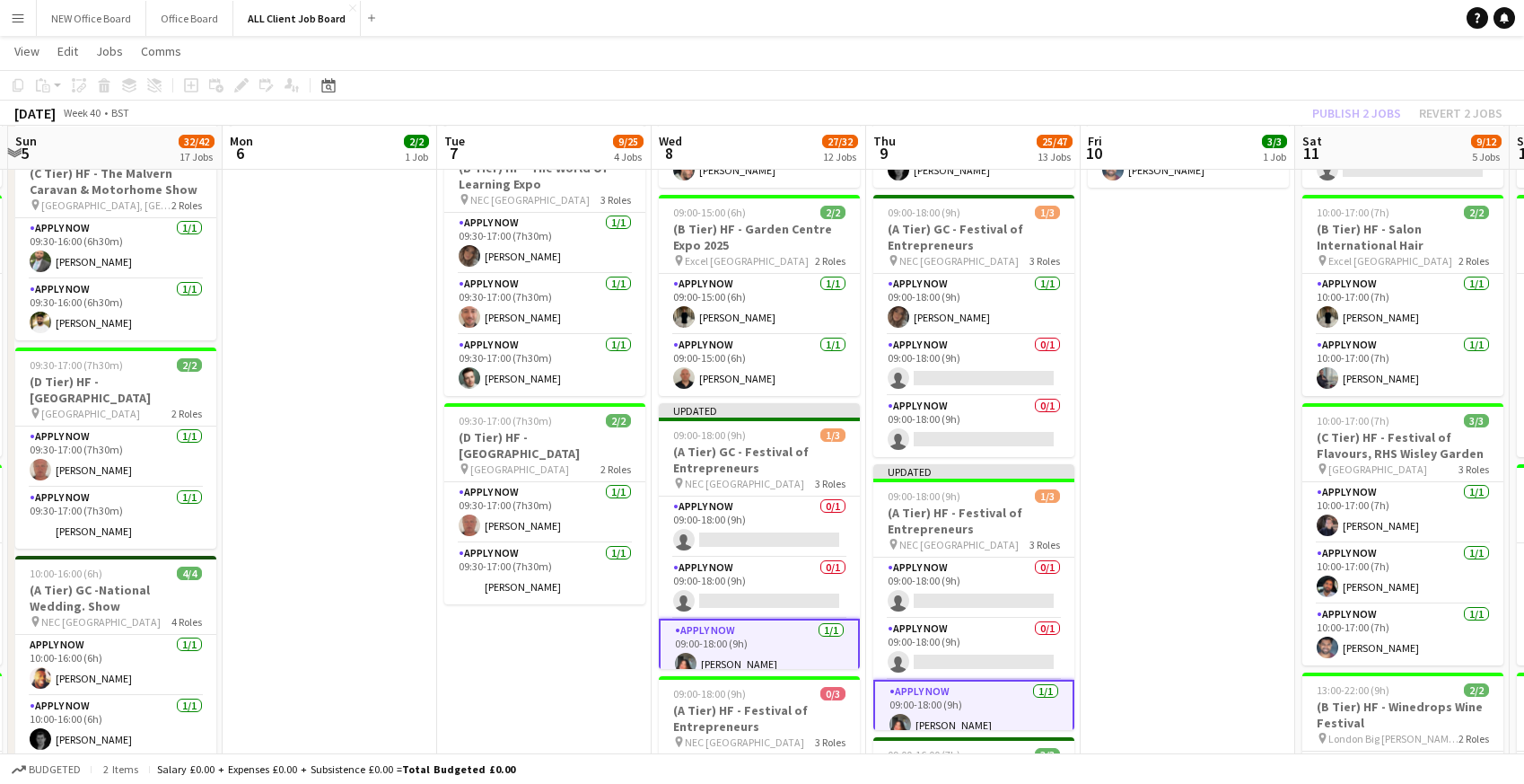
click at [1195, 14] on app-navbar "Menu Boards Boards Boards All jobs Status Workforce Workforce My Workforce Recr…" at bounding box center [762, 17] width 1524 height 36
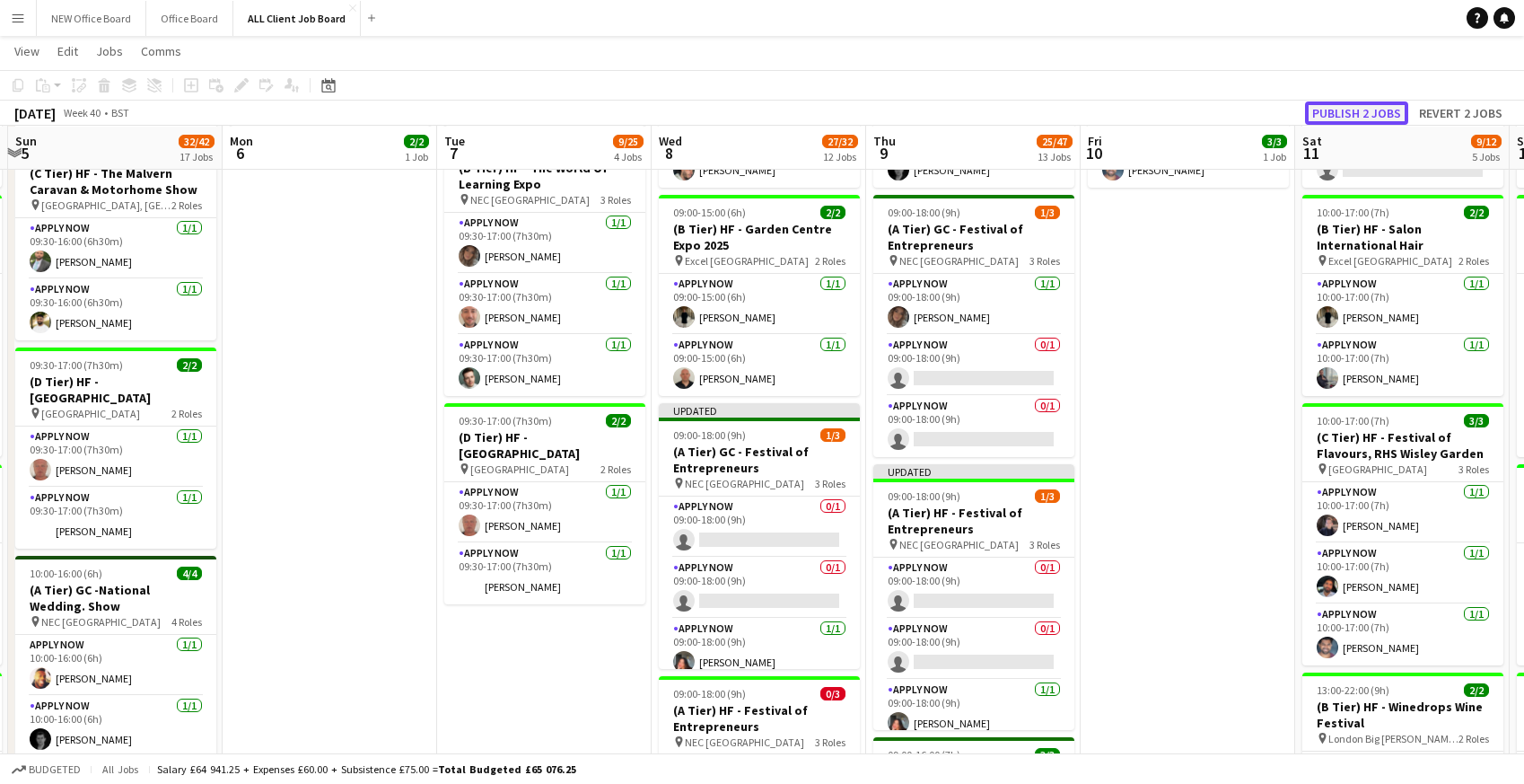
click at [1350, 116] on button "Publish 2 jobs" at bounding box center [1356, 113] width 103 height 23
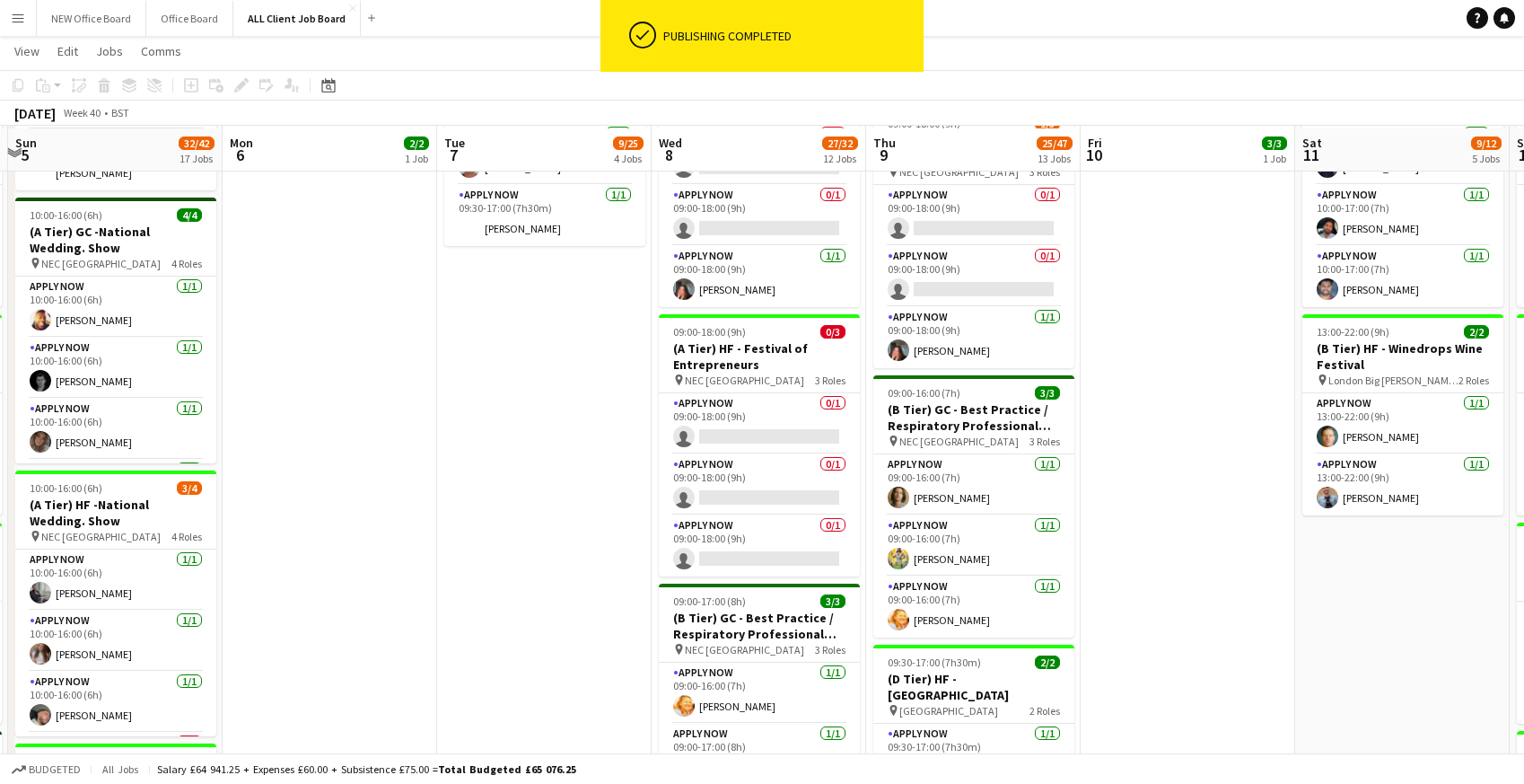
scroll to position [1126, 0]
